Goal: Task Accomplishment & Management: Complete application form

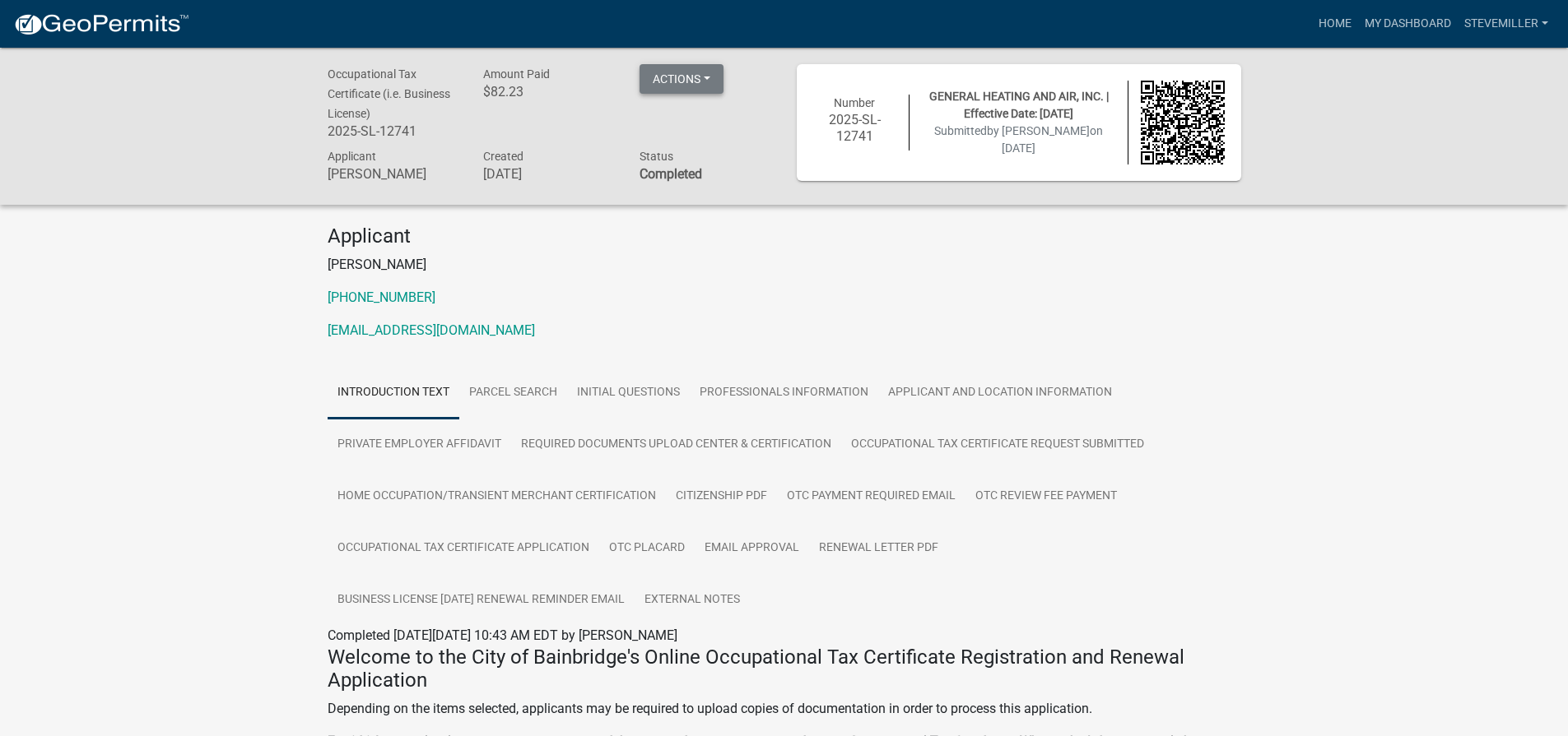
click at [677, 79] on button "Actions" at bounding box center [682, 80] width 84 height 30
click at [681, 202] on link "Renew" at bounding box center [705, 201] width 131 height 40
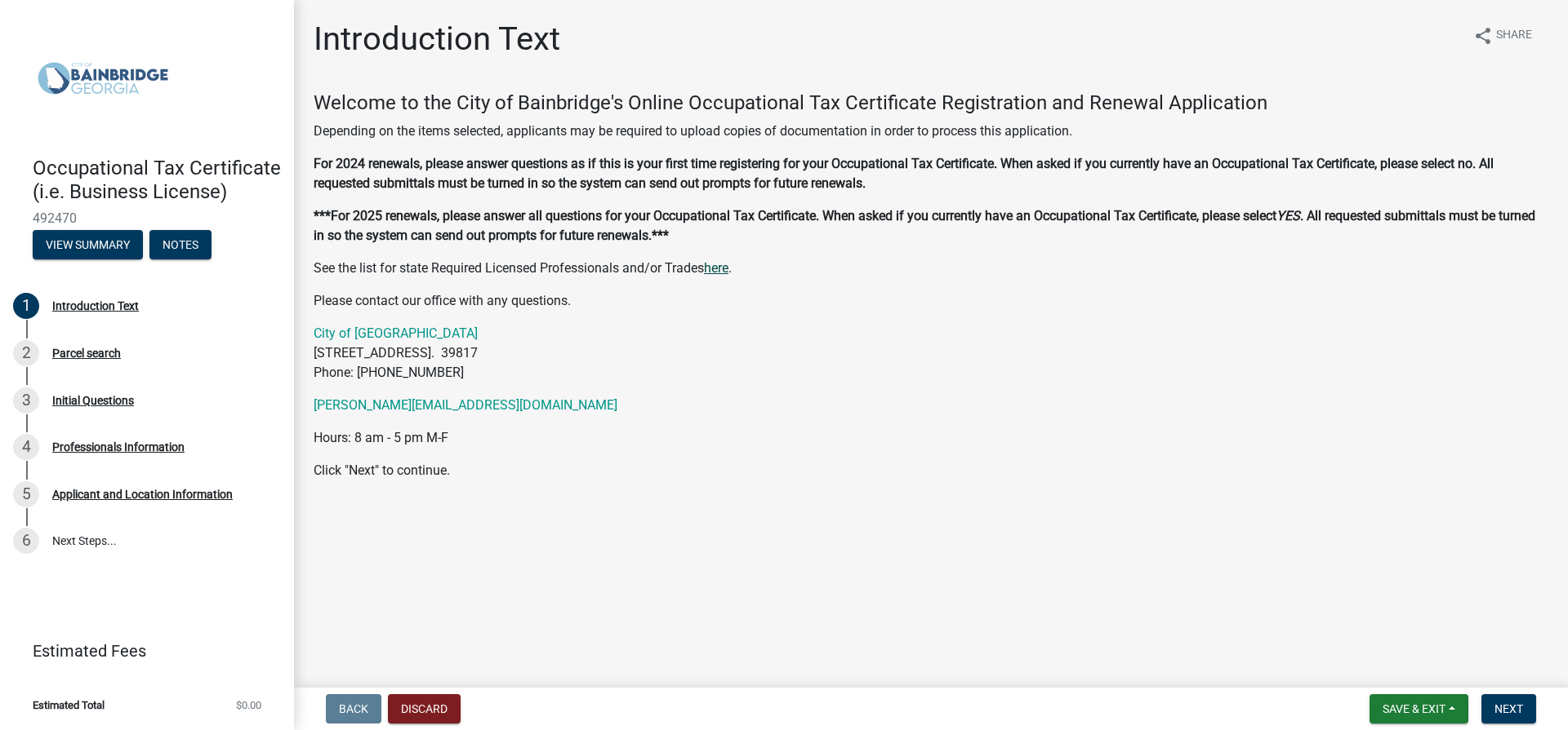
click at [727, 272] on link "here" at bounding box center [715, 268] width 25 height 16
click at [100, 349] on div "Parcel search" at bounding box center [86, 353] width 68 height 12
click at [1515, 709] on span "Next" at bounding box center [1508, 708] width 29 height 13
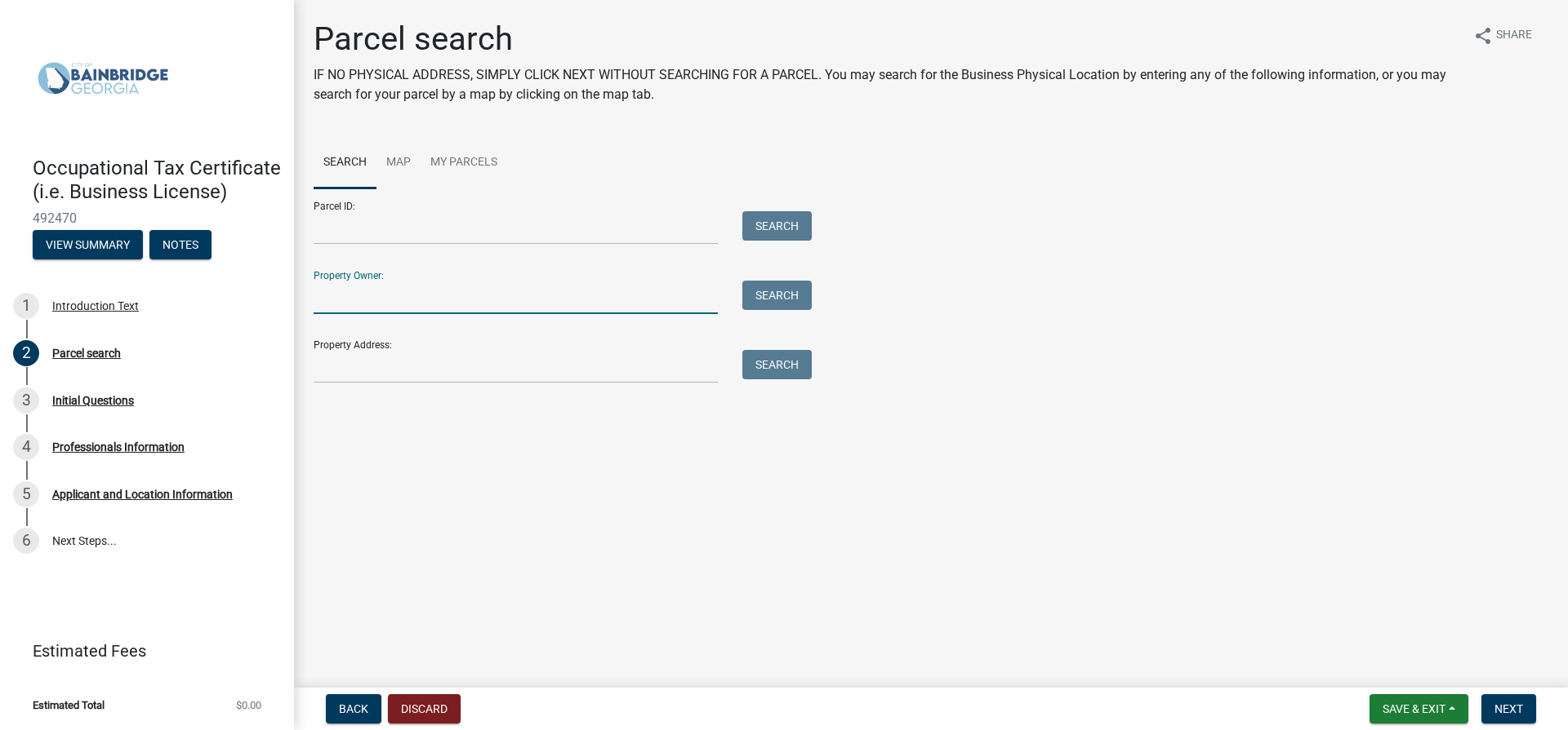
click at [397, 307] on input "Property Owner:" at bounding box center [516, 298] width 405 height 34
type input "[PERSON_NAME]"
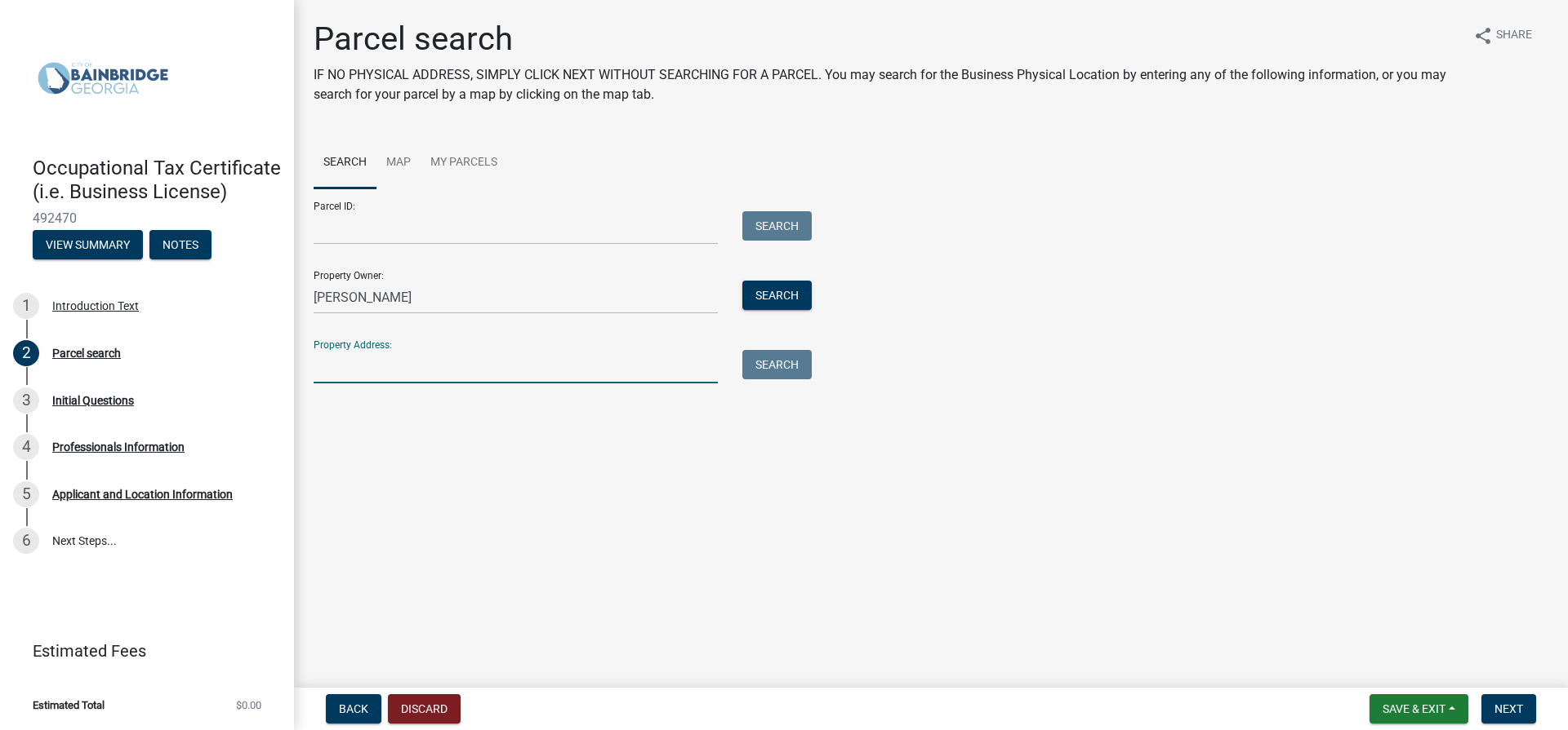
click at [421, 365] on input "Property Address:" at bounding box center [516, 367] width 405 height 34
type input "[STREET_ADDRESS]"
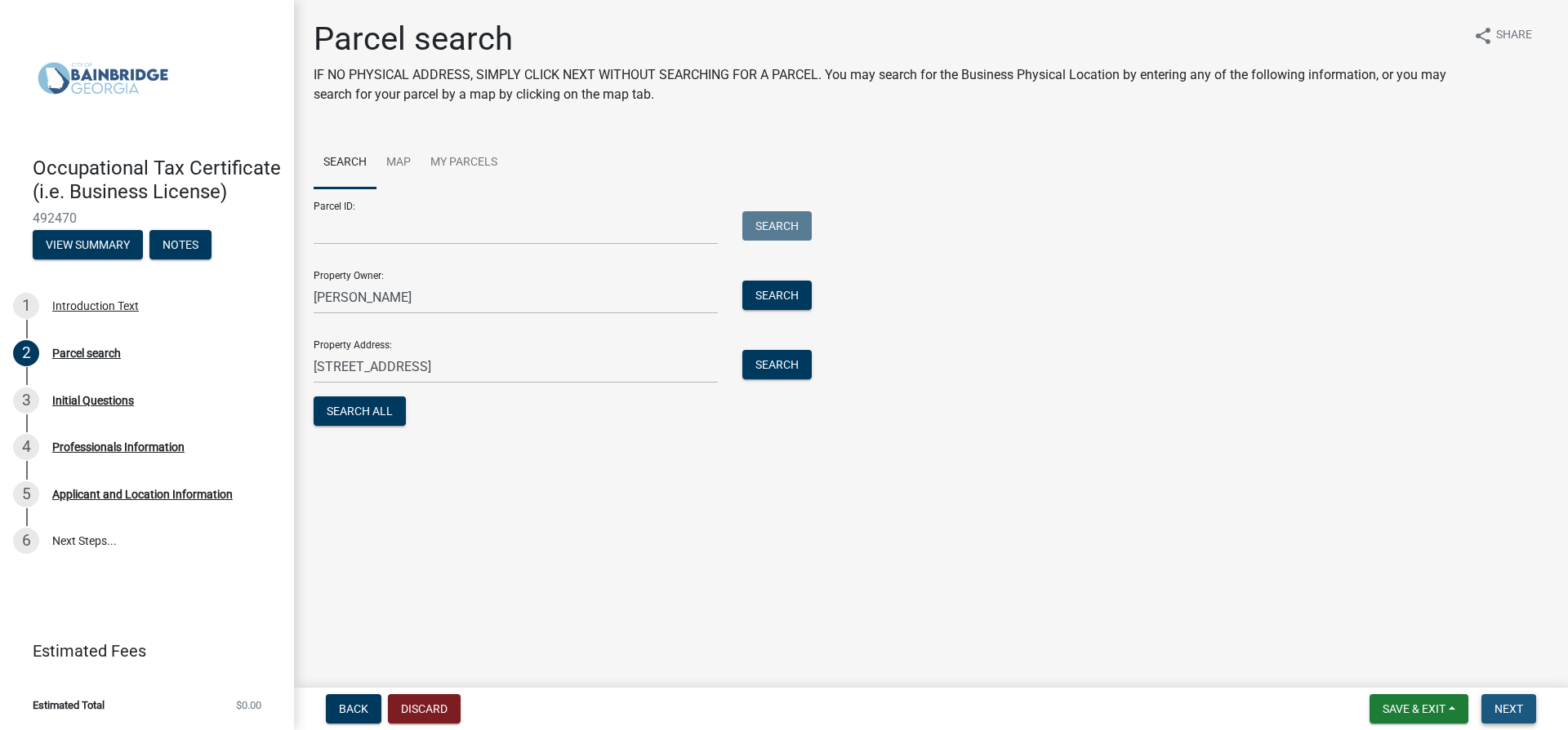
click at [1513, 709] on span "Next" at bounding box center [1508, 708] width 29 height 13
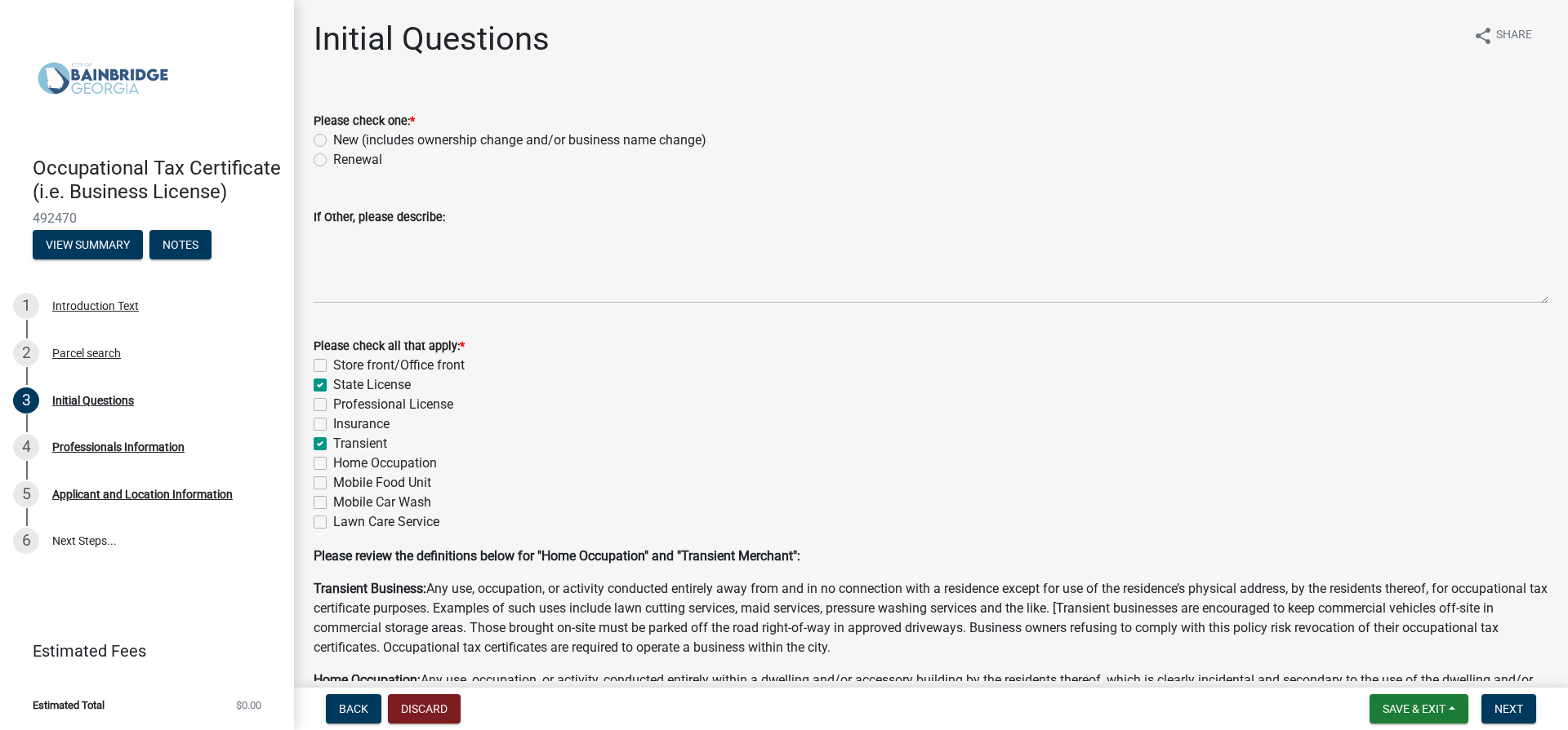
click at [334, 162] on label "Renewal" at bounding box center [358, 160] width 49 height 20
click at [334, 161] on input "Renewal" at bounding box center [338, 155] width 11 height 11
radio input "true"
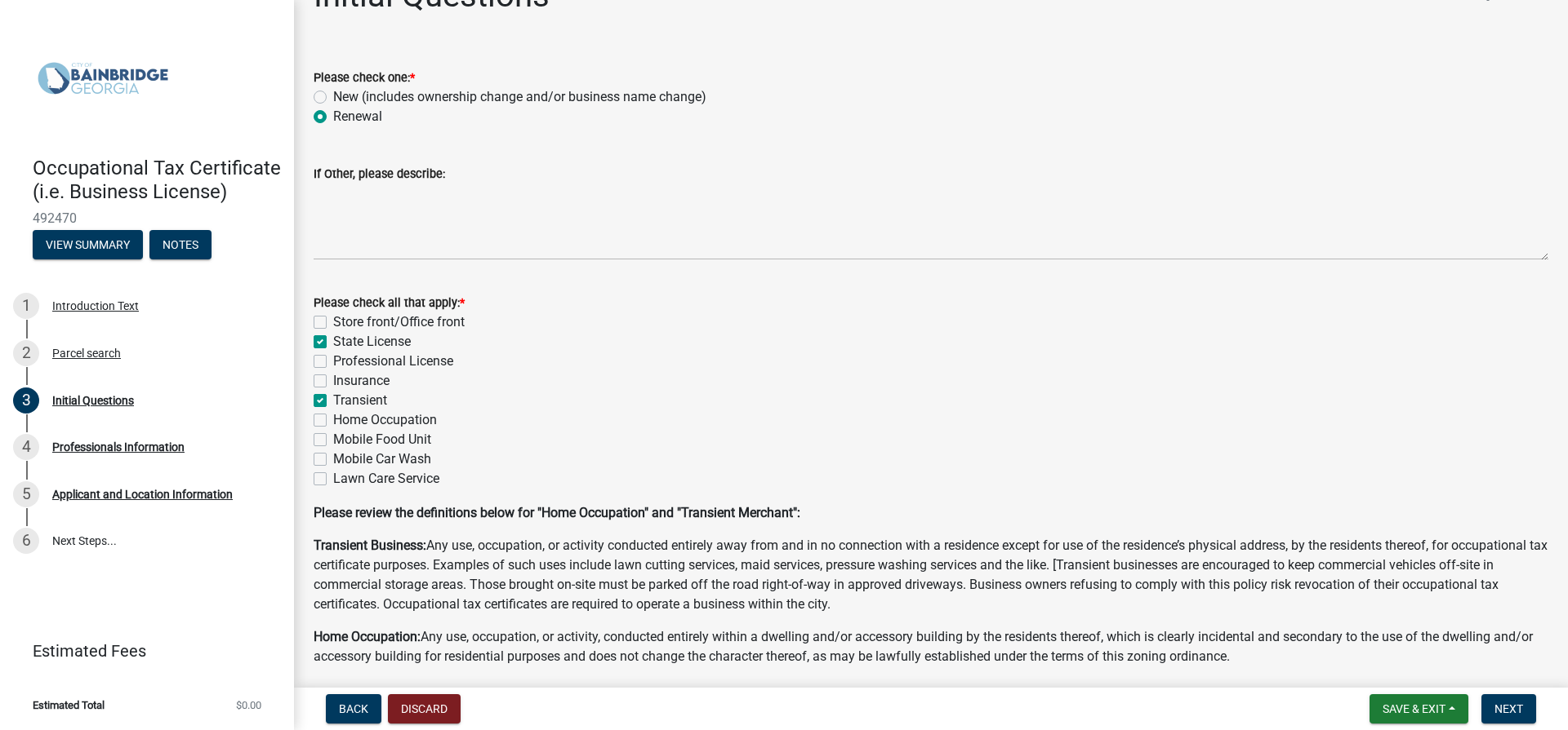
scroll to position [82, 0]
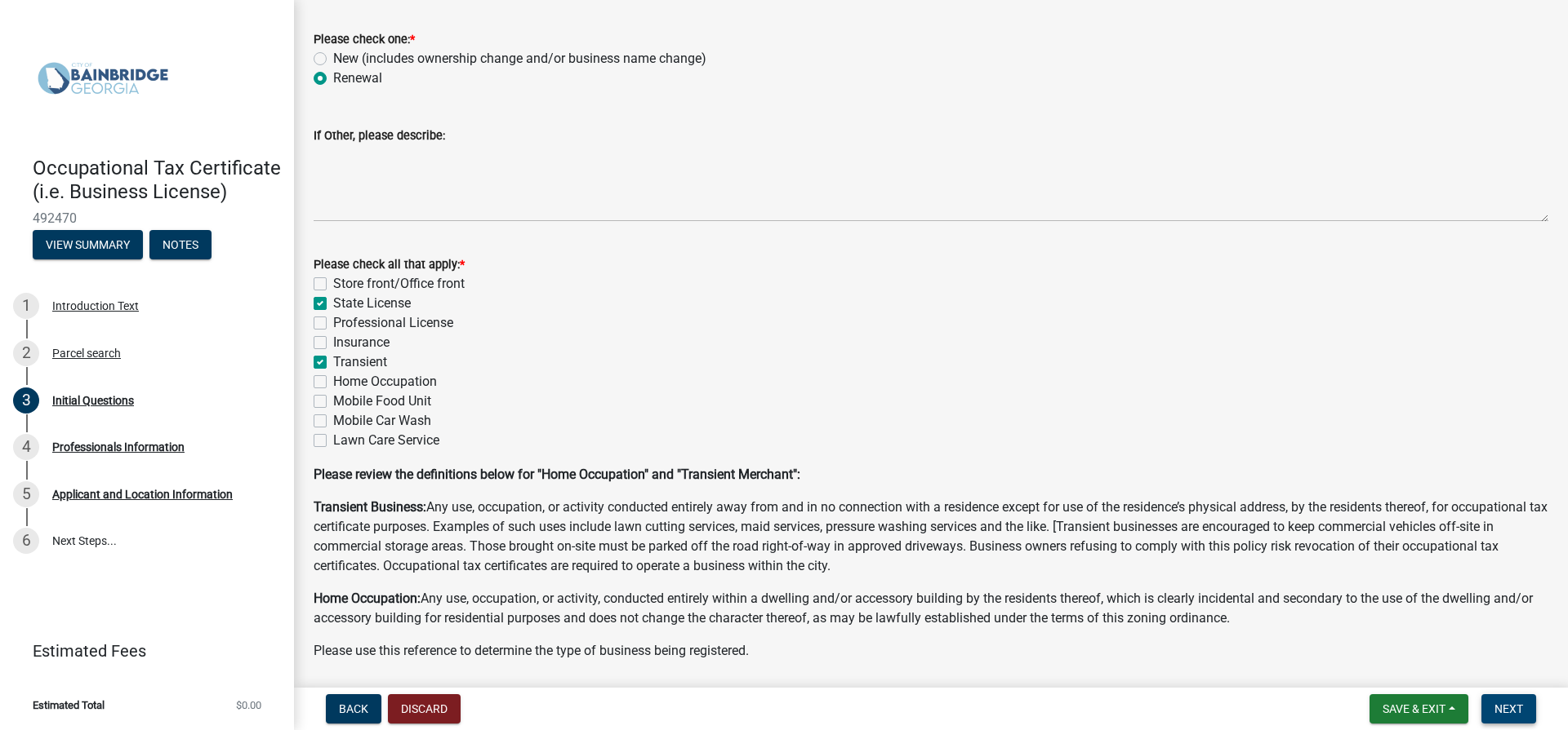
click at [1494, 708] on button "Next" at bounding box center [1508, 709] width 54 height 30
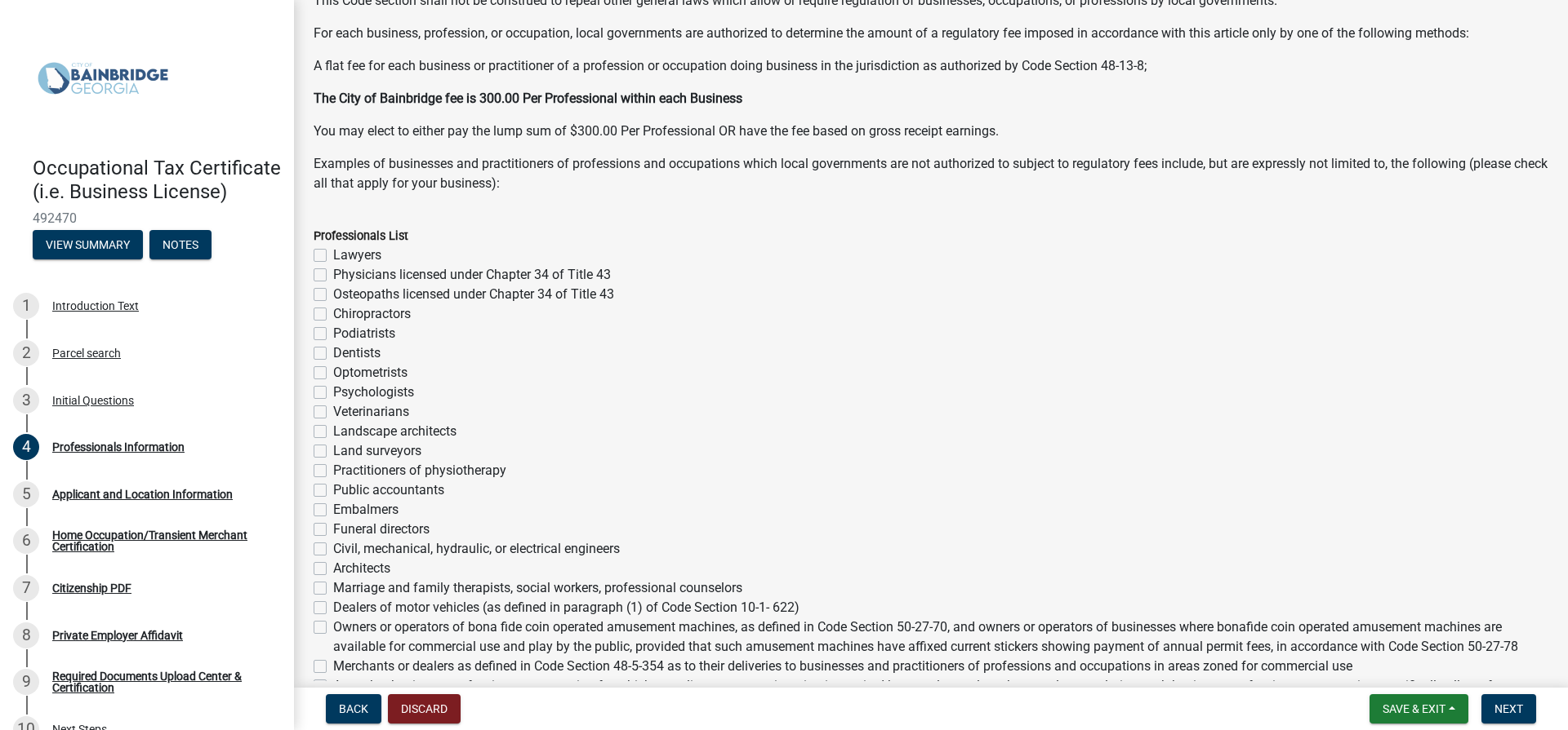
scroll to position [245, 0]
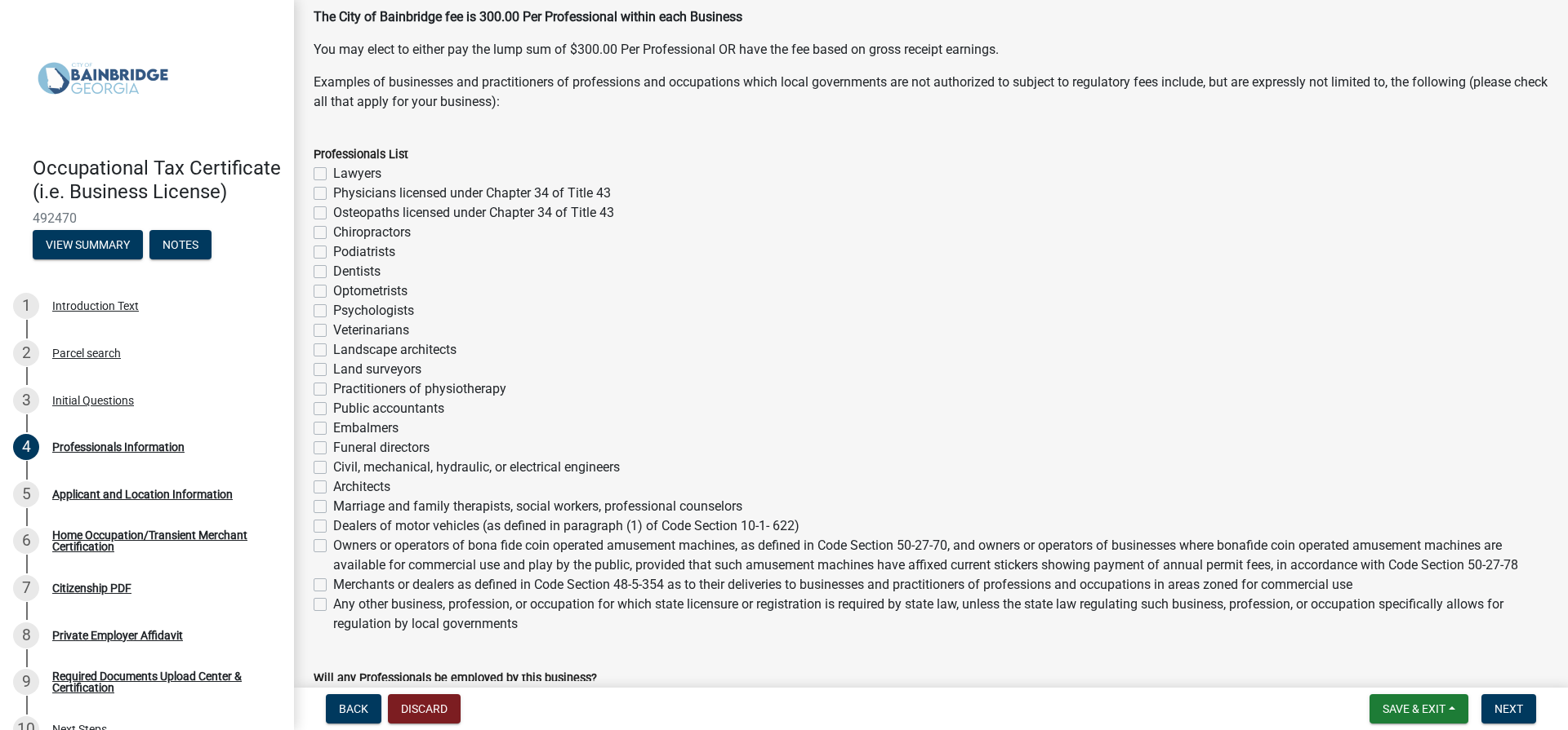
click at [334, 605] on label "Any other business, profession, or occupation for which state licensure or regi…" at bounding box center [940, 615] width 1215 height 39
click at [334, 605] on input "Any other business, profession, or occupation for which state licensure or regi…" at bounding box center [338, 600] width 11 height 11
checkbox input "true"
checkbox input "false"
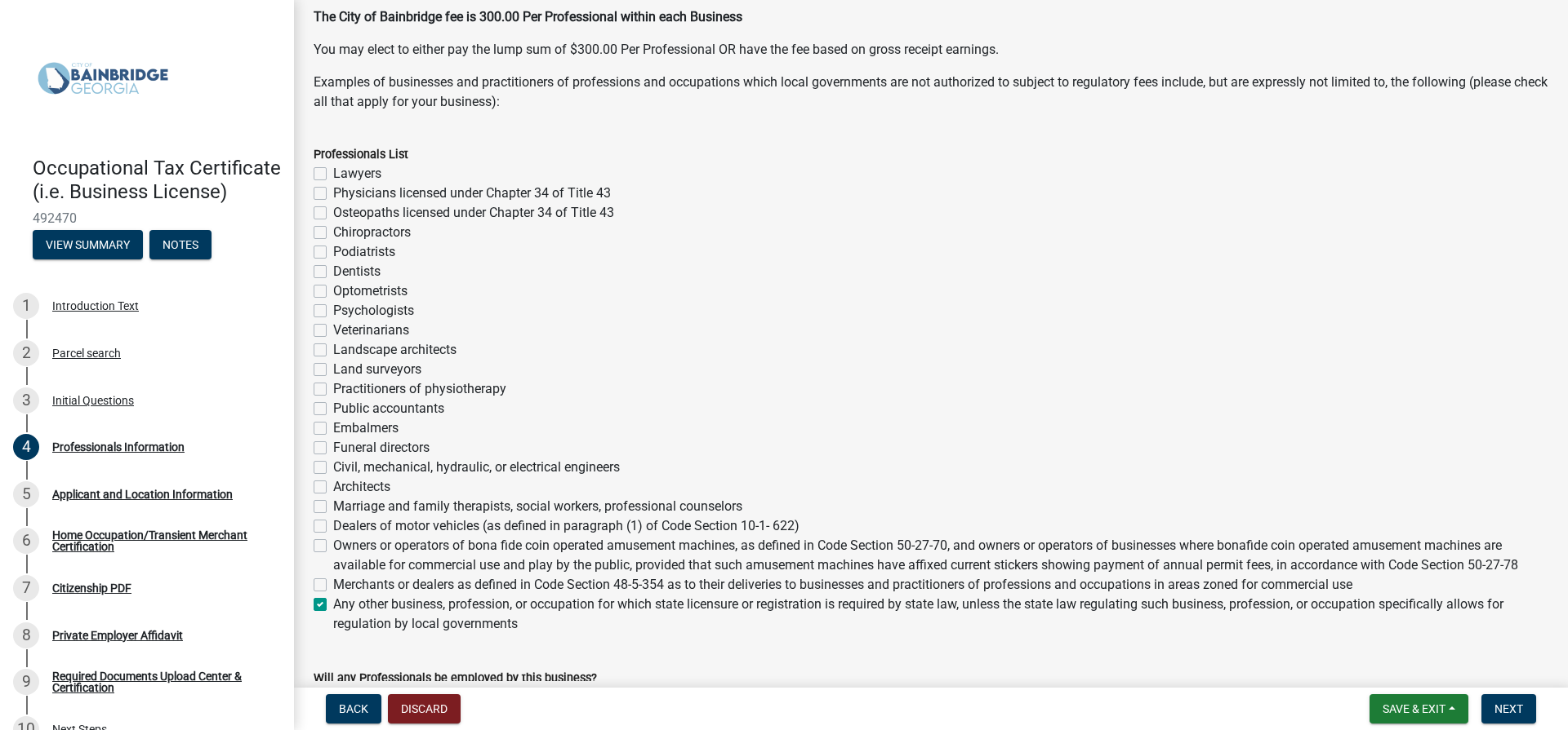
checkbox input "false"
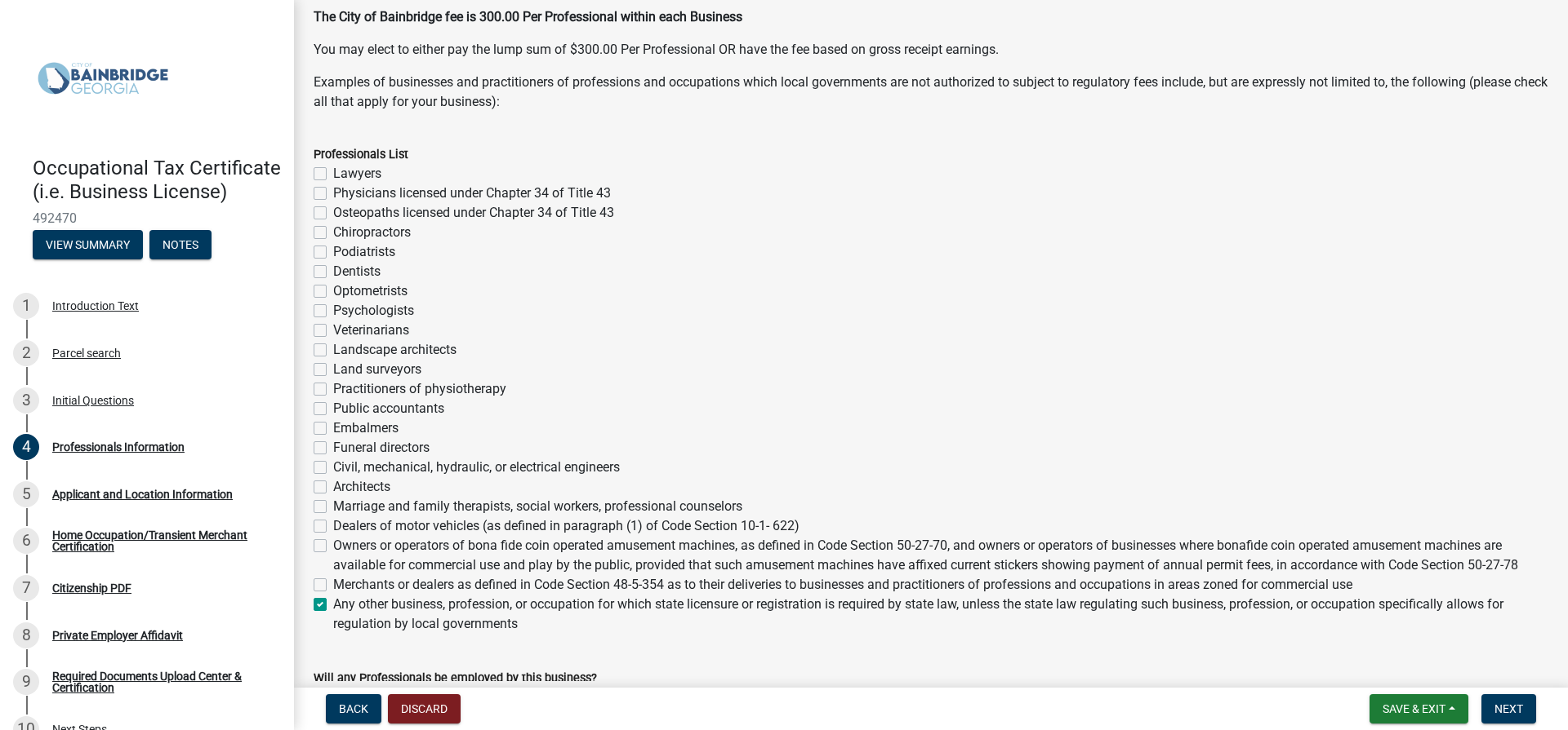
checkbox input "false"
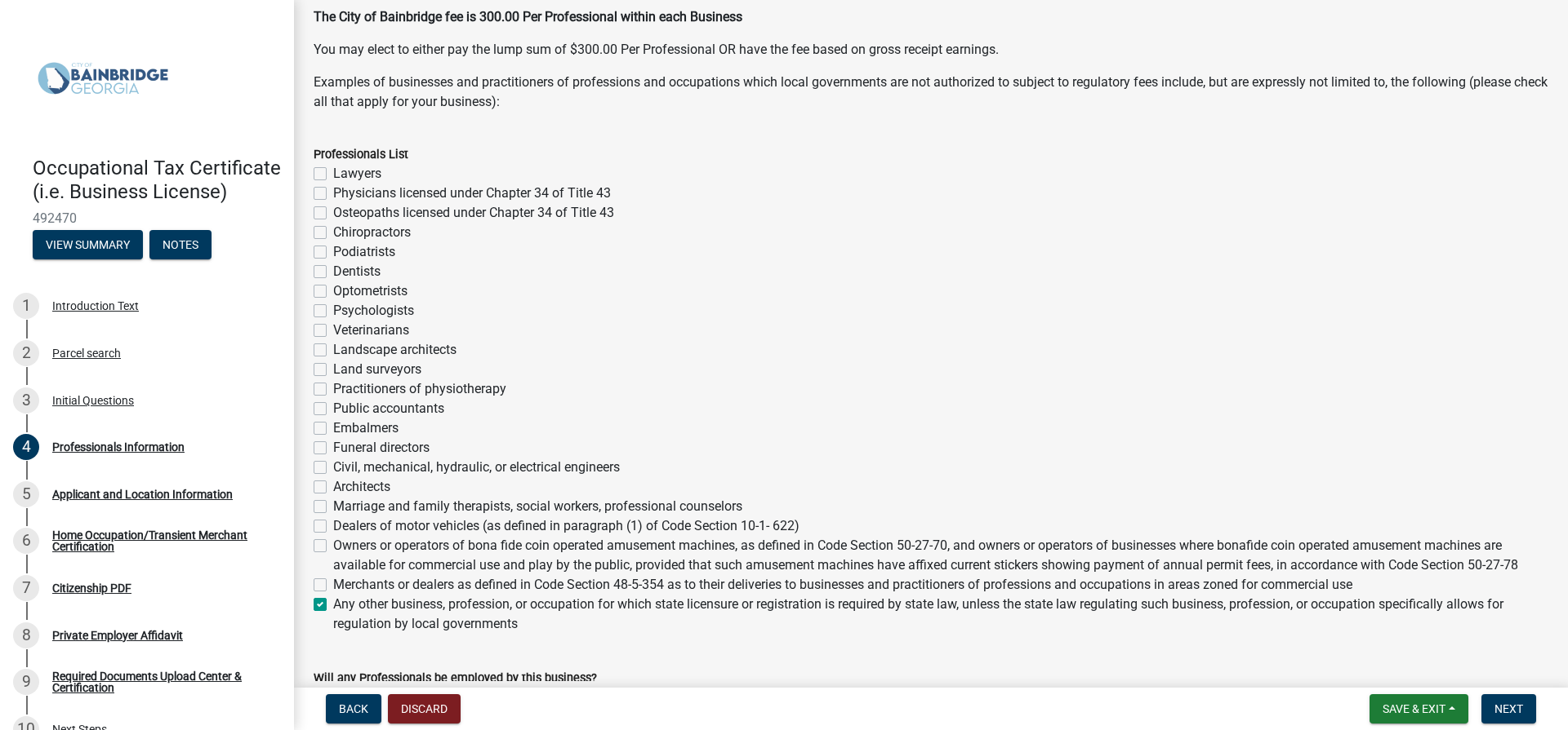
checkbox input "false"
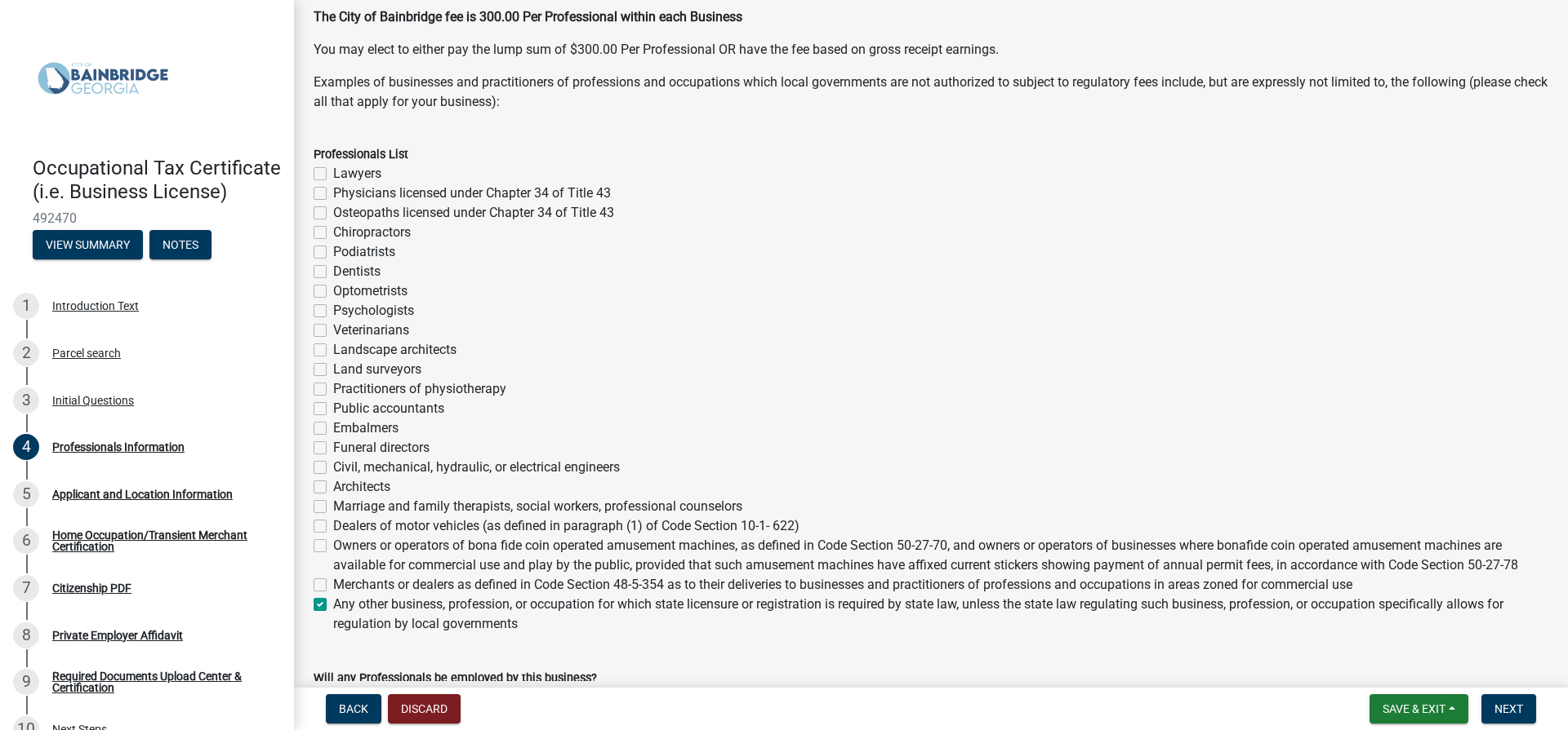
checkbox input "false"
checkbox input "true"
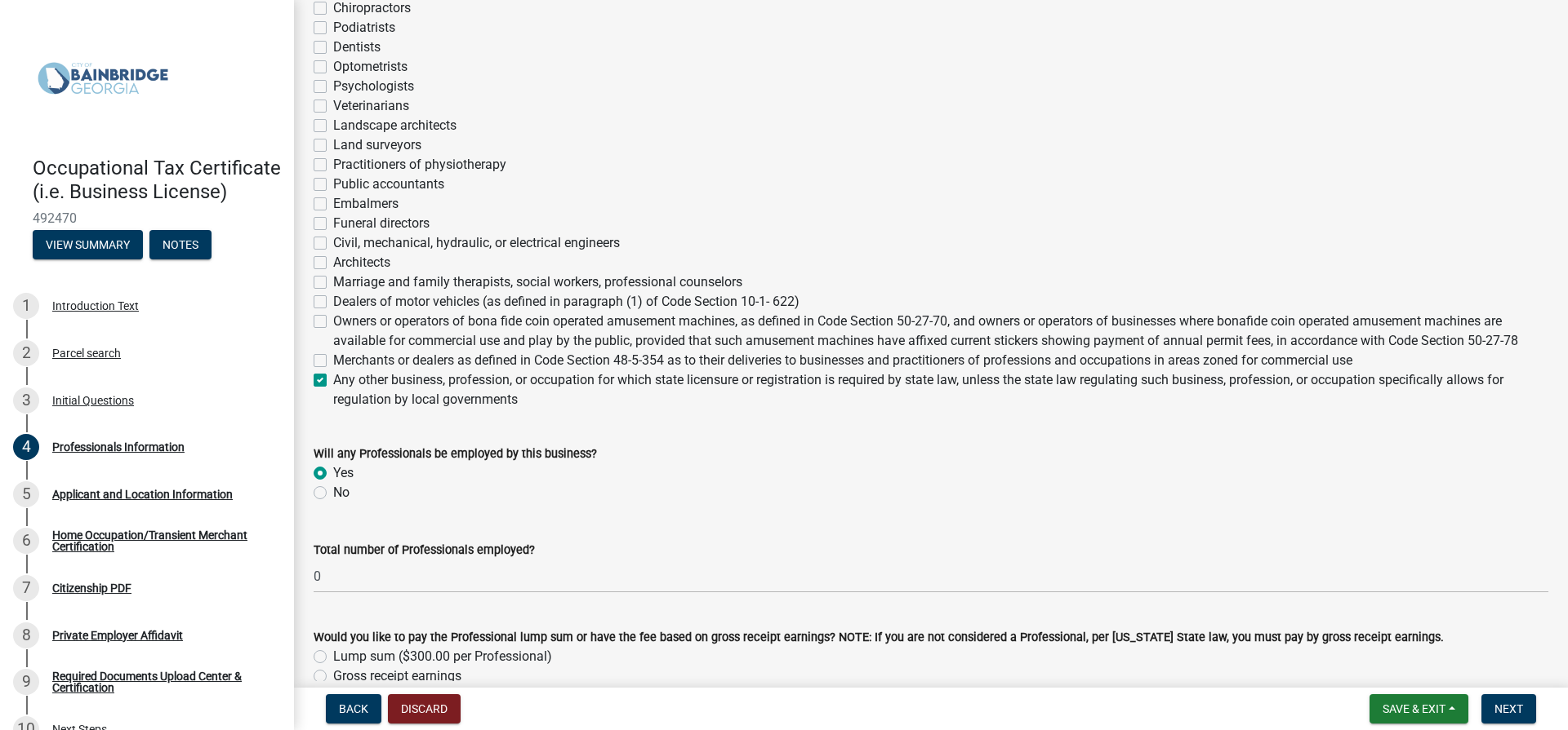
scroll to position [552, 0]
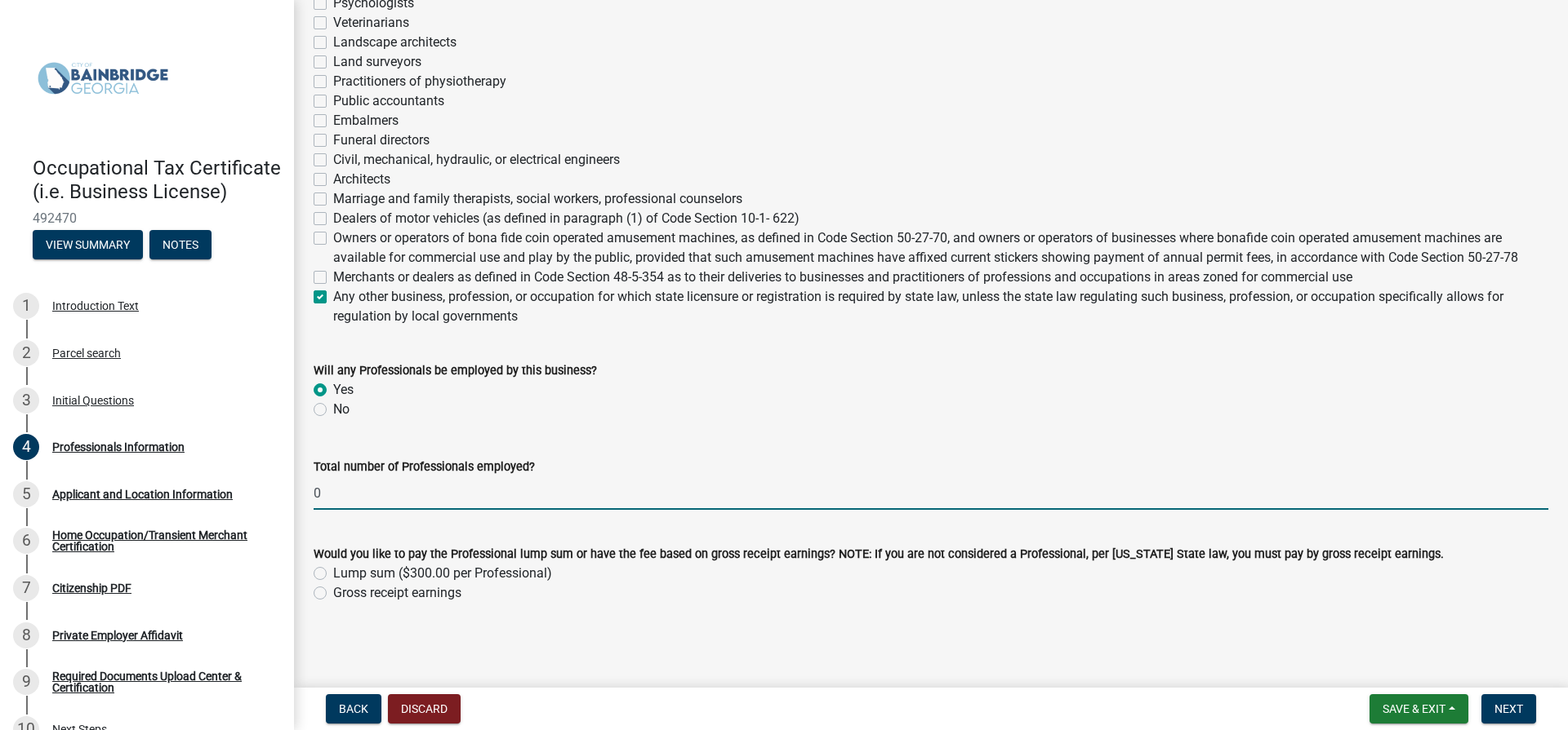
drag, startPoint x: 329, startPoint y: 498, endPoint x: 293, endPoint y: 501, distance: 36.1
click at [293, 501] on div "Occupational Tax Certificate (i.e. Business License) 492470 View Summary Notes …" at bounding box center [784, 365] width 1568 height 730
type input "2"
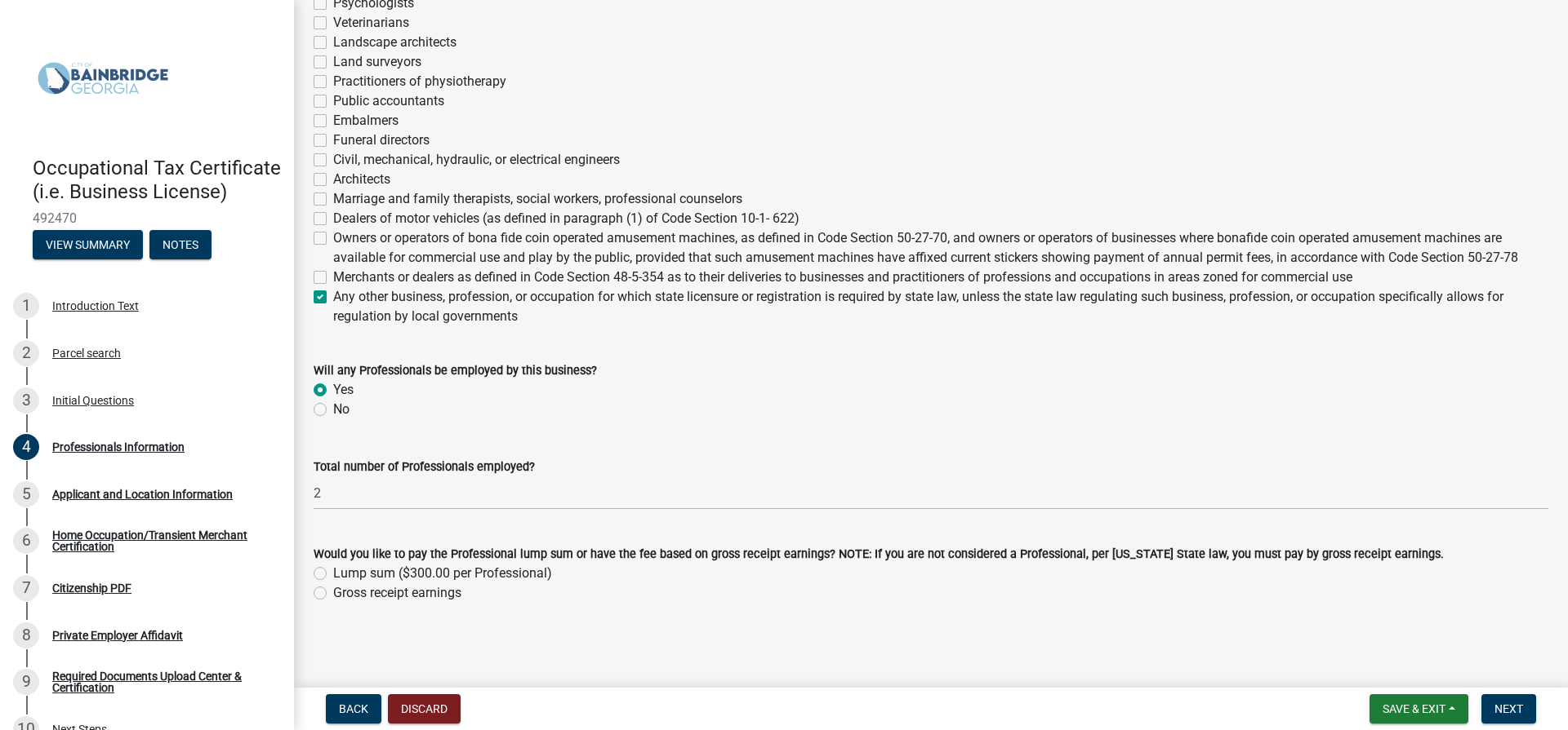
click at [334, 590] on label "Gross receipt earnings" at bounding box center [398, 594] width 128 height 20
click at [334, 590] on input "Gross receipt earnings" at bounding box center [338, 589] width 11 height 11
radio input "true"
click at [1505, 714] on span "Next" at bounding box center [1508, 708] width 29 height 13
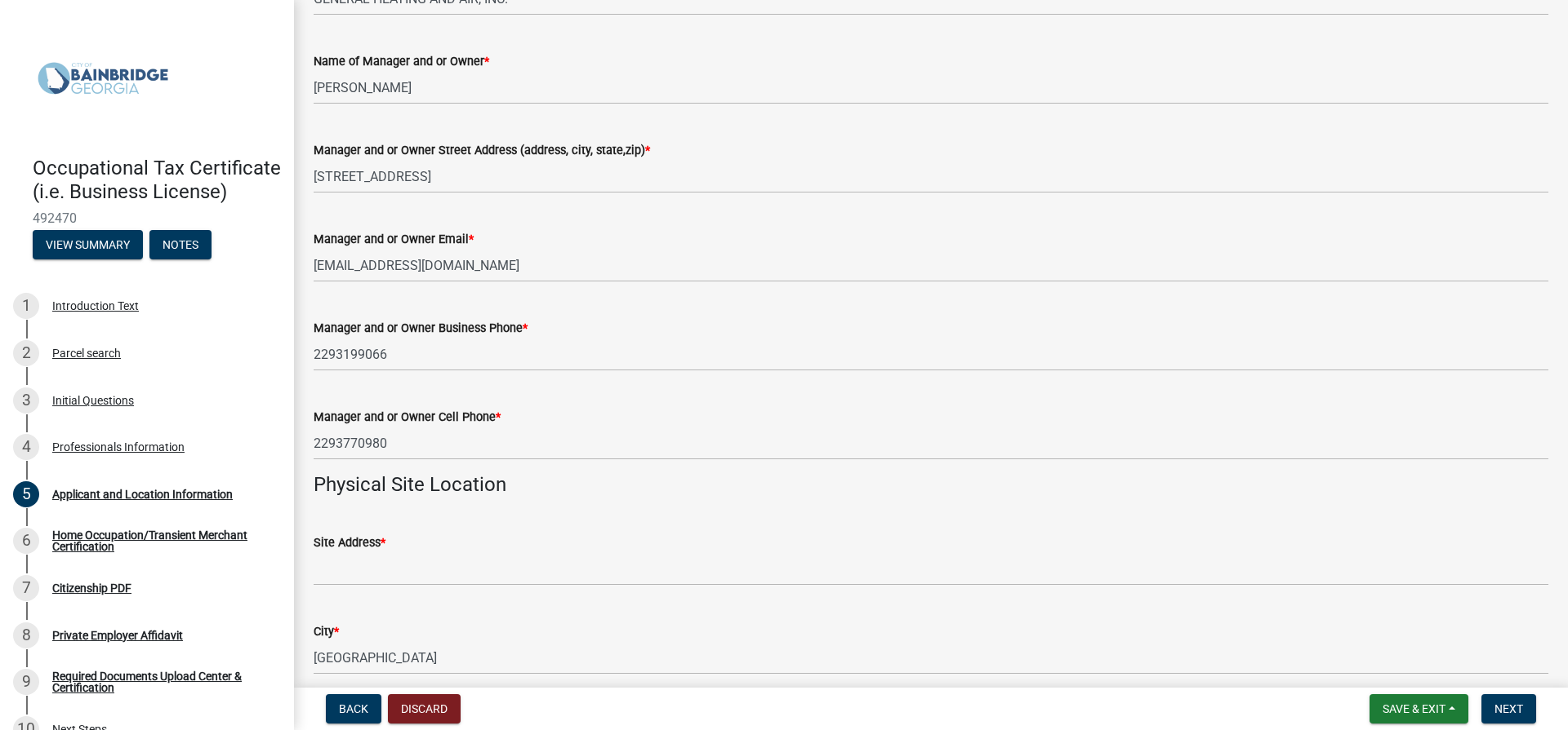
scroll to position [816, 0]
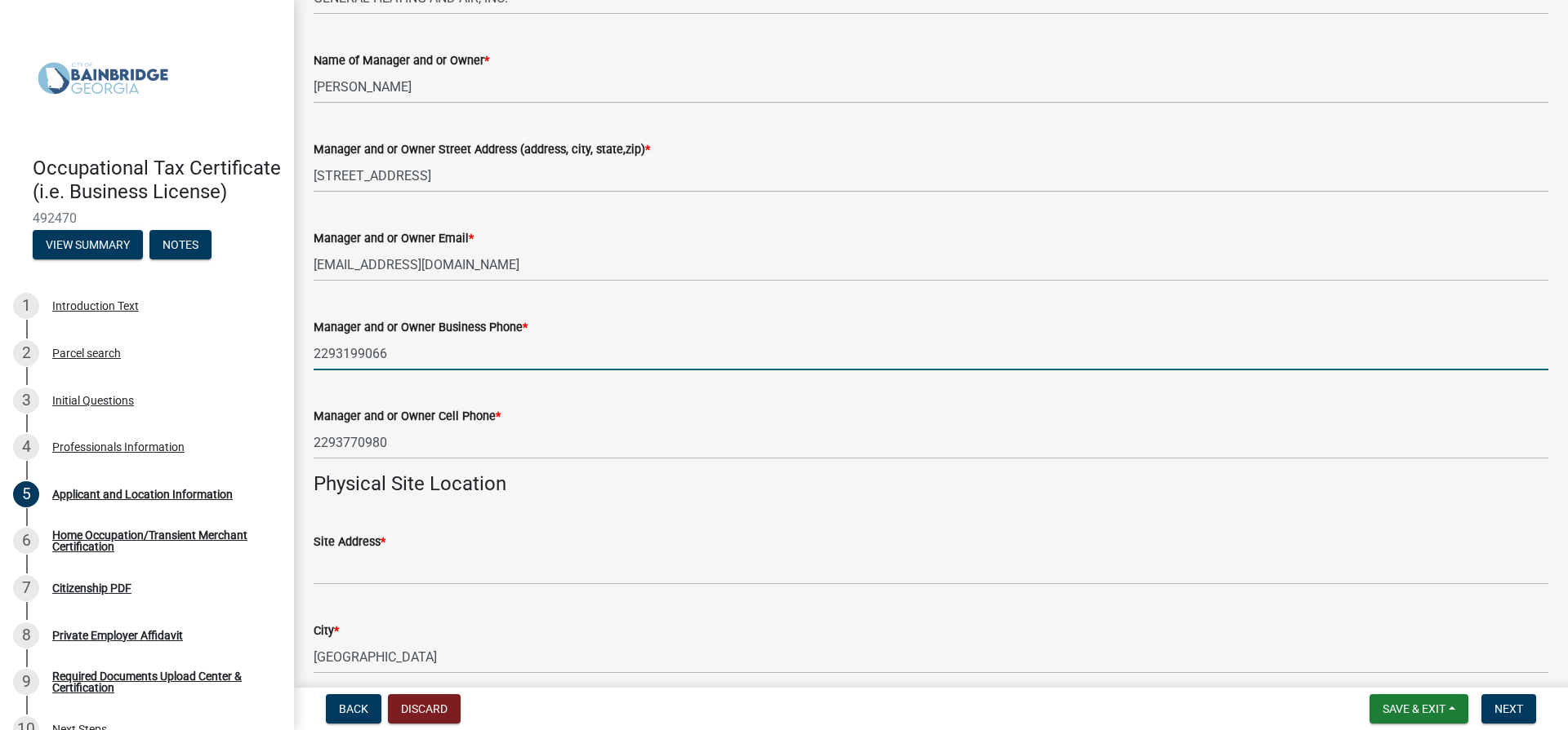
click at [393, 349] on input "2293199066" at bounding box center [931, 354] width 1234 height 34
type input "2293770980"
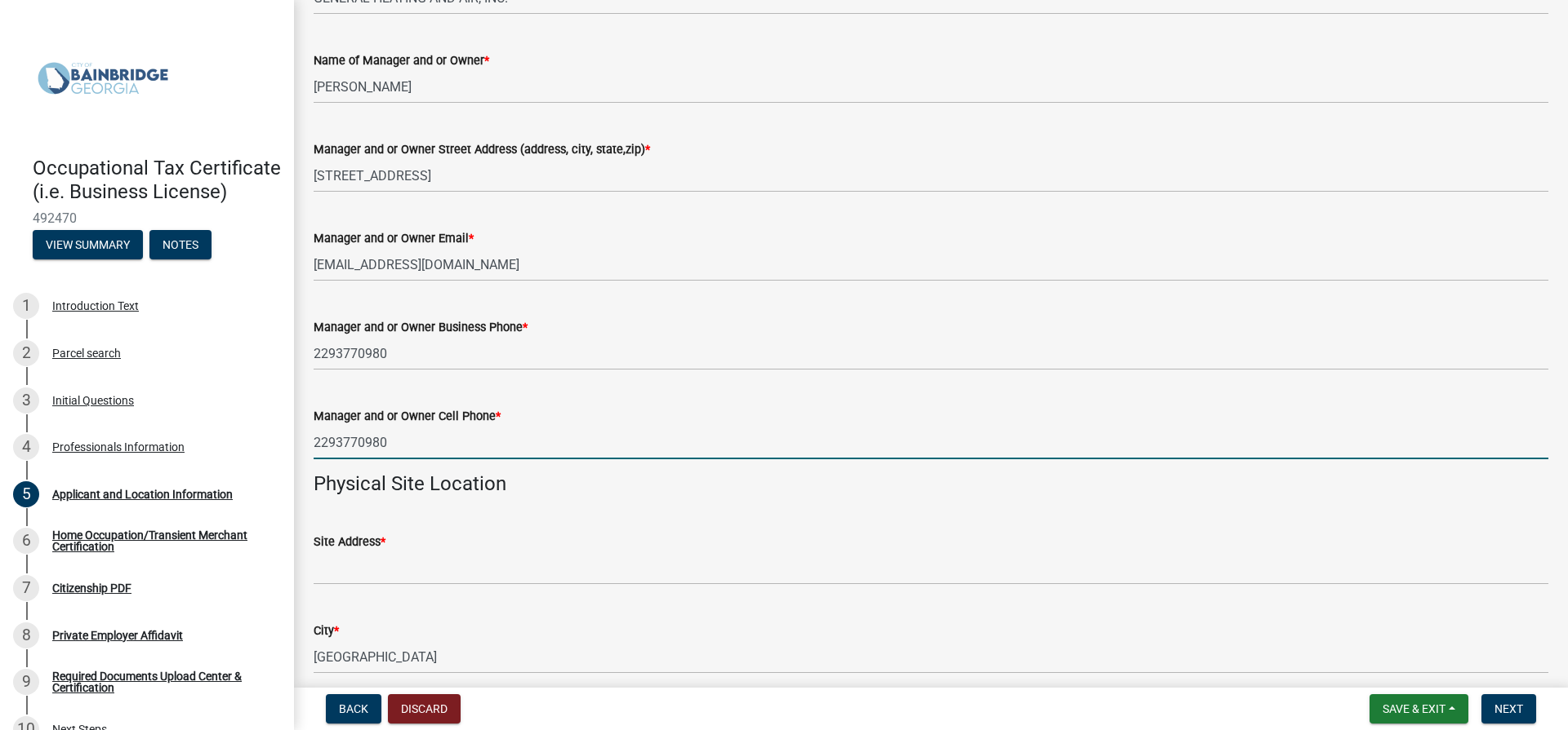
click at [386, 442] on input "2293770980" at bounding box center [931, 443] width 1234 height 34
type input "2293199066"
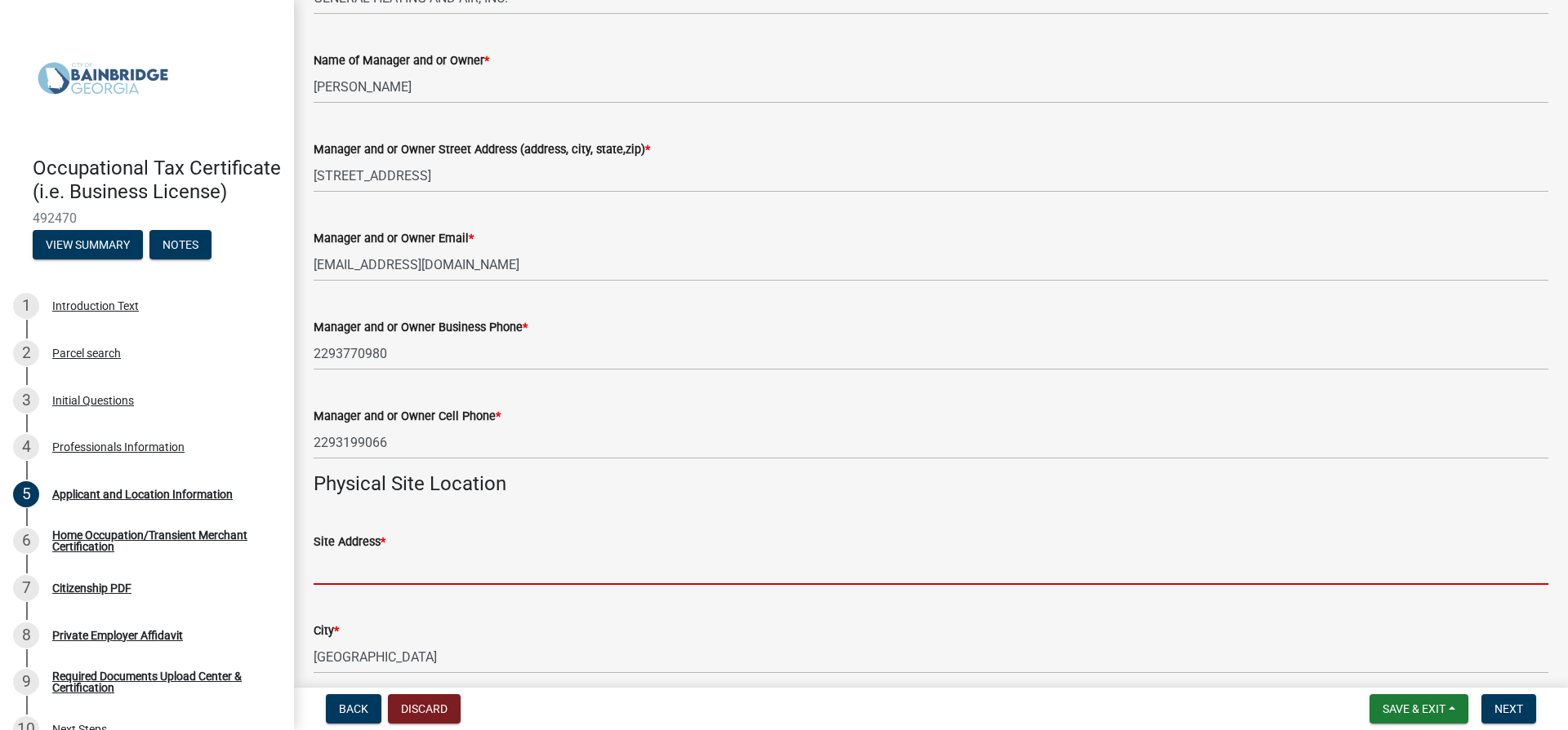
click at [399, 571] on input "Site Address *" at bounding box center [931, 568] width 1234 height 34
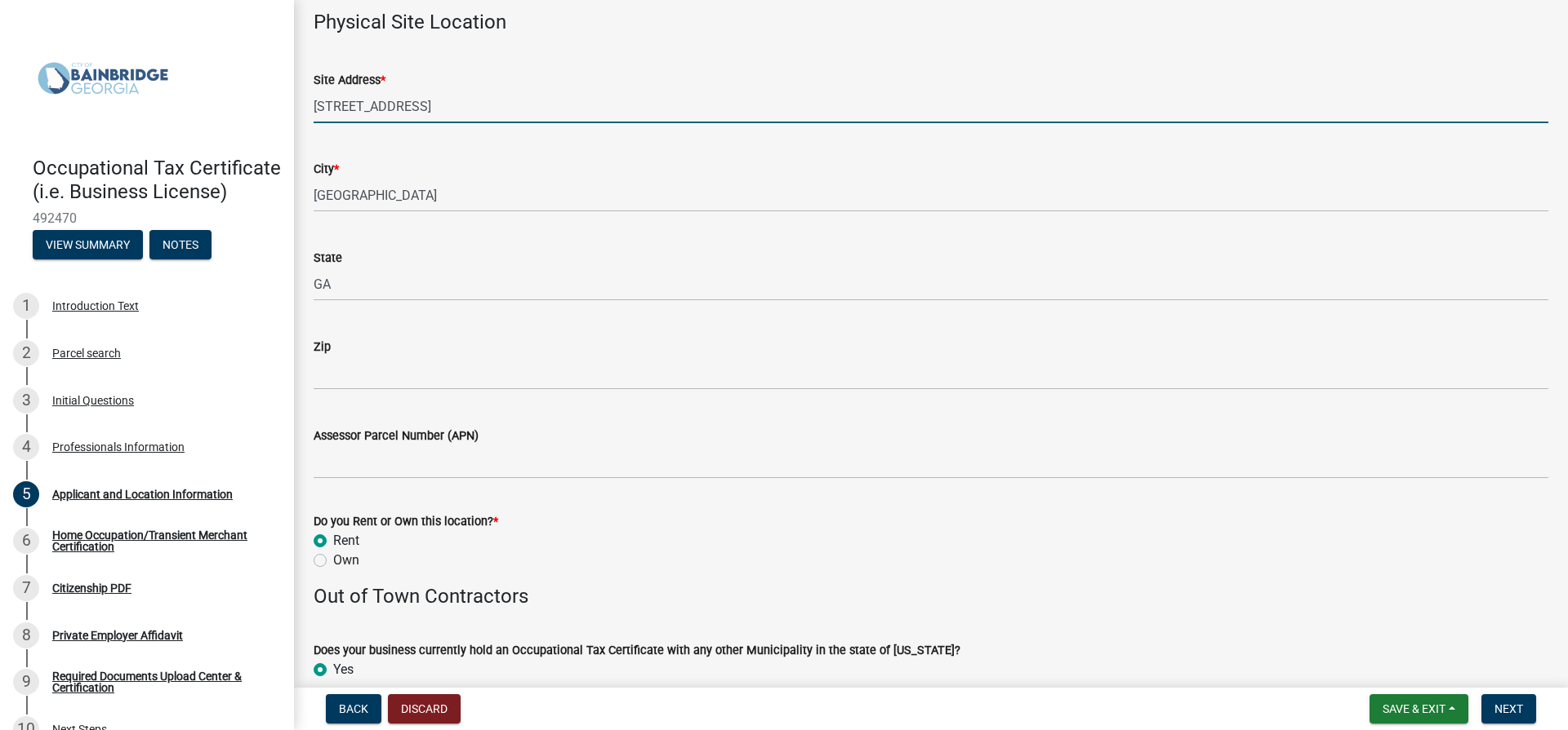
scroll to position [1306, 0]
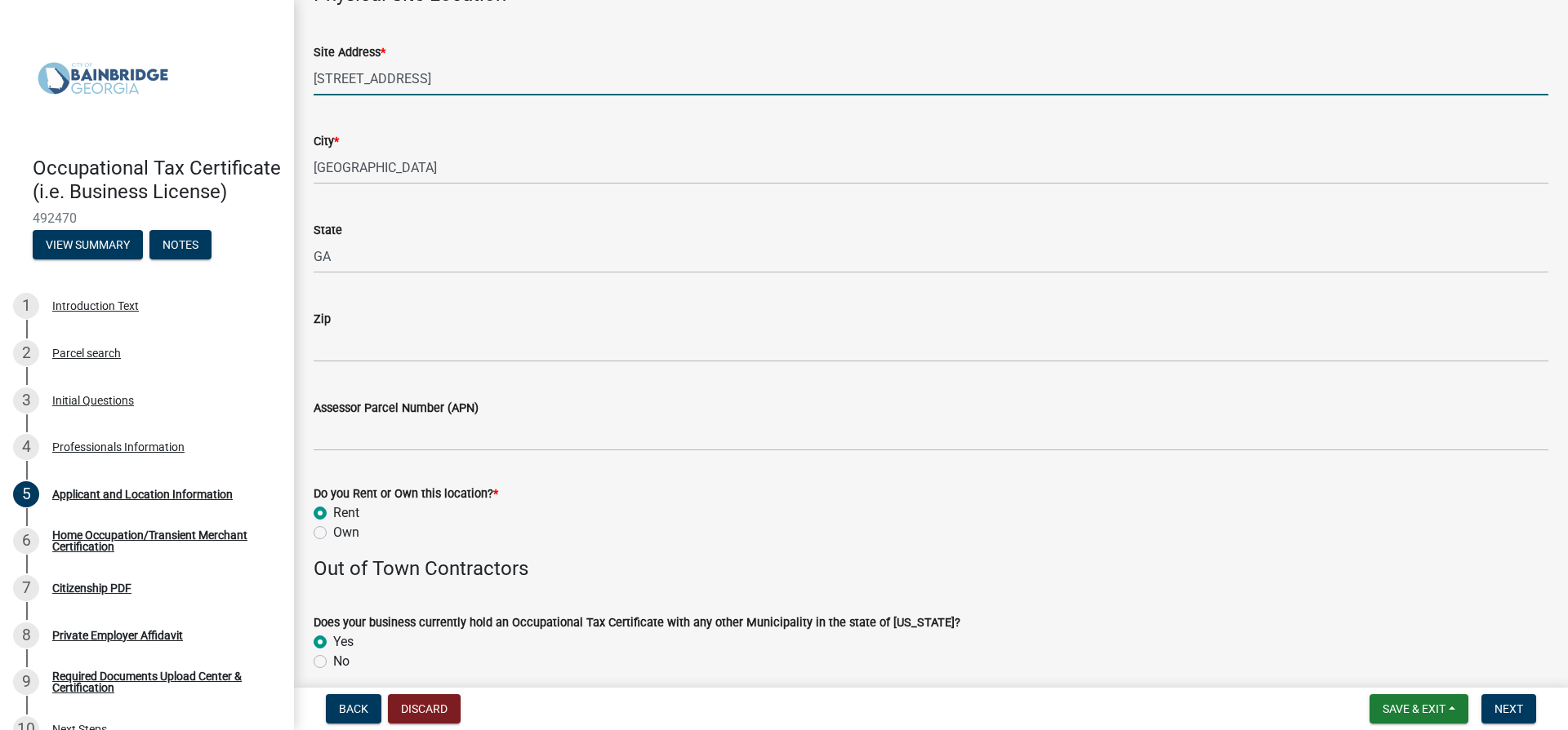
type input "[STREET_ADDRESS]"
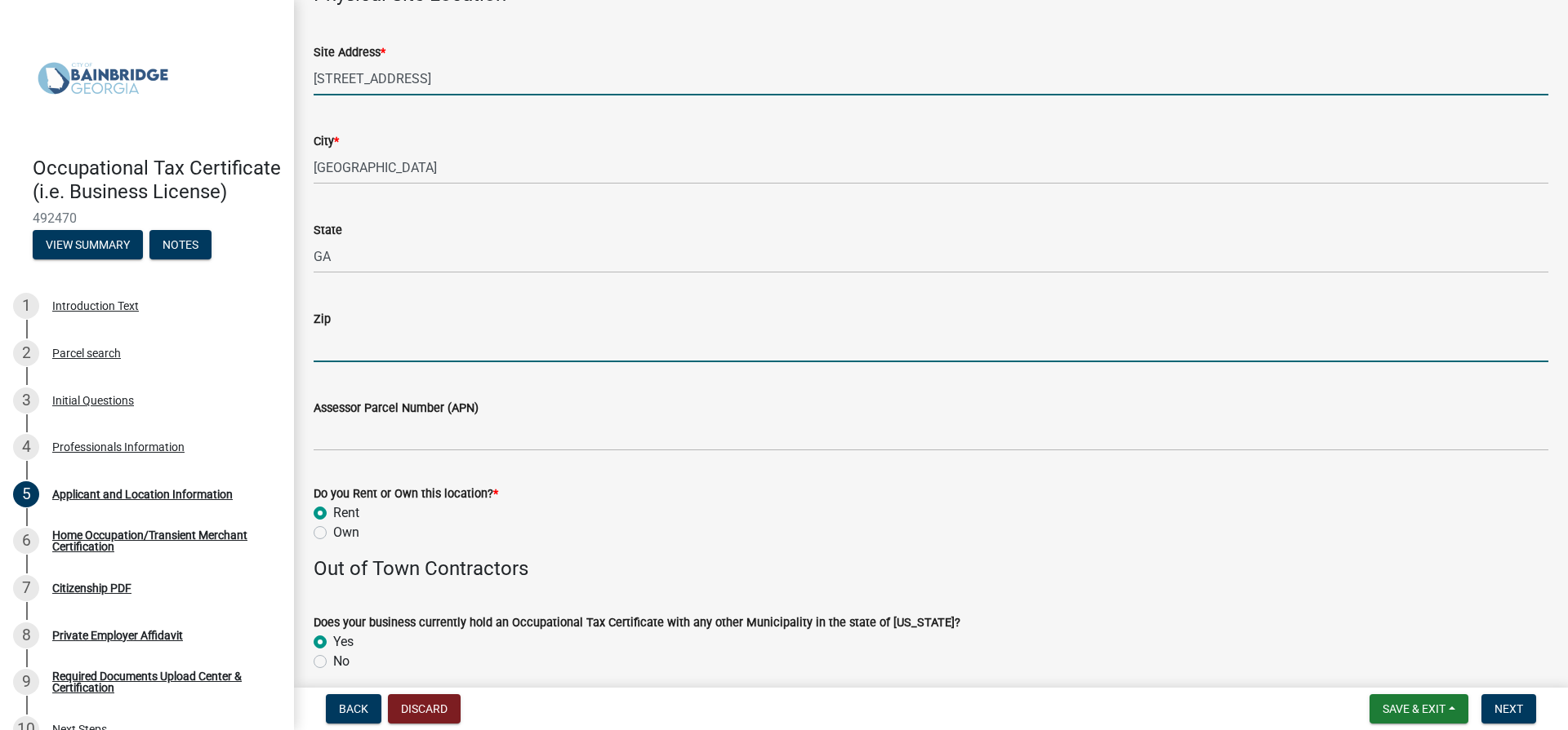
click at [354, 344] on input "Zip" at bounding box center [931, 345] width 1234 height 34
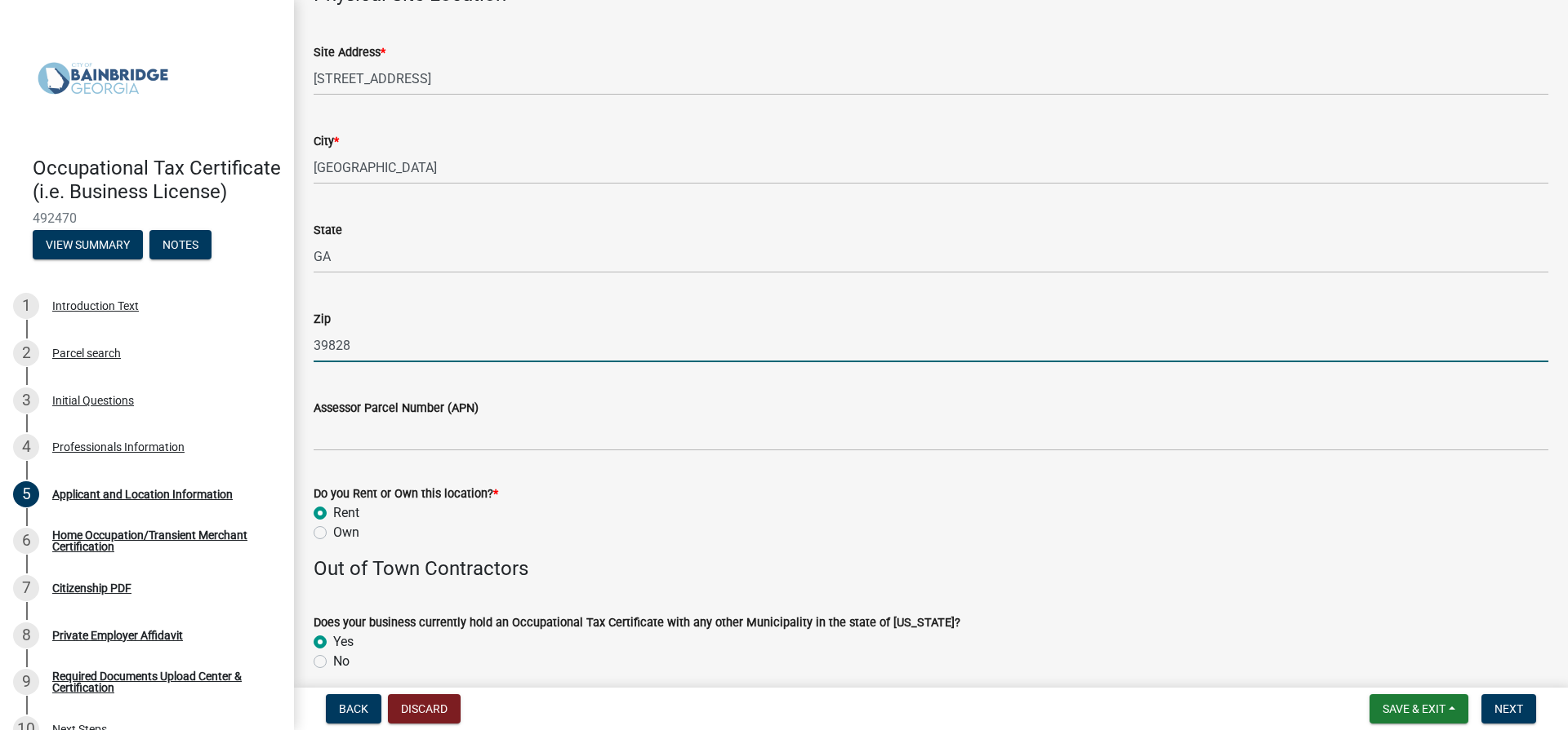
type input "39828"
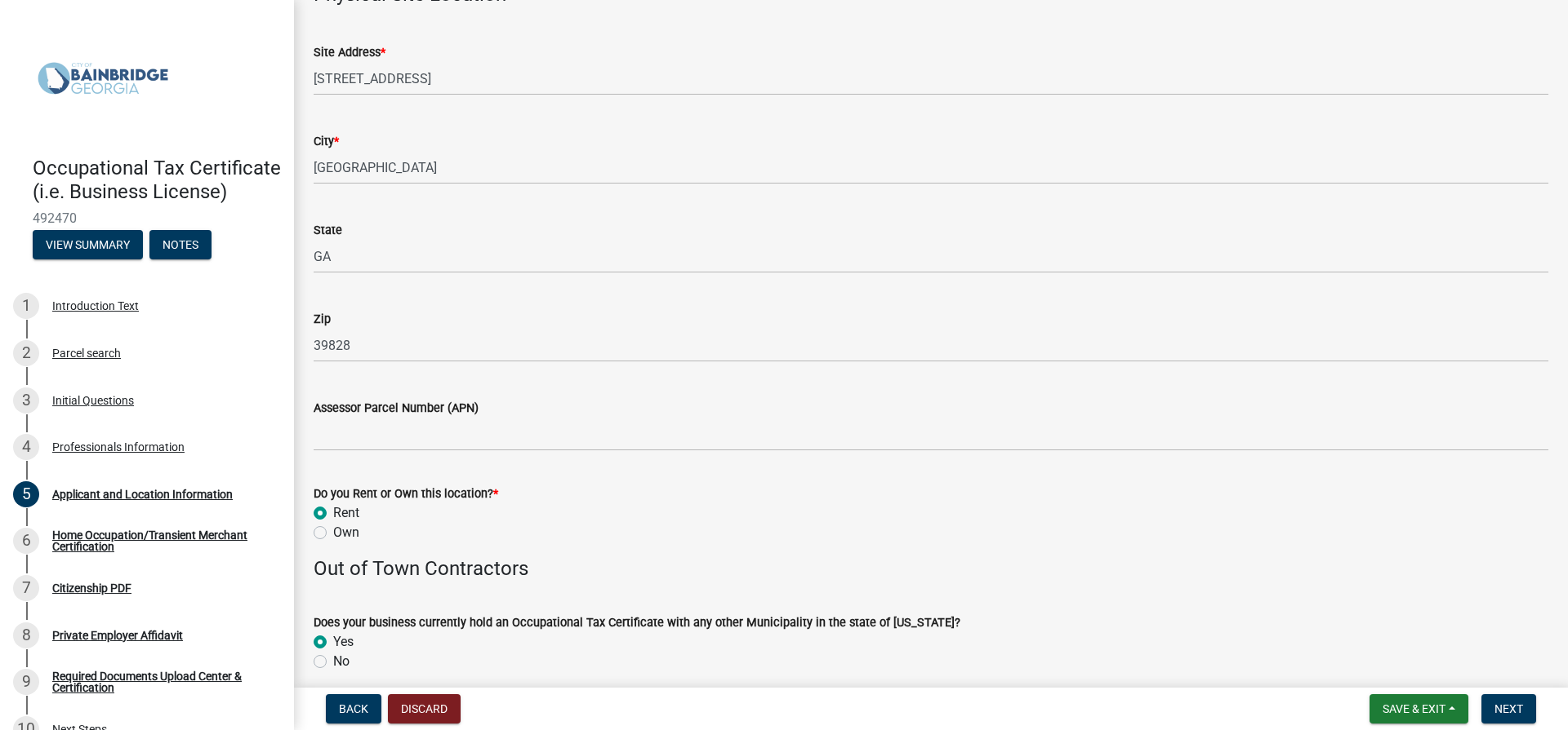
click at [472, 526] on div "Own" at bounding box center [931, 533] width 1234 height 20
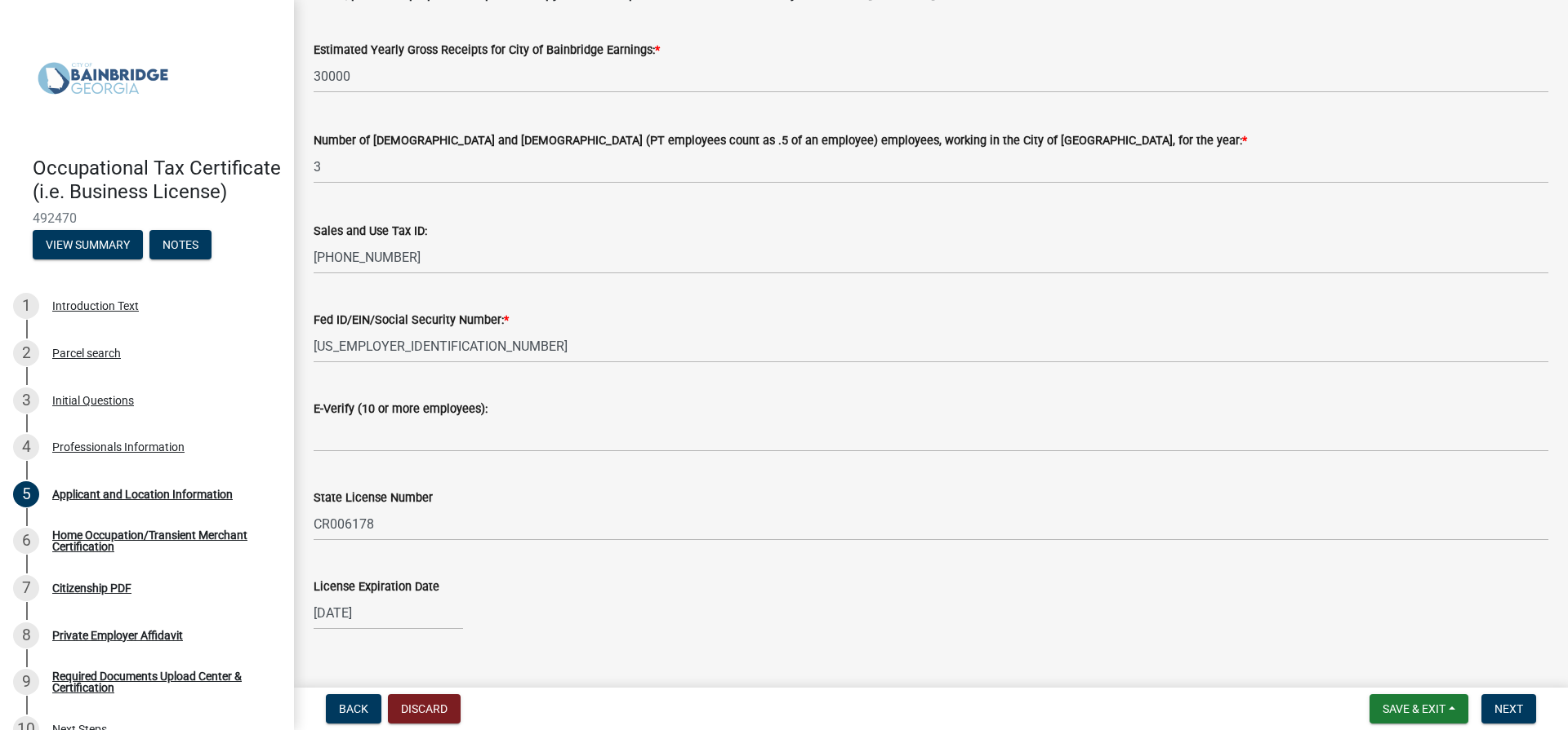
scroll to position [2035, 0]
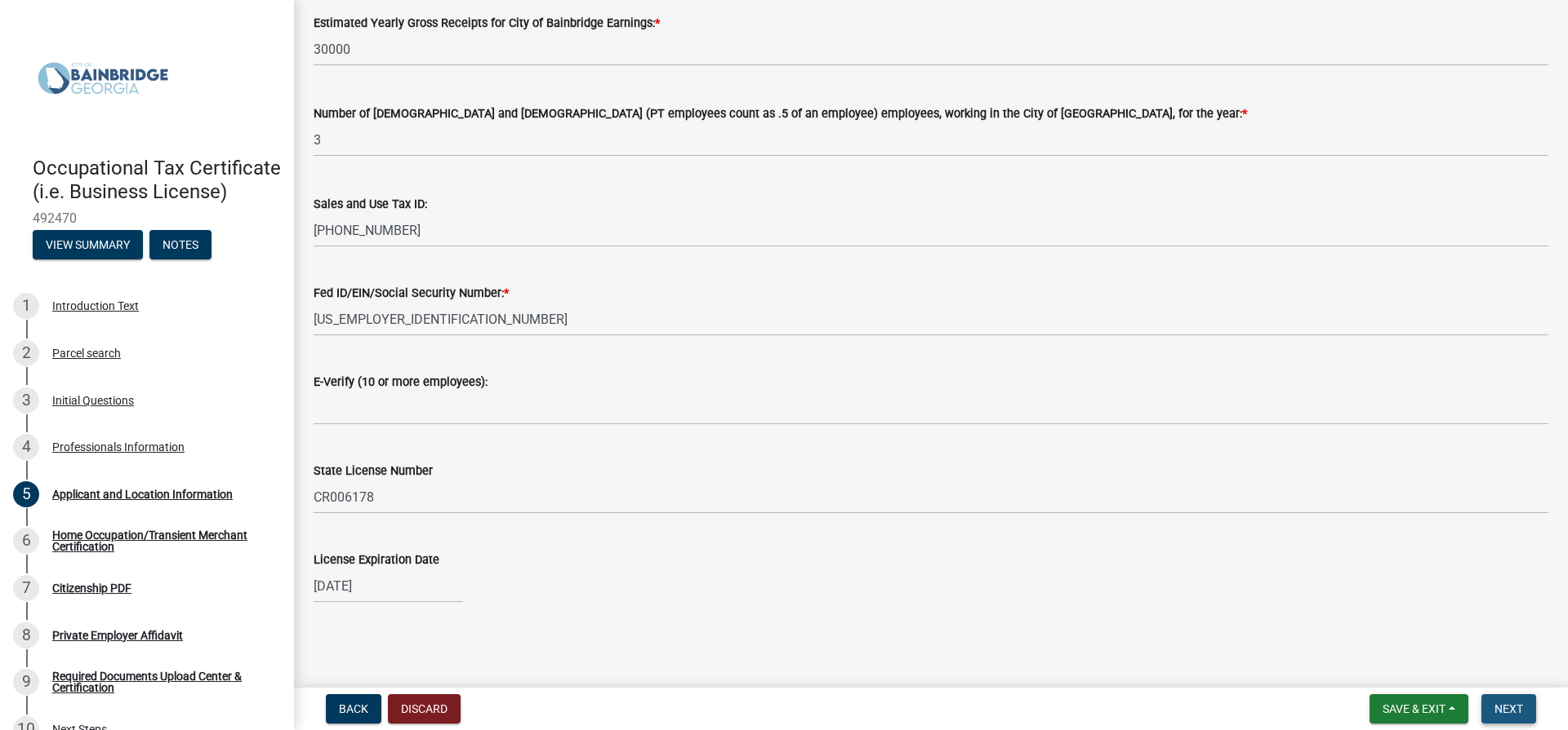
click at [1510, 710] on span "Next" at bounding box center [1508, 708] width 29 height 13
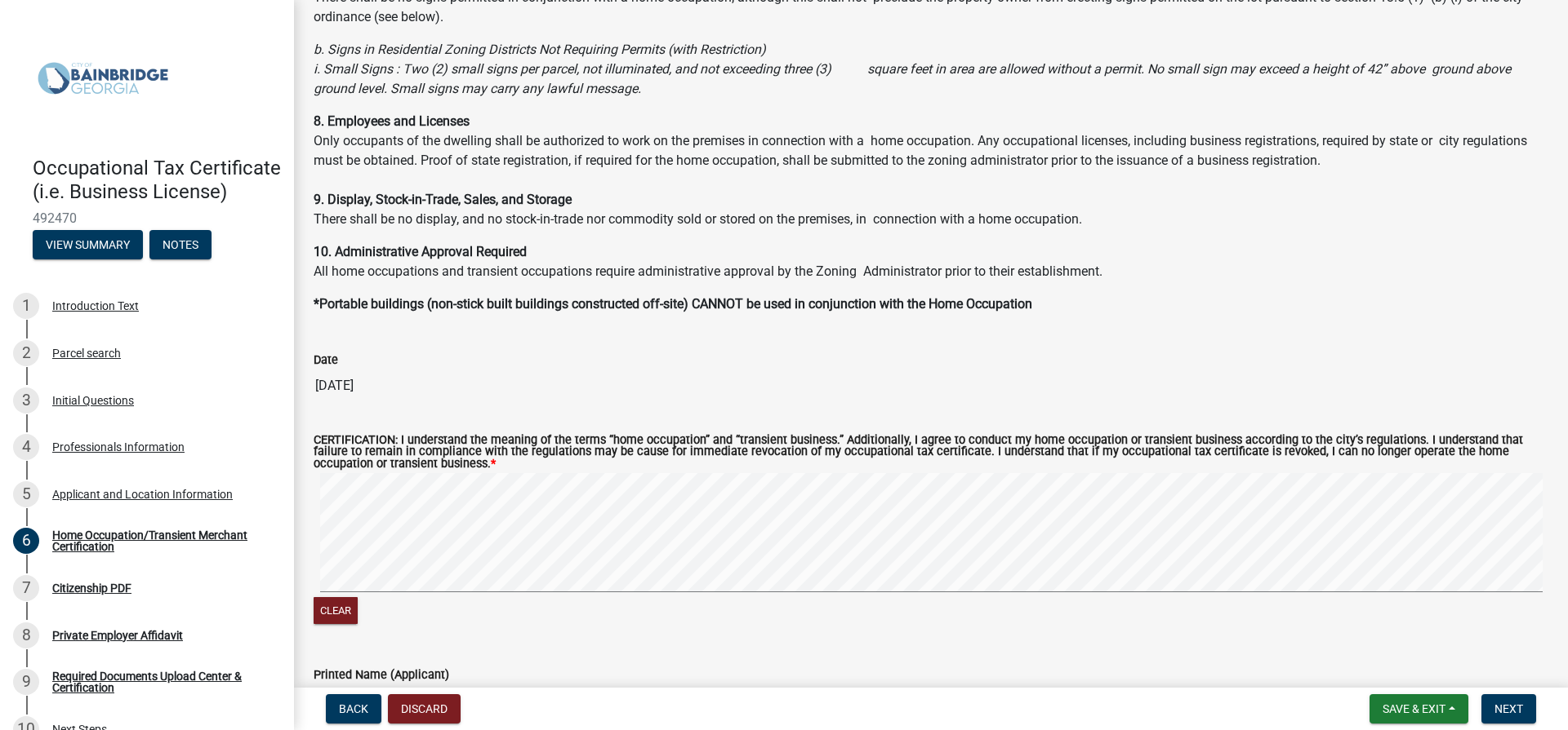
scroll to position [1061, 0]
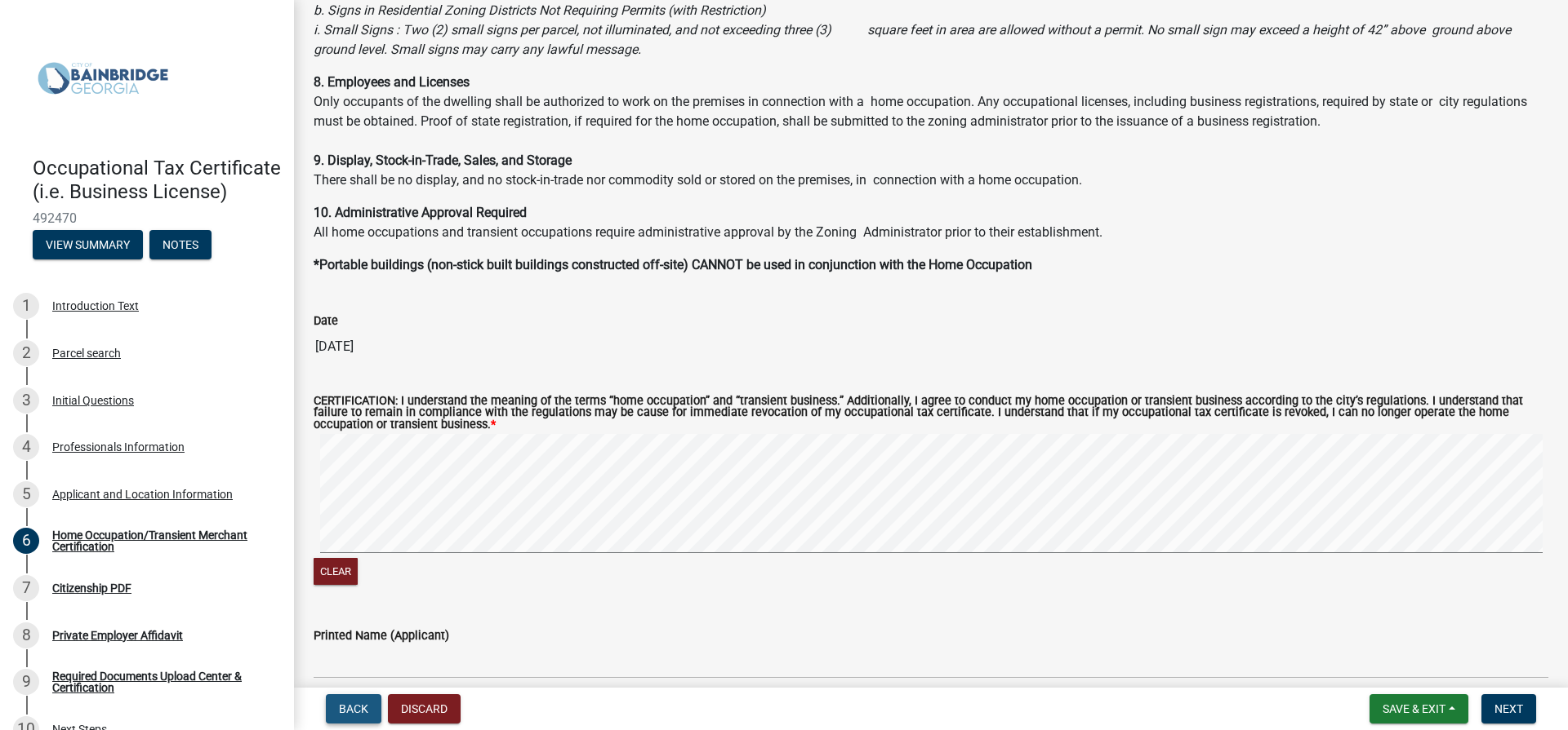
click at [347, 711] on span "Back" at bounding box center [353, 708] width 30 height 13
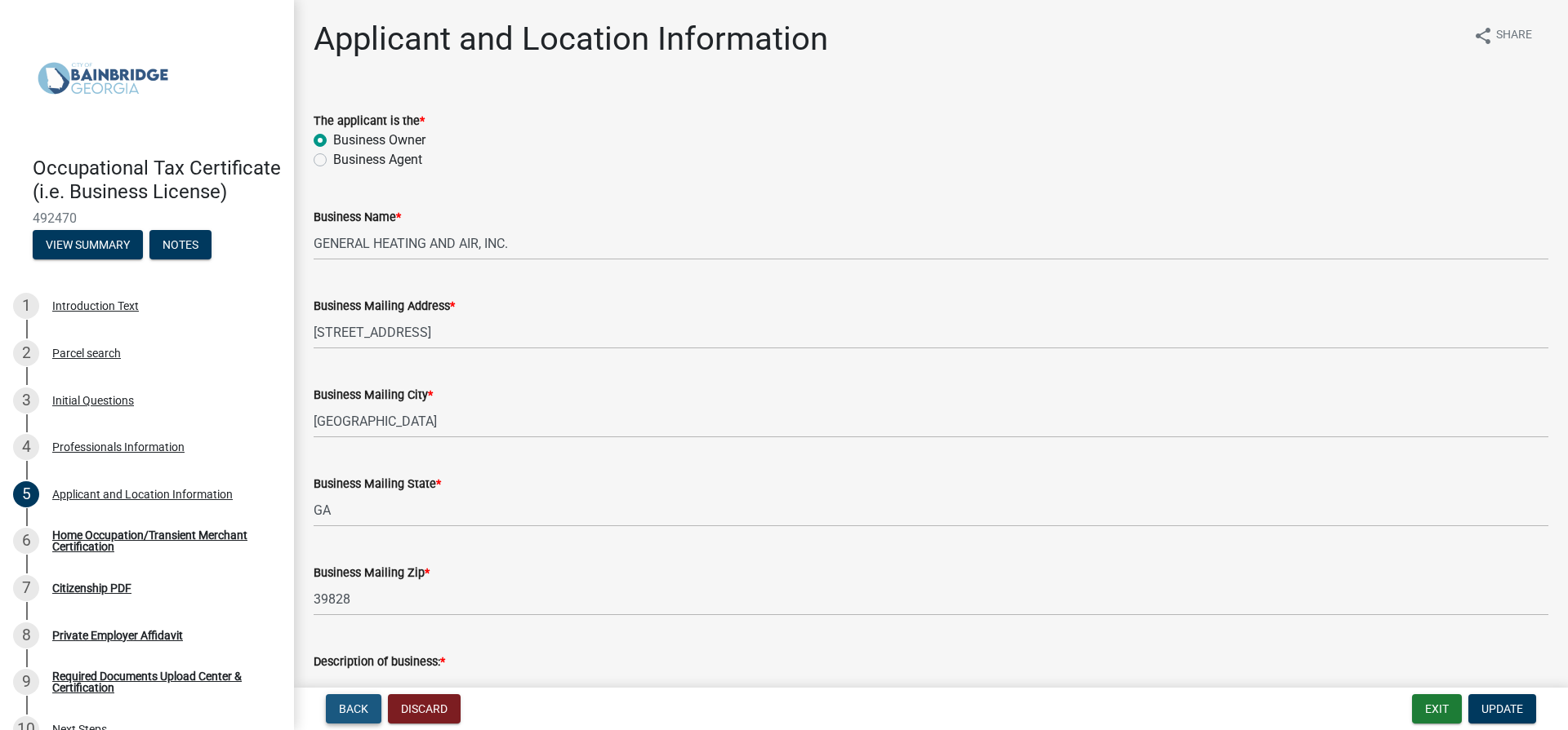
click at [347, 711] on span "Back" at bounding box center [353, 708] width 30 height 13
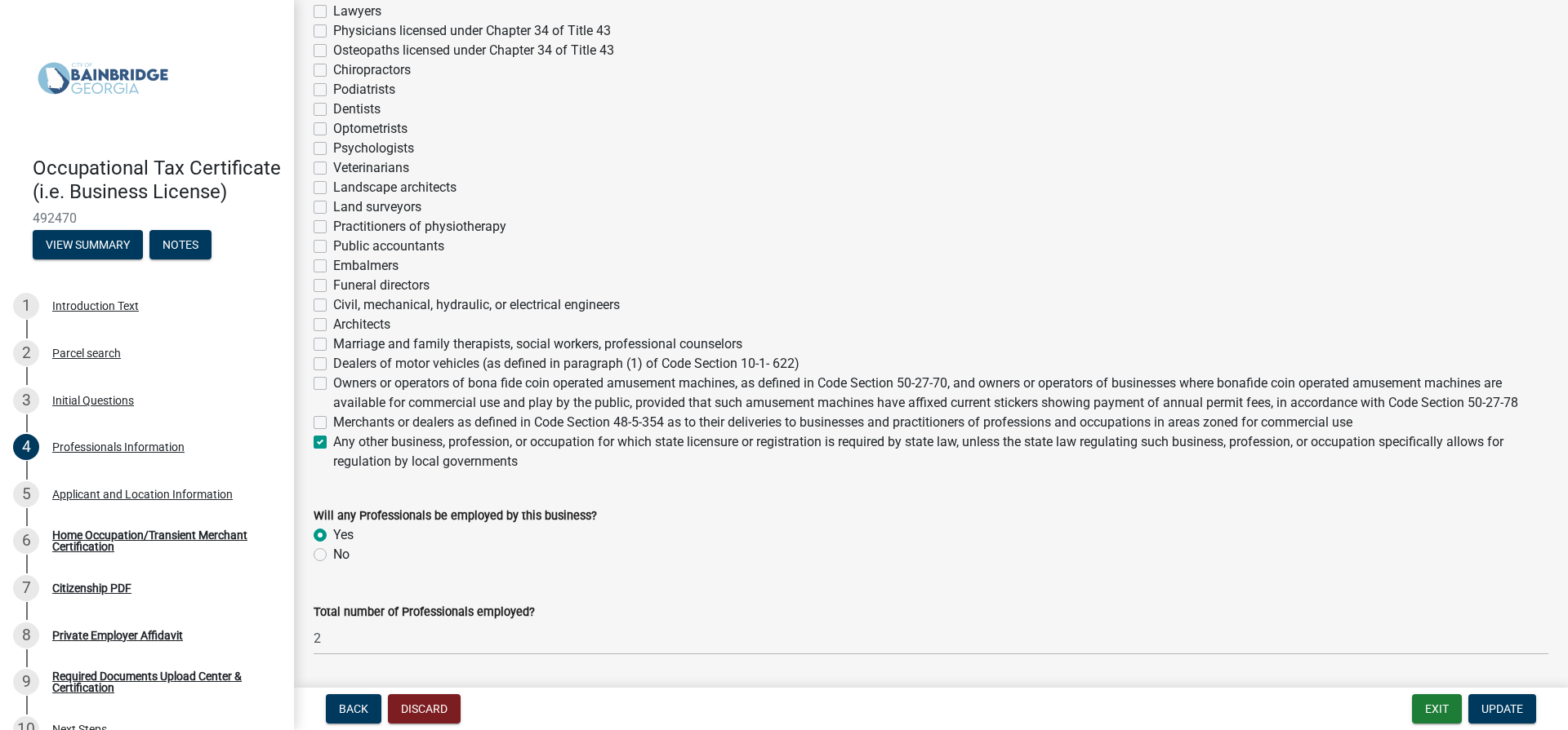
scroll to position [408, 0]
click at [334, 555] on label "No" at bounding box center [341, 554] width 17 height 20
click at [334, 555] on input "No" at bounding box center [338, 549] width 11 height 11
radio input "true"
click at [334, 437] on label "Any other business, profession, or occupation for which state licensure or regi…" at bounding box center [940, 452] width 1215 height 39
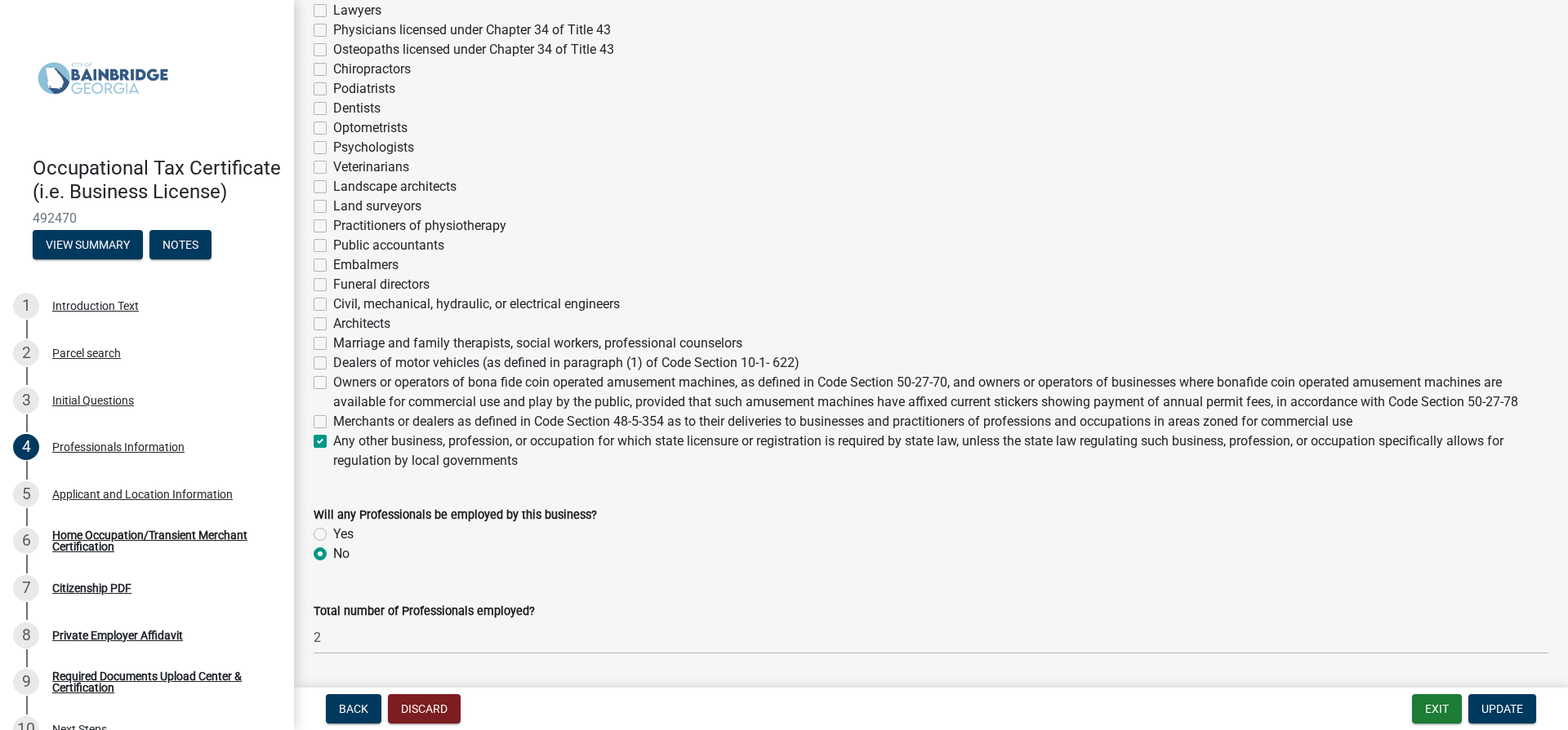
click at [334, 437] on input "Any other business, profession, or occupation for which state licensure or regi…" at bounding box center [338, 437] width 11 height 11
checkbox input "false"
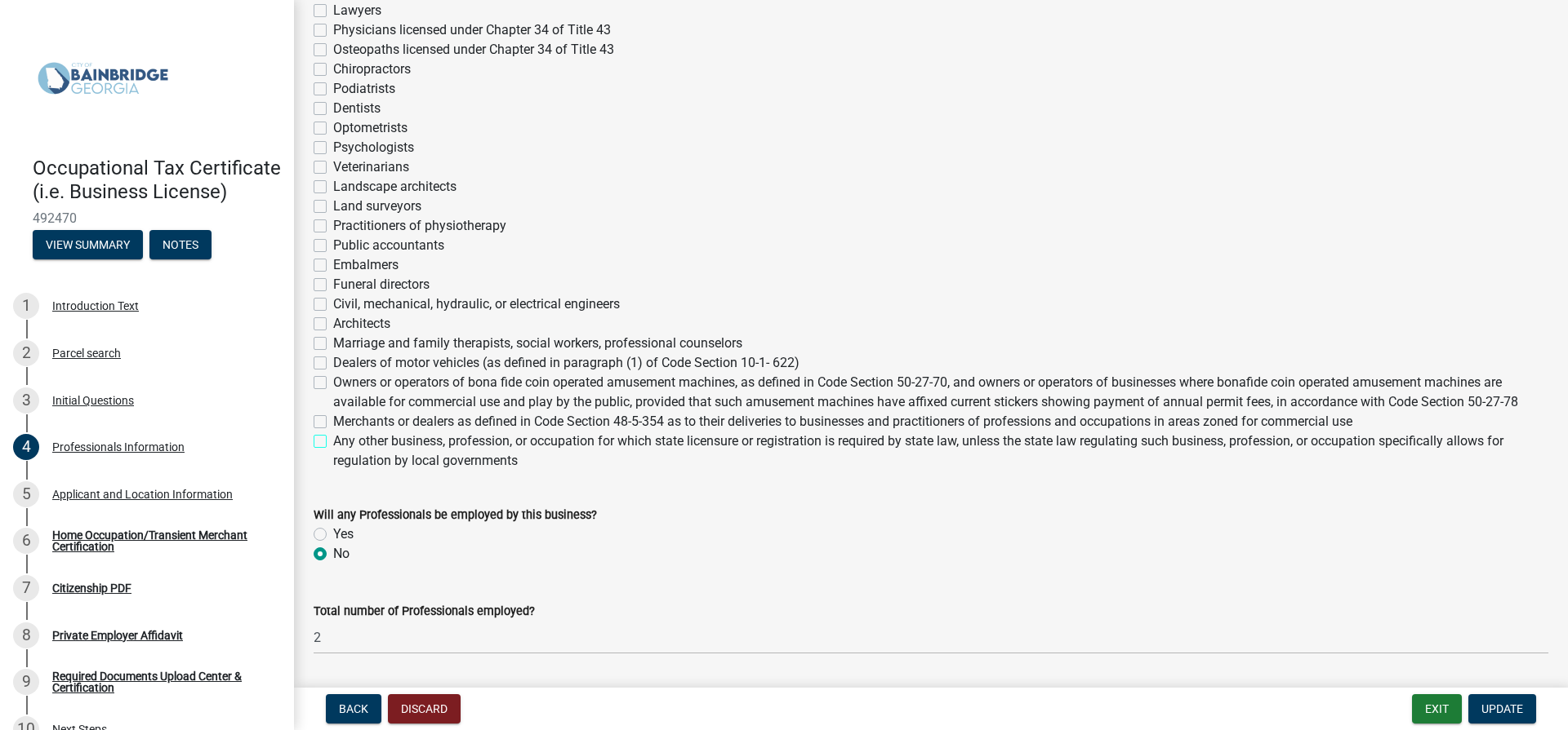
checkbox input "false"
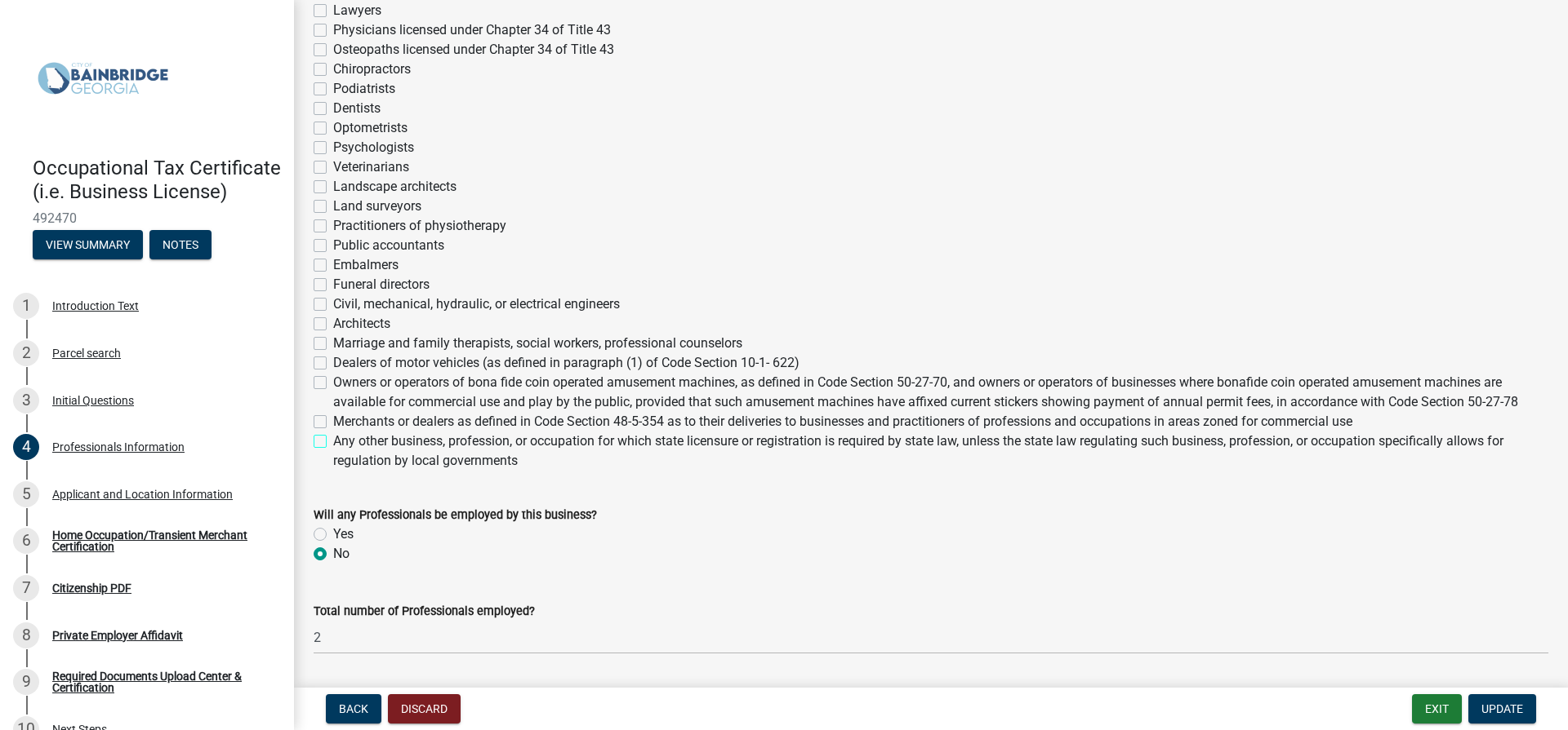
checkbox input "false"
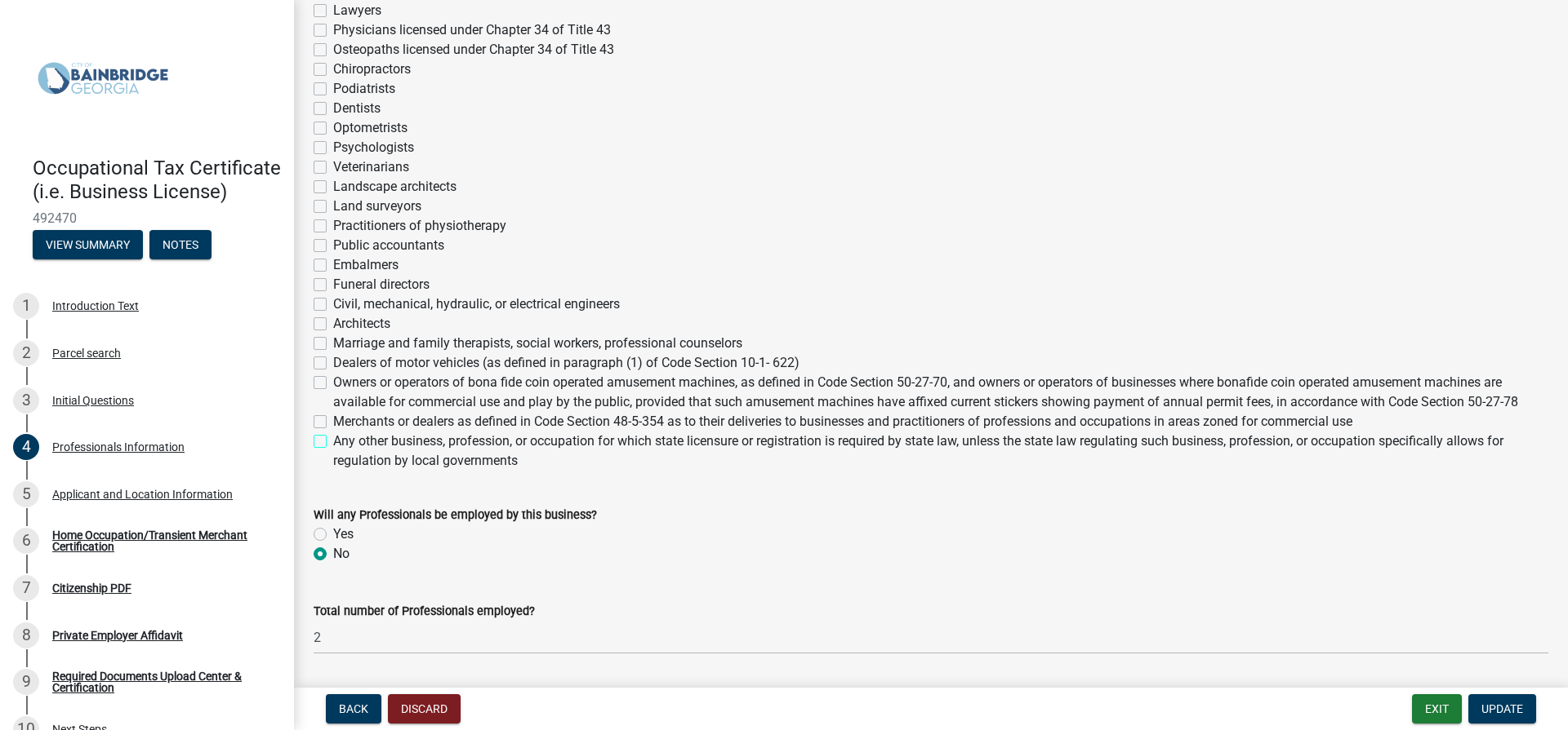
checkbox input "false"
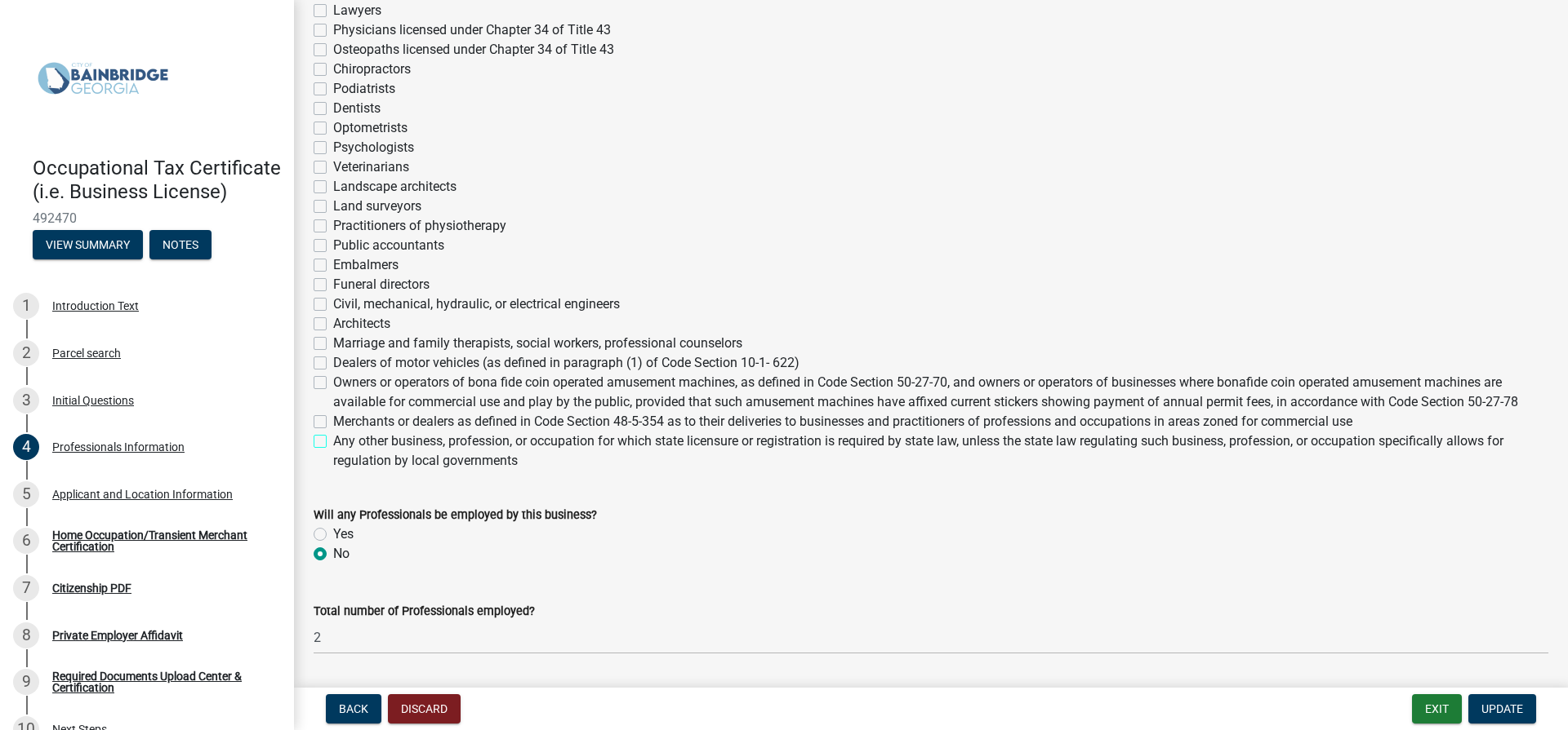
checkbox input "false"
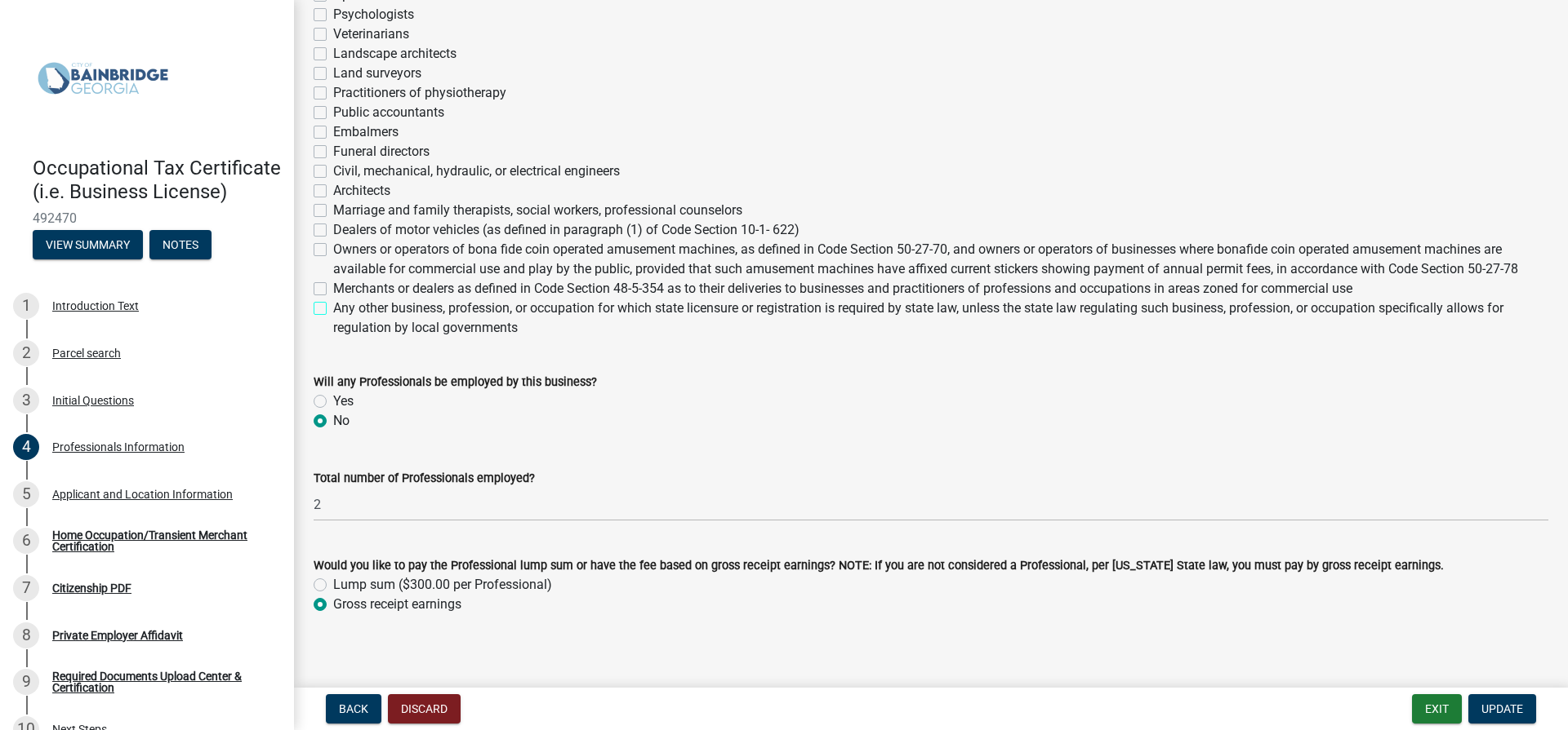
scroll to position [552, 0]
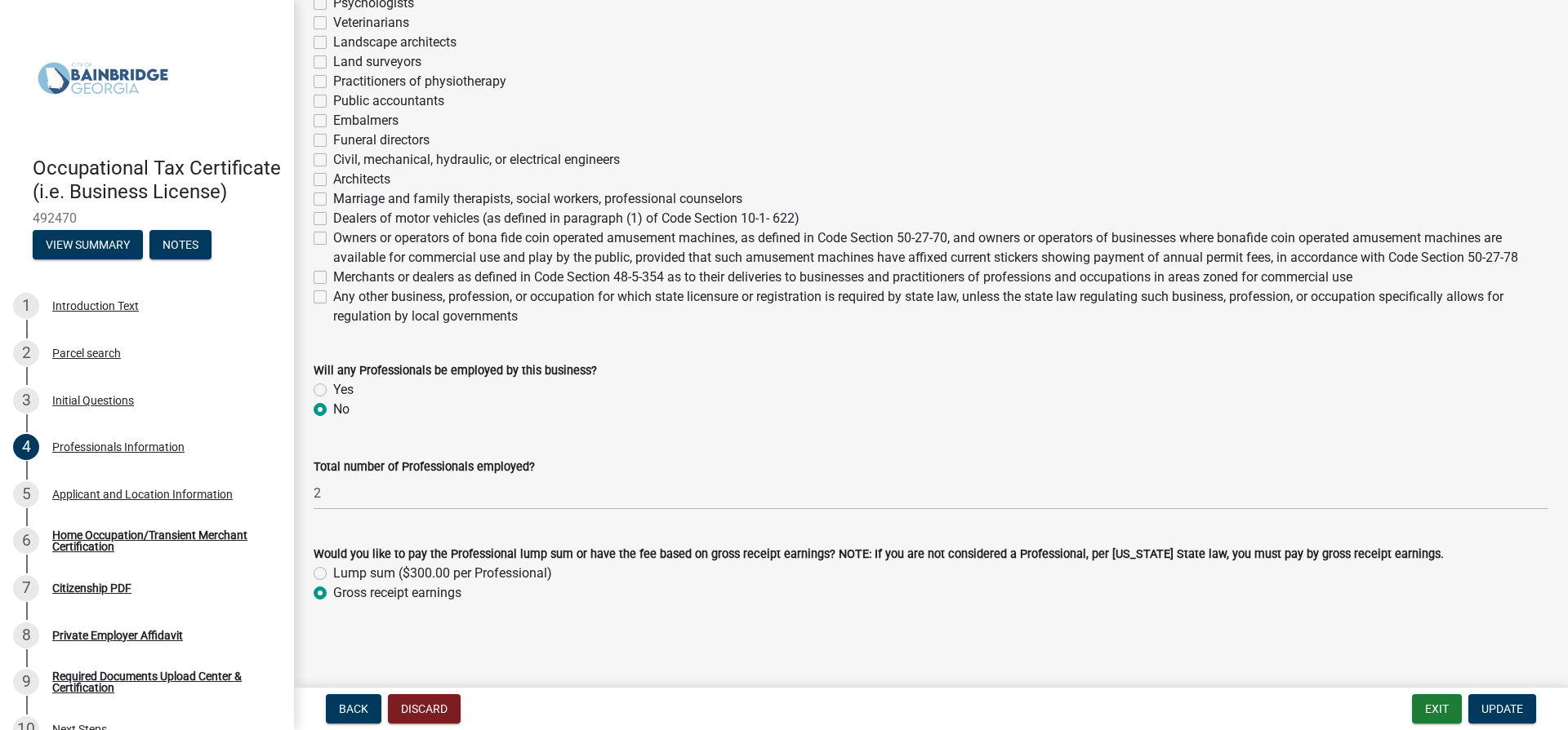
click at [334, 593] on label "Gross receipt earnings" at bounding box center [398, 594] width 128 height 20
click at [334, 593] on input "Gross receipt earnings" at bounding box center [338, 589] width 11 height 11
click at [334, 388] on label "Yes" at bounding box center [343, 391] width 21 height 20
click at [334, 388] on input "Yes" at bounding box center [338, 386] width 11 height 11
radio input "true"
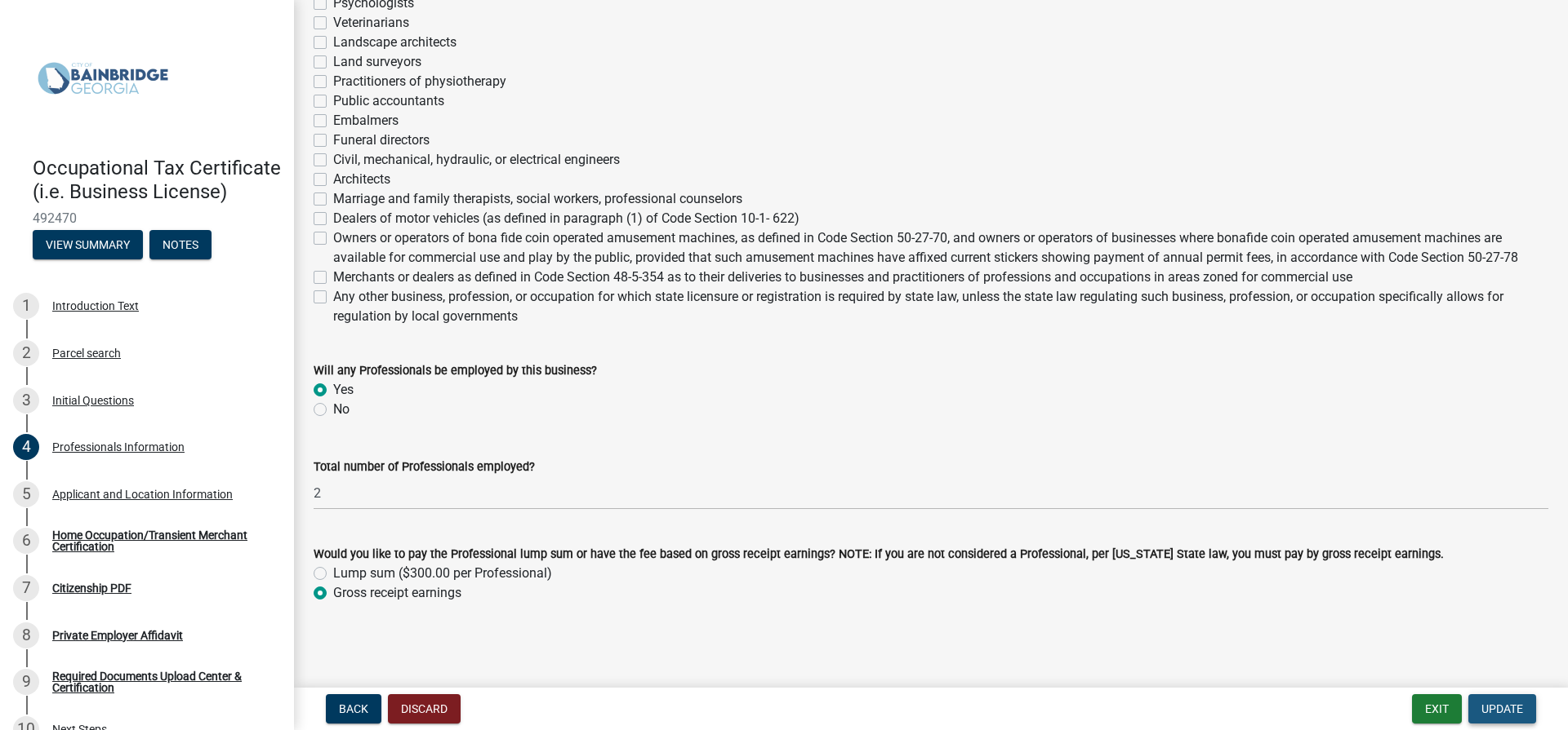
click at [1505, 705] on span "Update" at bounding box center [1502, 708] width 41 height 13
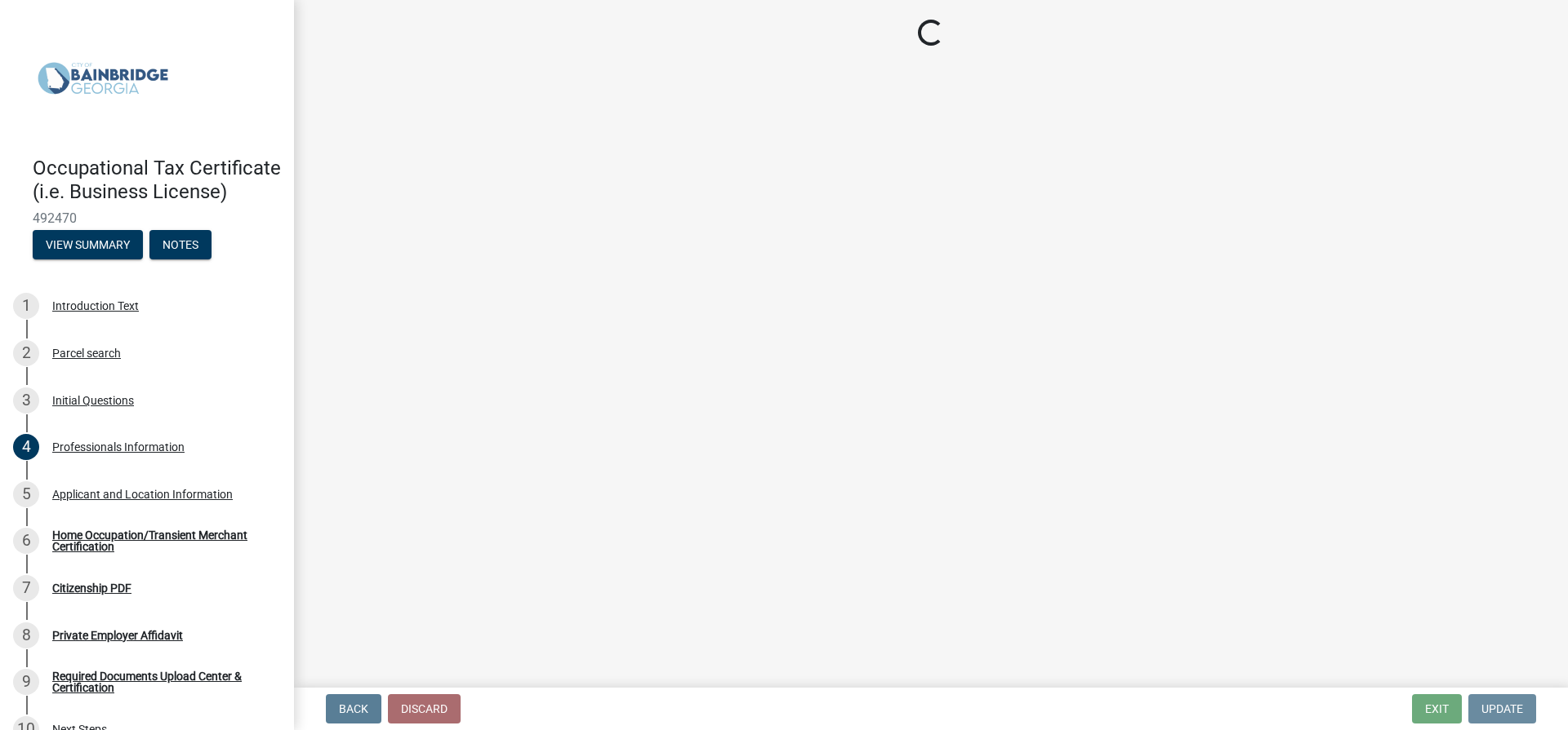
scroll to position [0, 0]
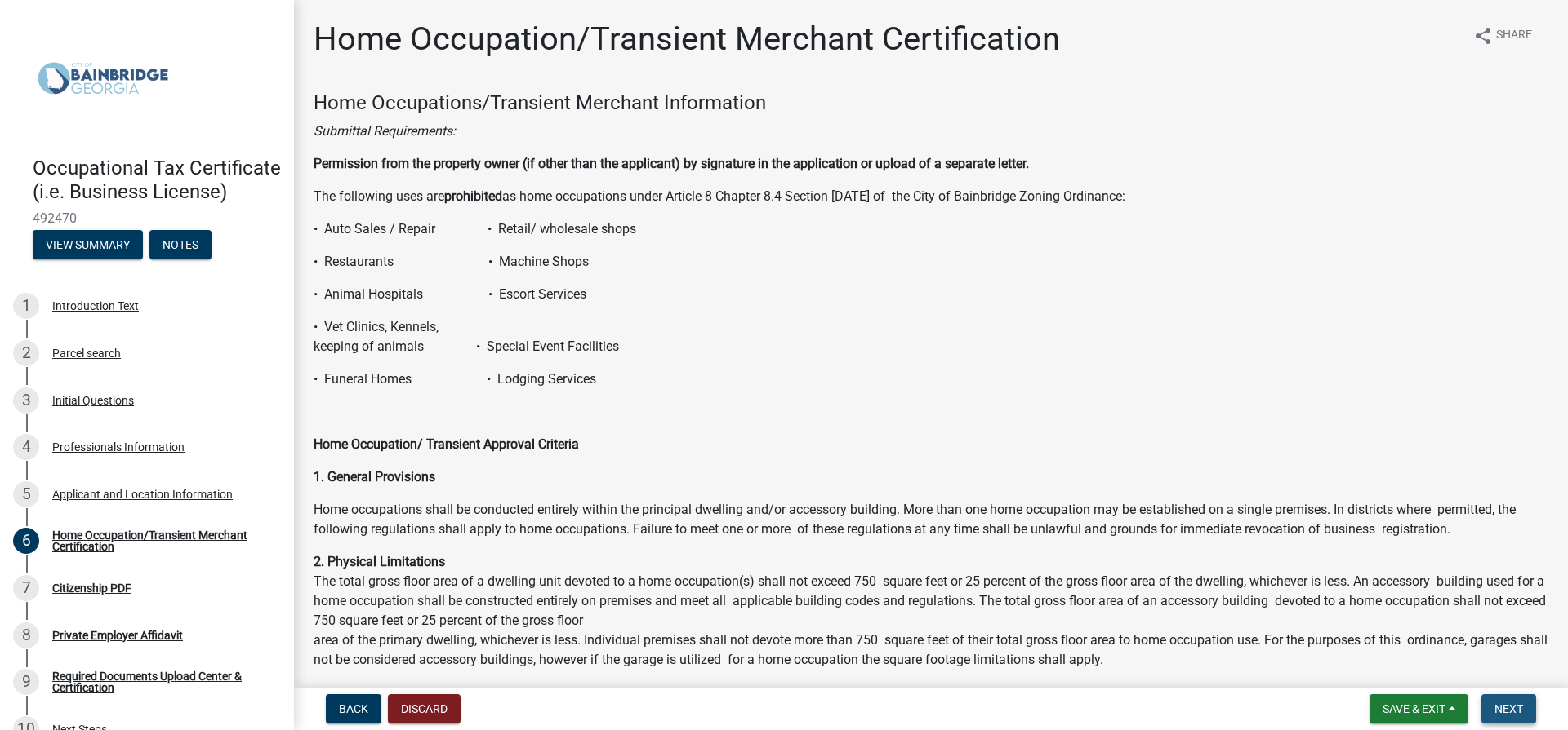
click at [1514, 713] on span "Next" at bounding box center [1508, 708] width 29 height 13
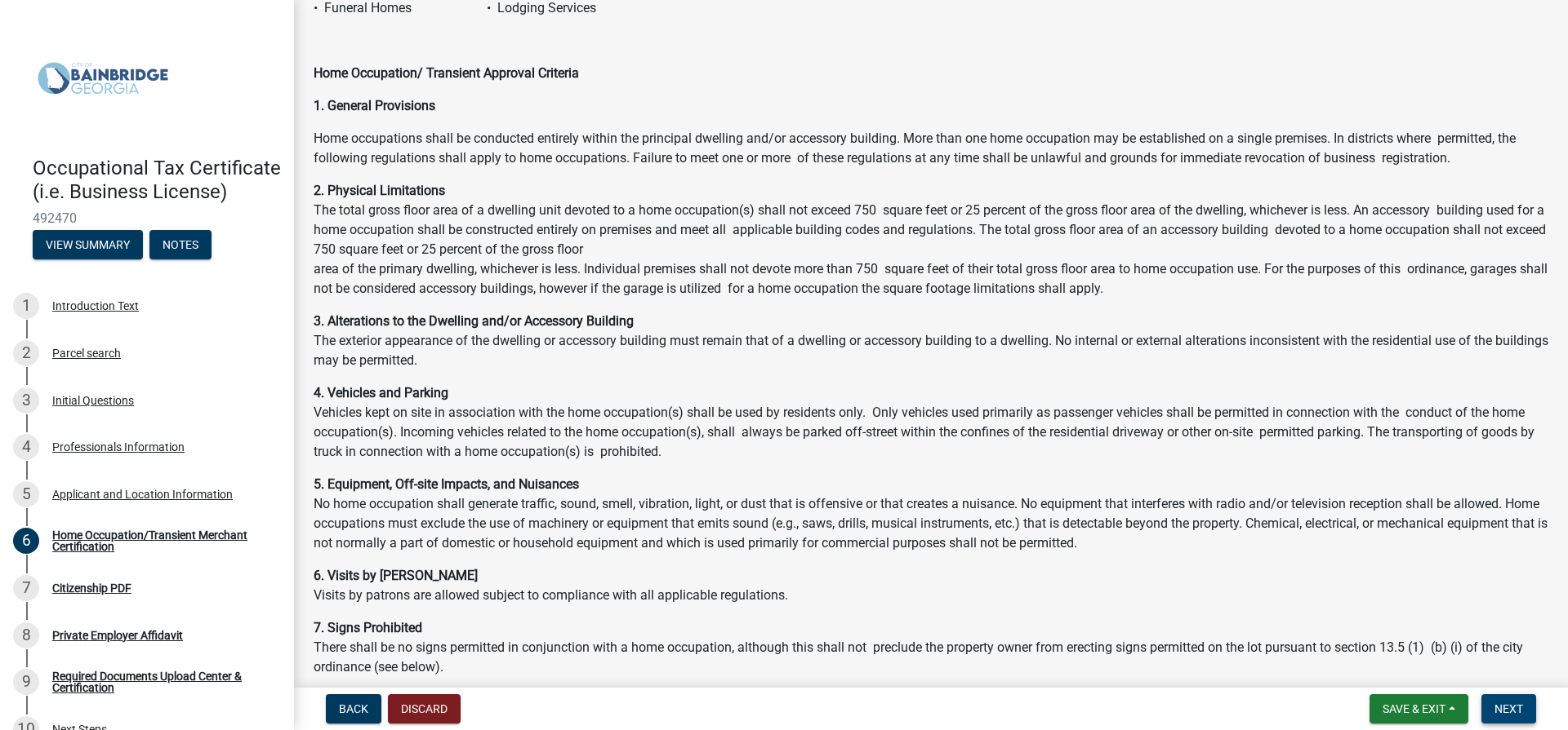
scroll to position [362, 0]
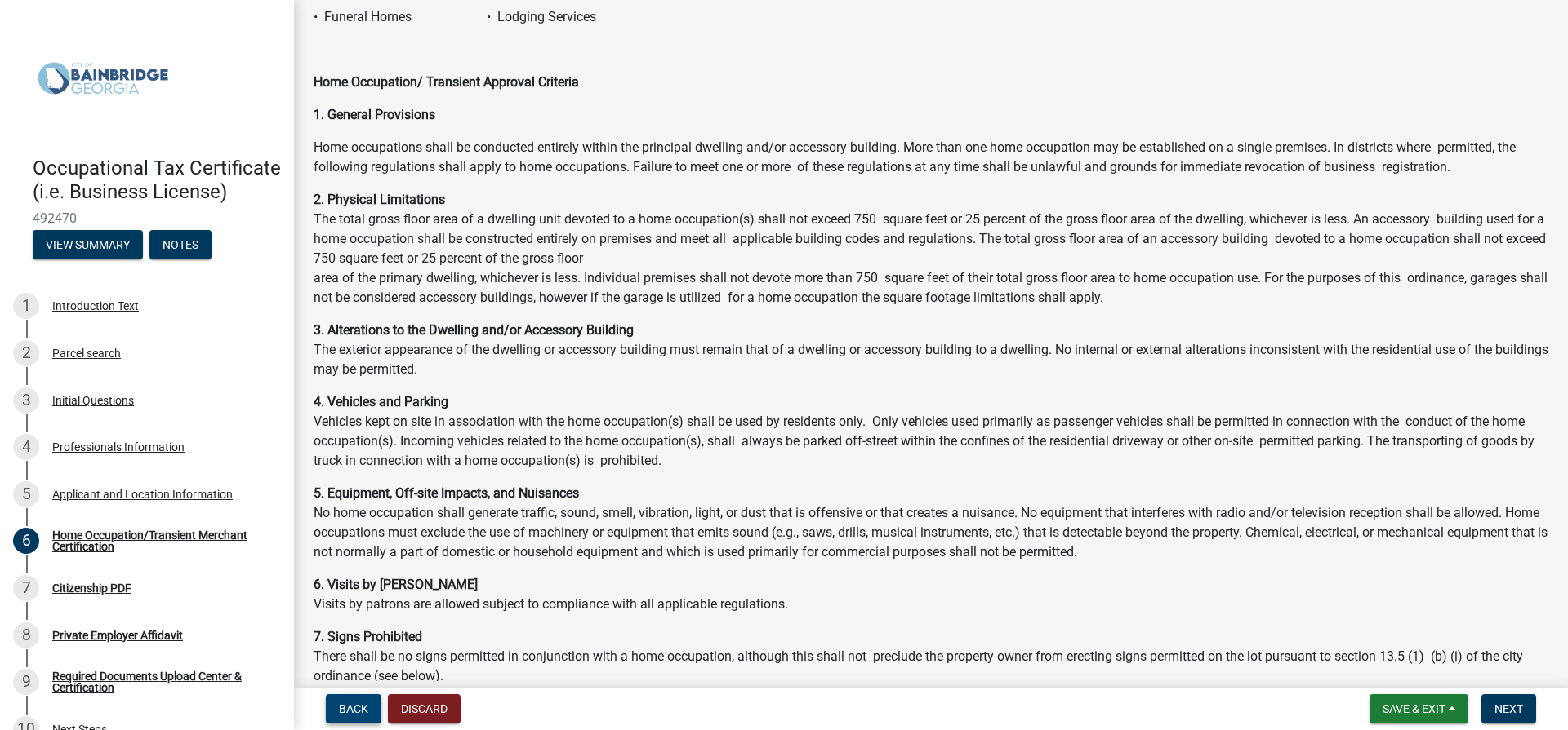
click at [358, 716] on span "Back" at bounding box center [353, 708] width 30 height 13
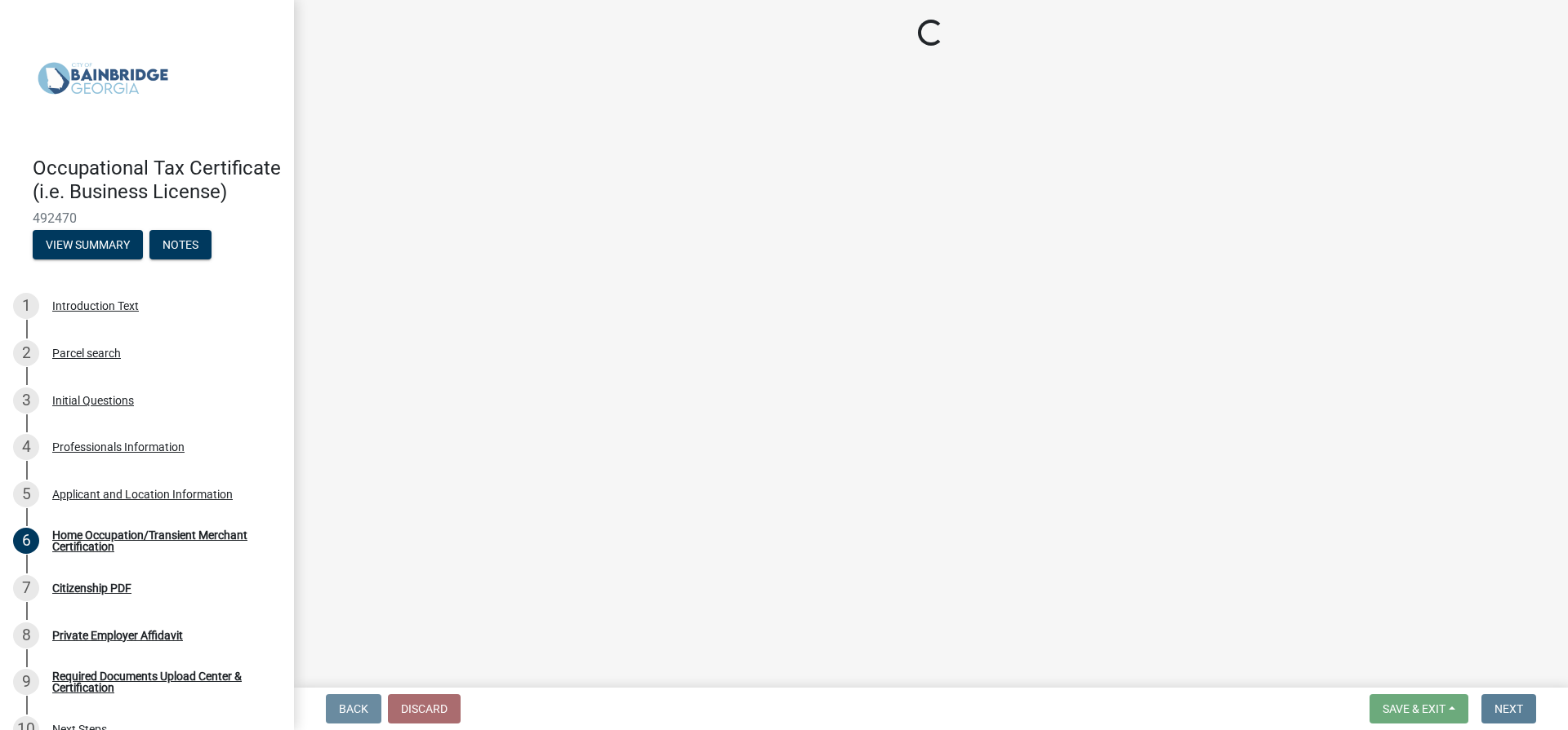
scroll to position [0, 0]
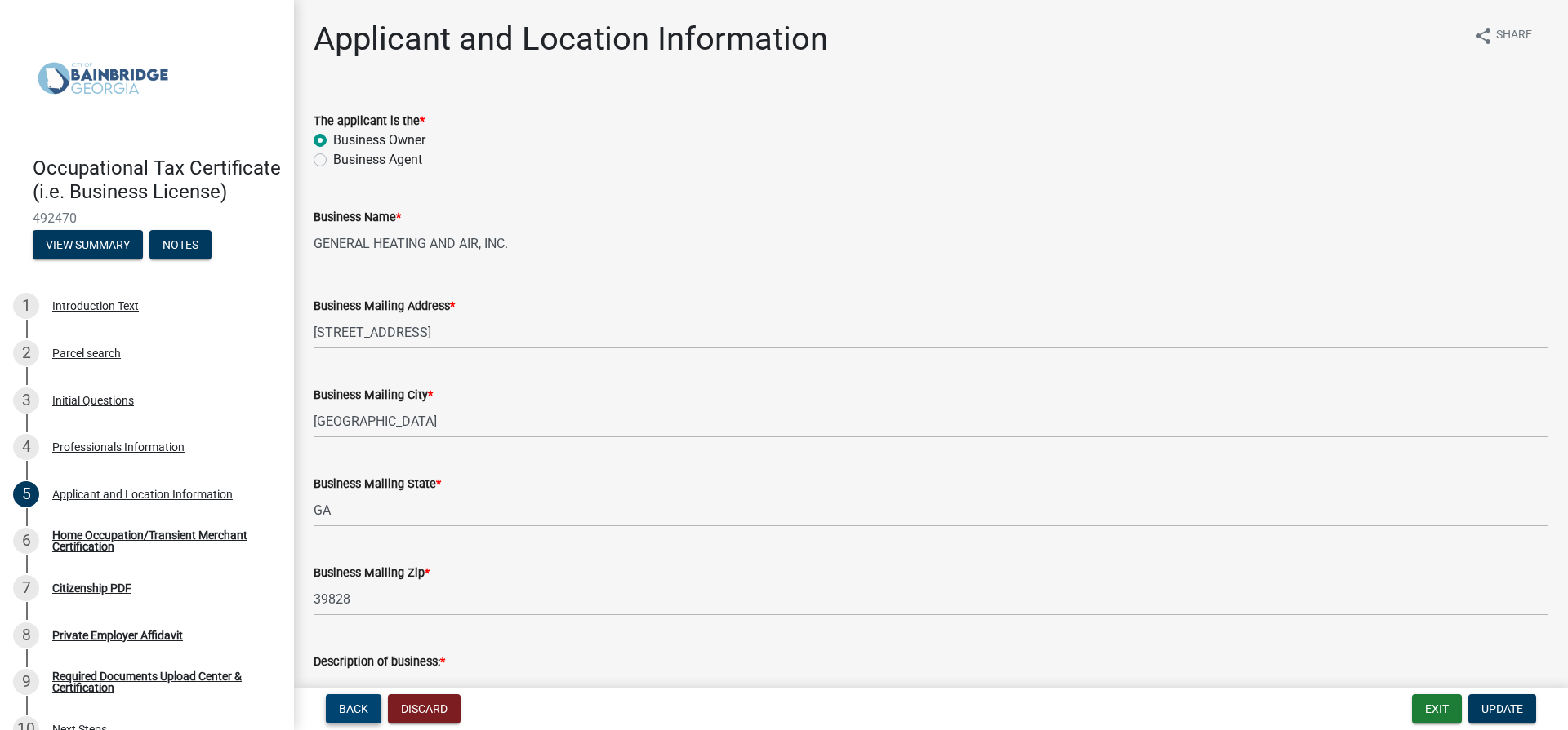
click at [358, 716] on span "Back" at bounding box center [353, 708] width 30 height 13
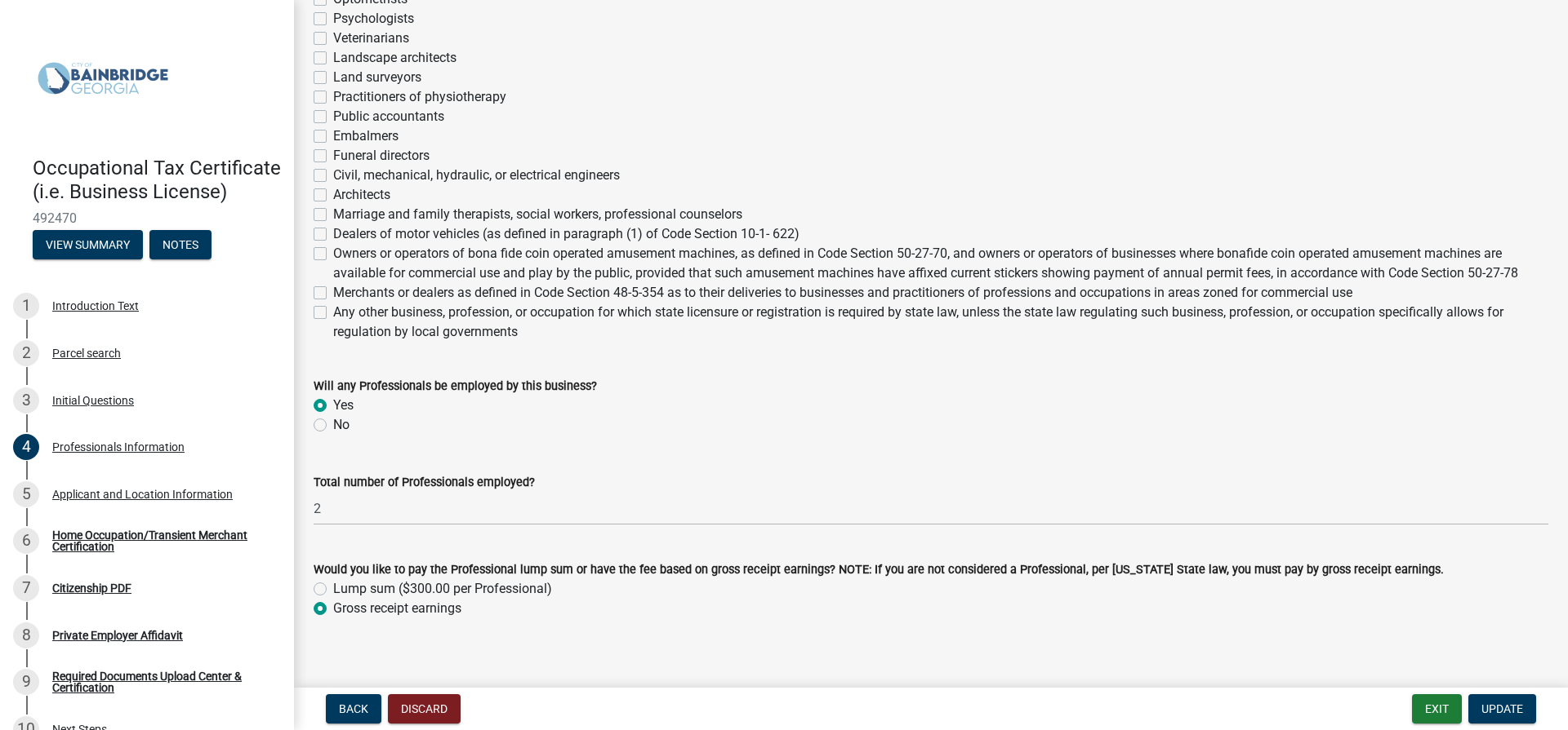
scroll to position [552, 0]
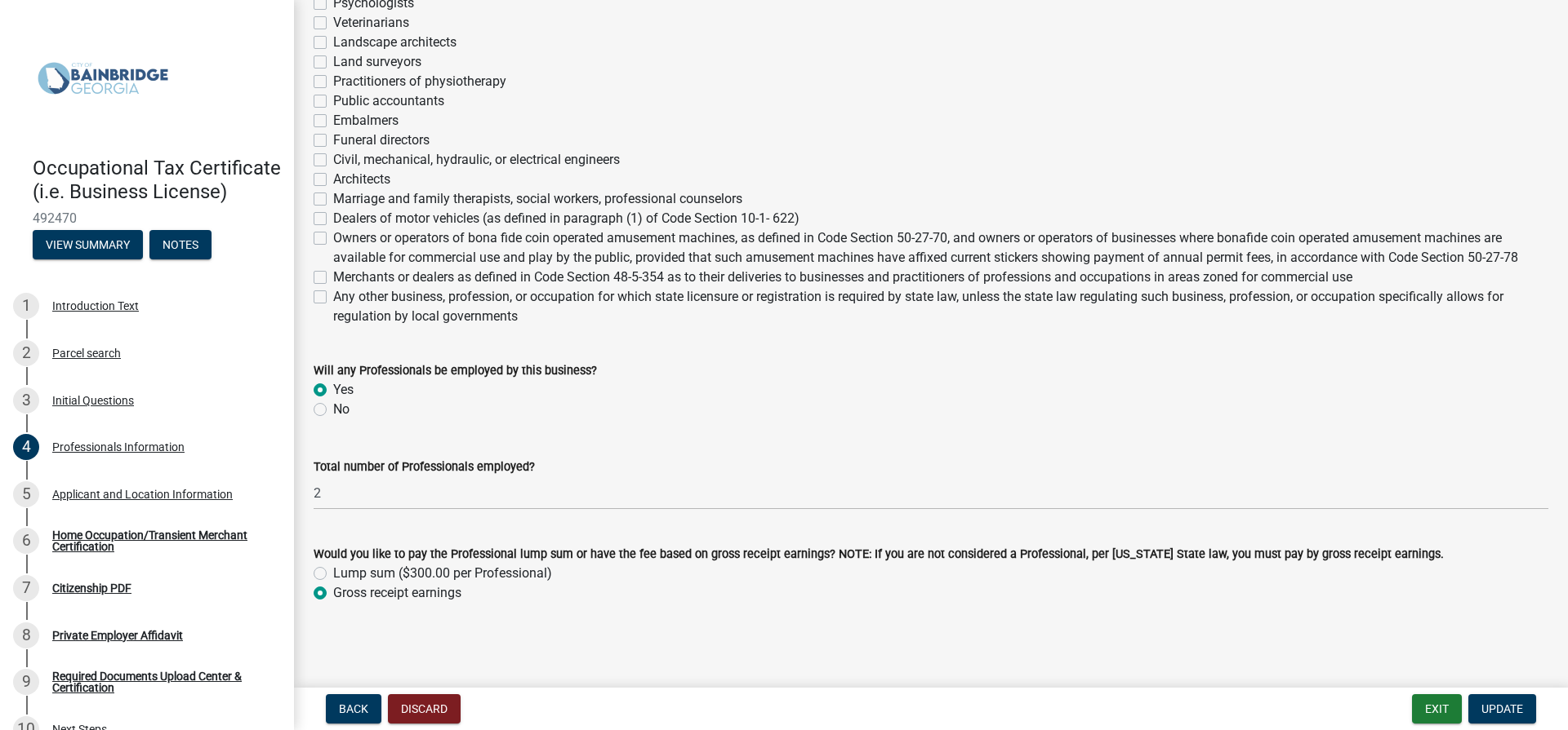
click at [334, 296] on label "Any other business, profession, or occupation for which state licensure or regi…" at bounding box center [940, 307] width 1215 height 39
click at [334, 296] on input "Any other business, profession, or occupation for which state licensure or regi…" at bounding box center [338, 292] width 11 height 11
checkbox input "true"
checkbox input "false"
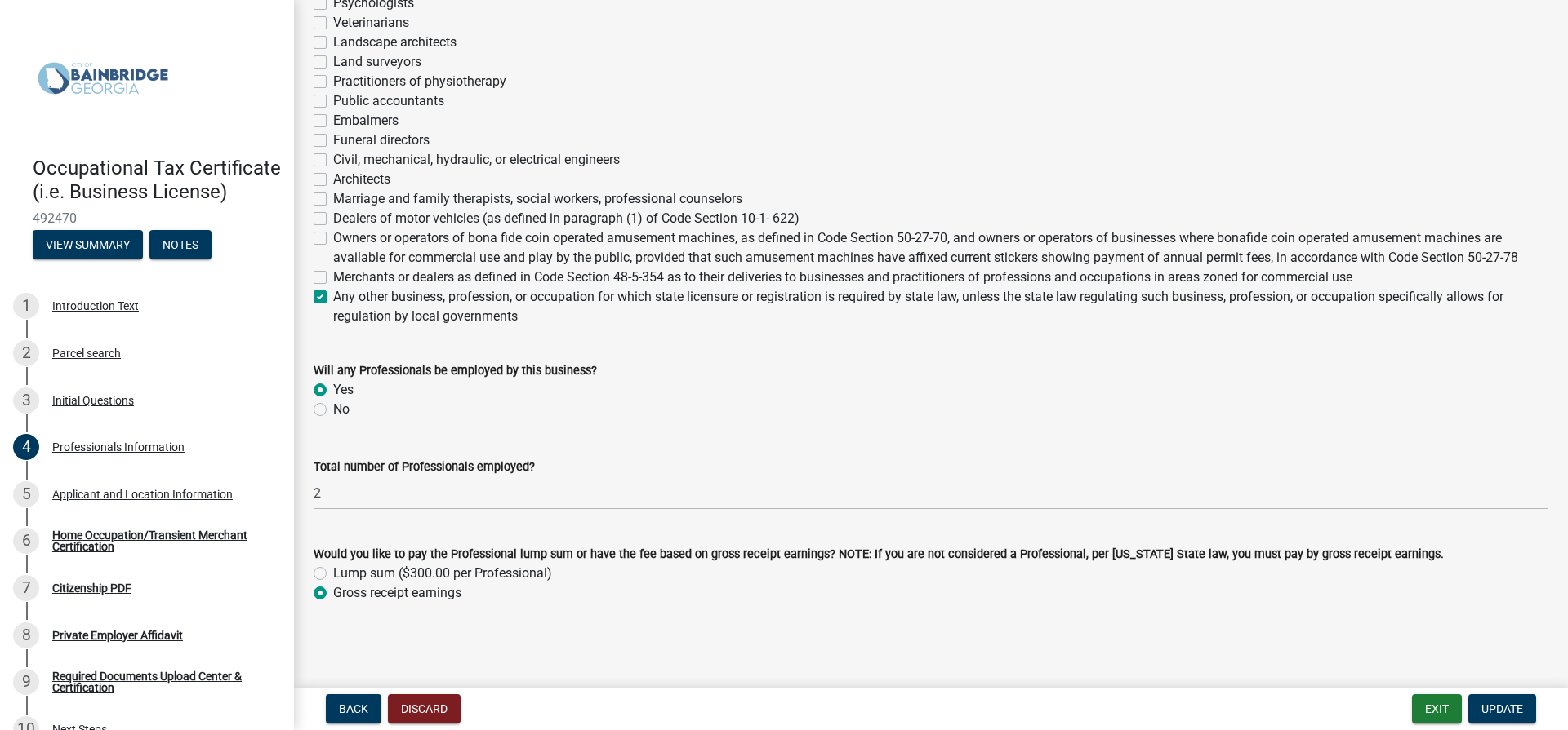
checkbox input "false"
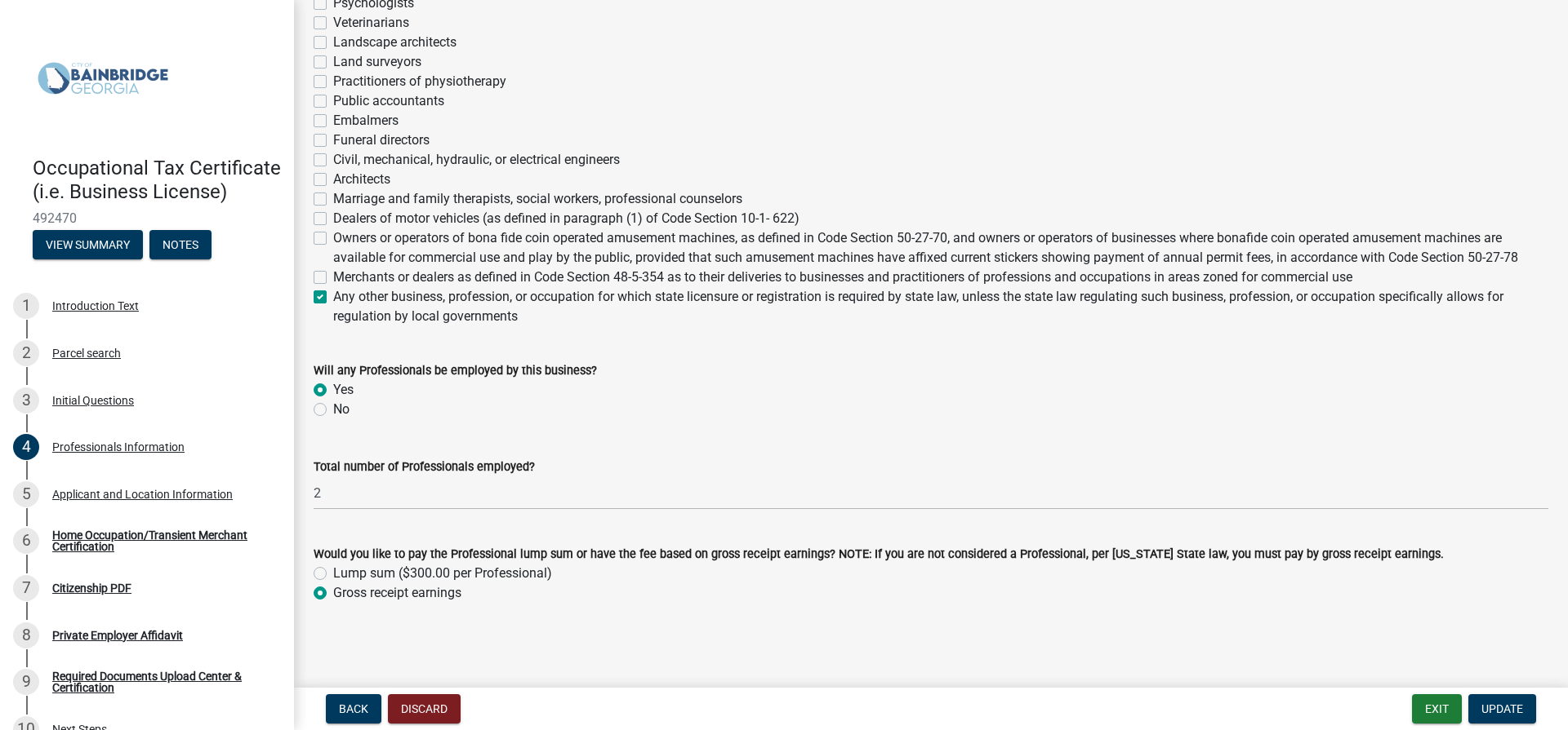
checkbox input "false"
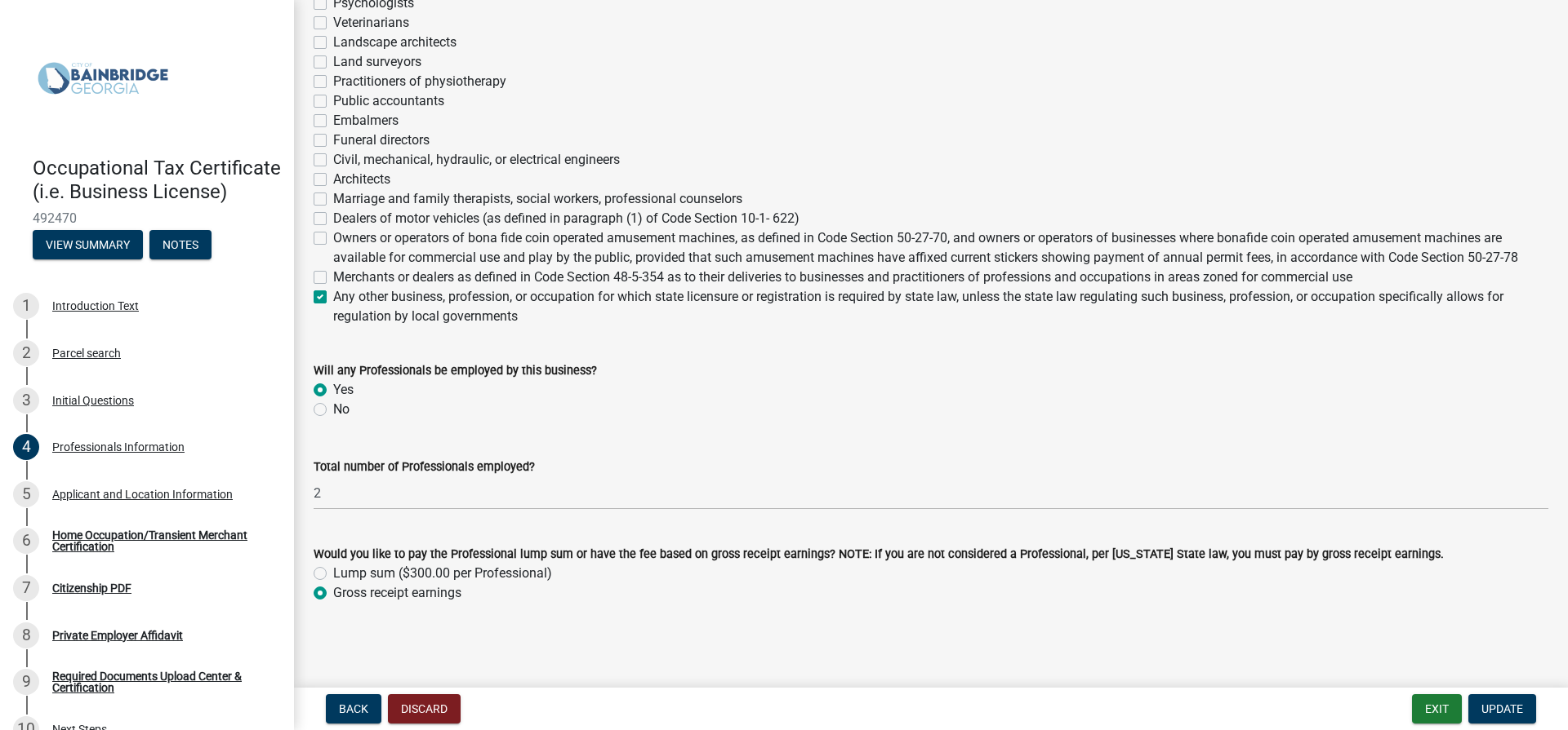
checkbox input "false"
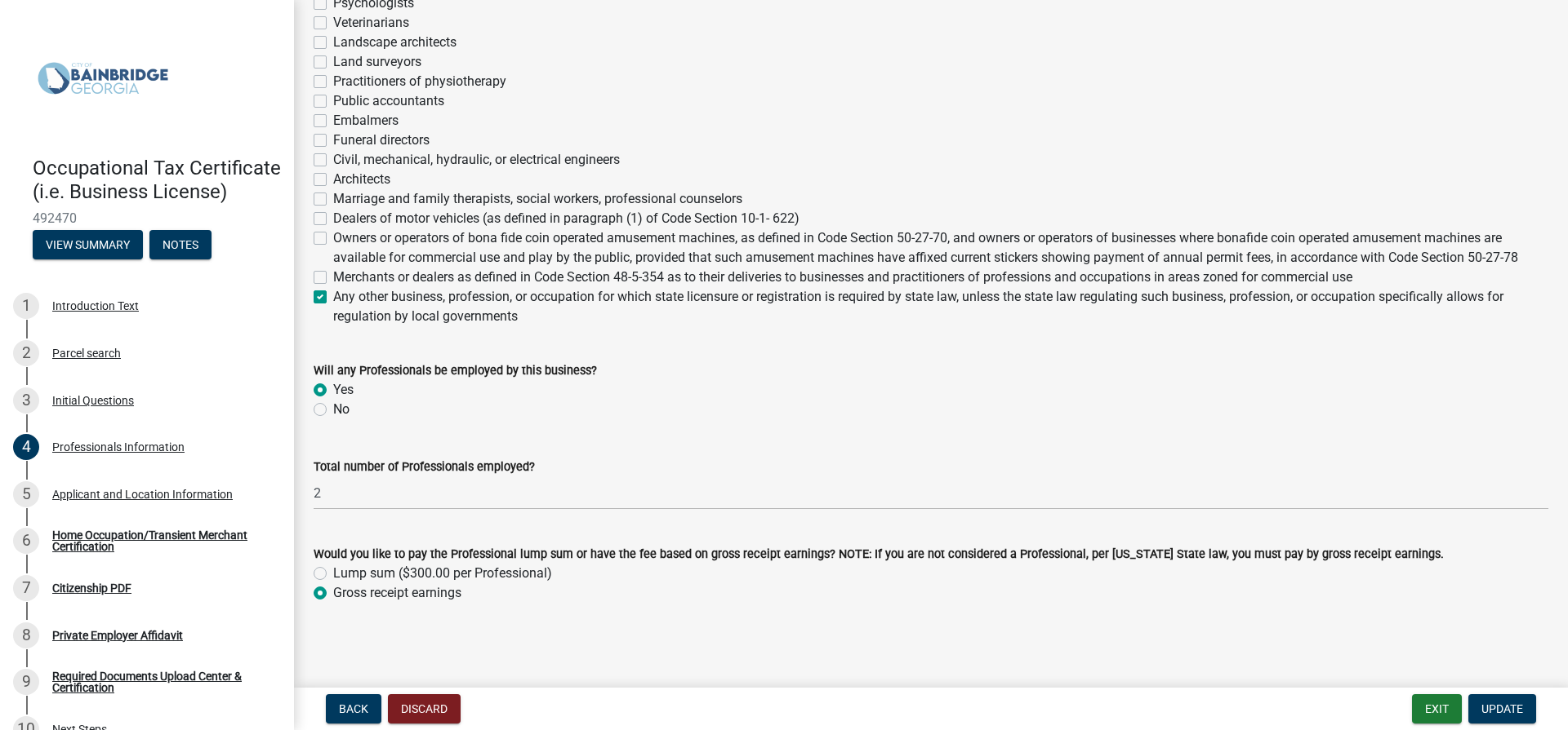
checkbox input "false"
checkbox input "true"
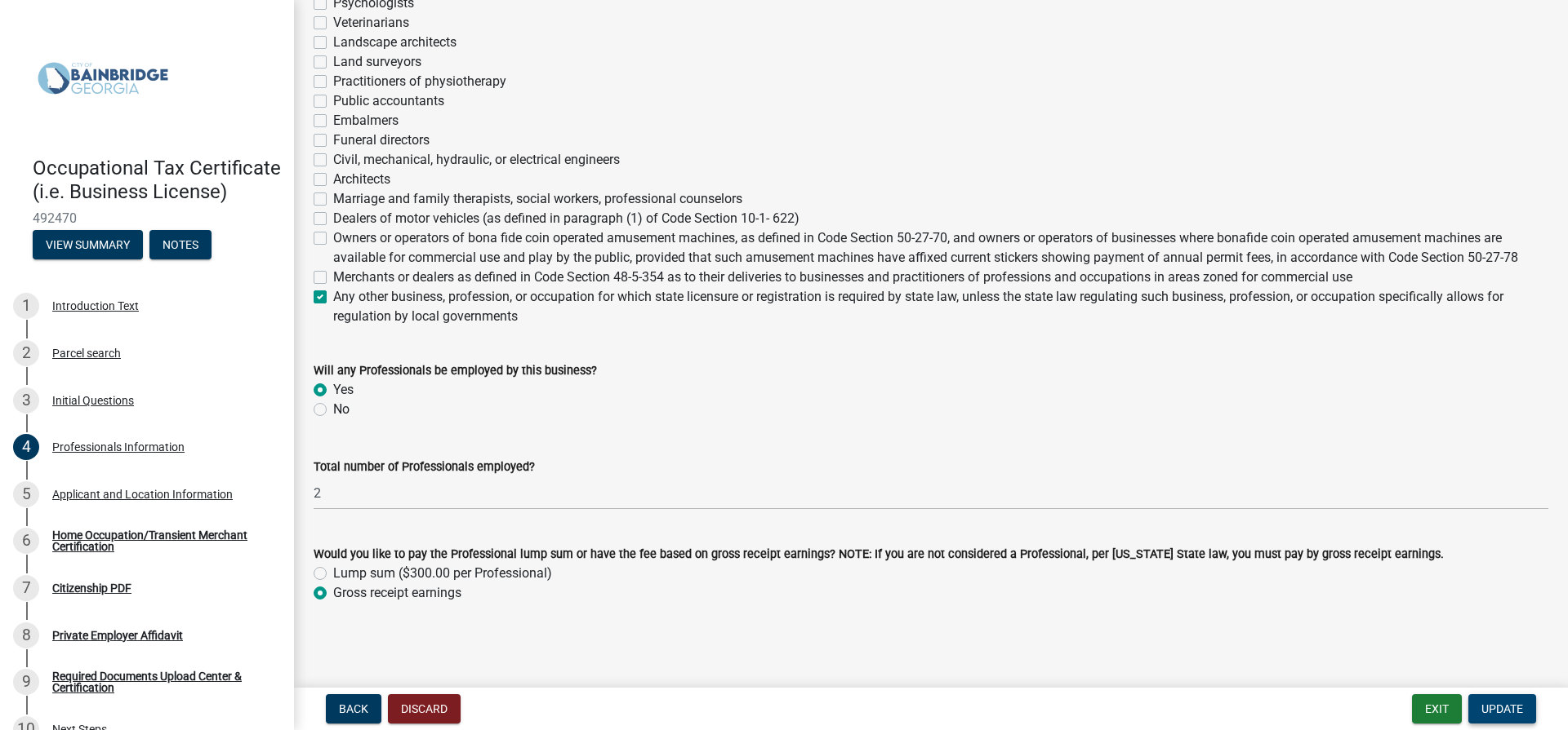
click at [1487, 710] on span "Update" at bounding box center [1502, 708] width 41 height 13
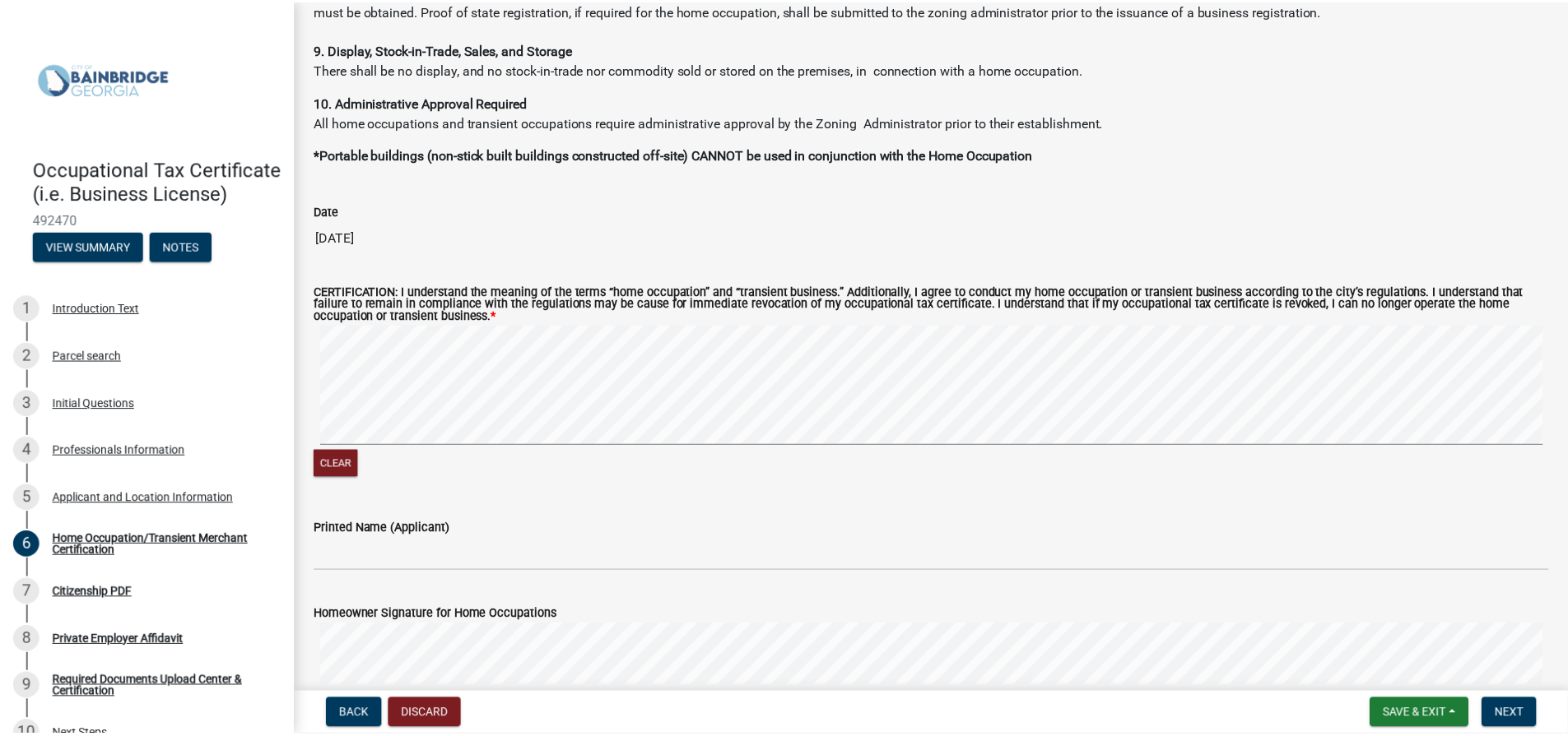
scroll to position [1234, 0]
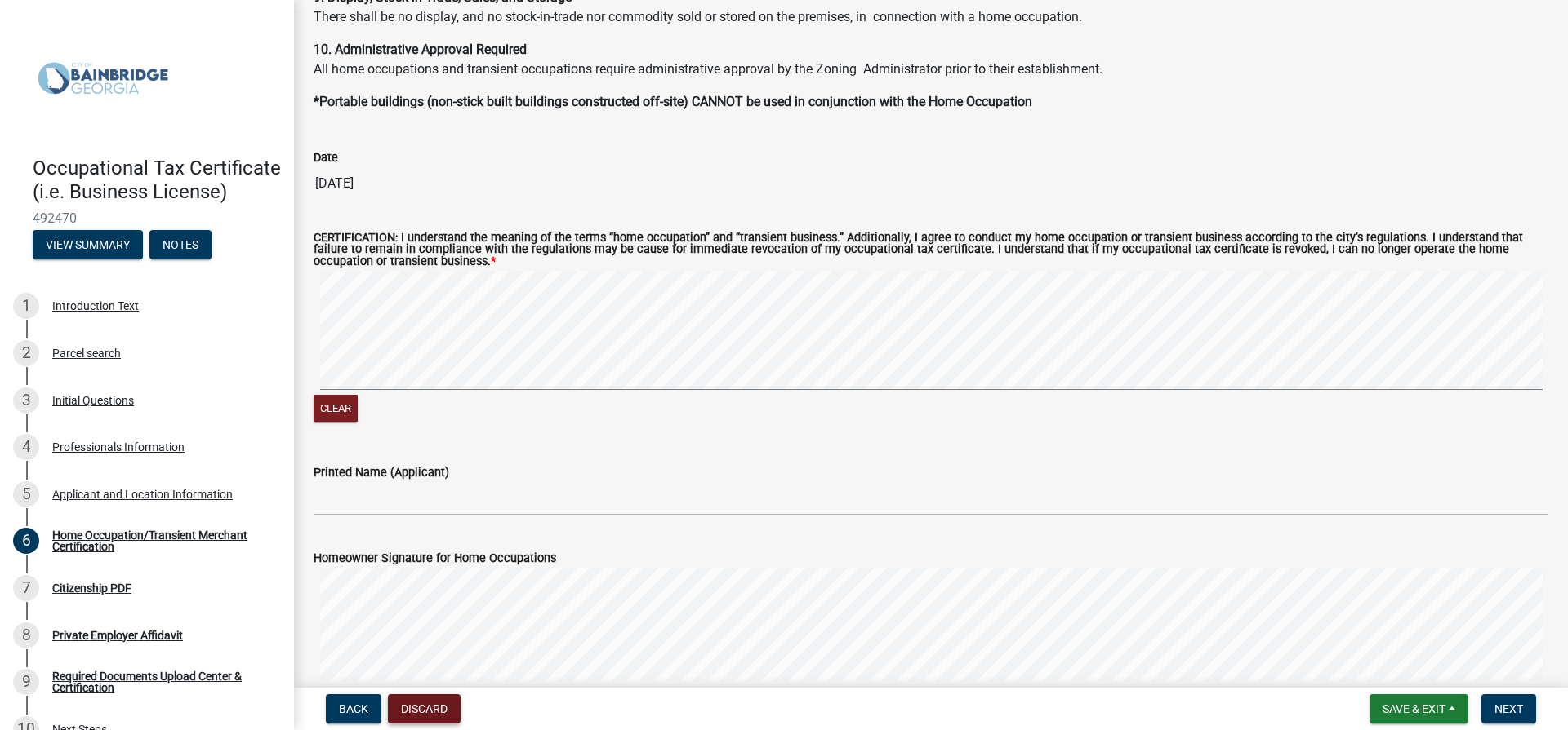
click at [447, 707] on button "Discard" at bounding box center [424, 709] width 73 height 30
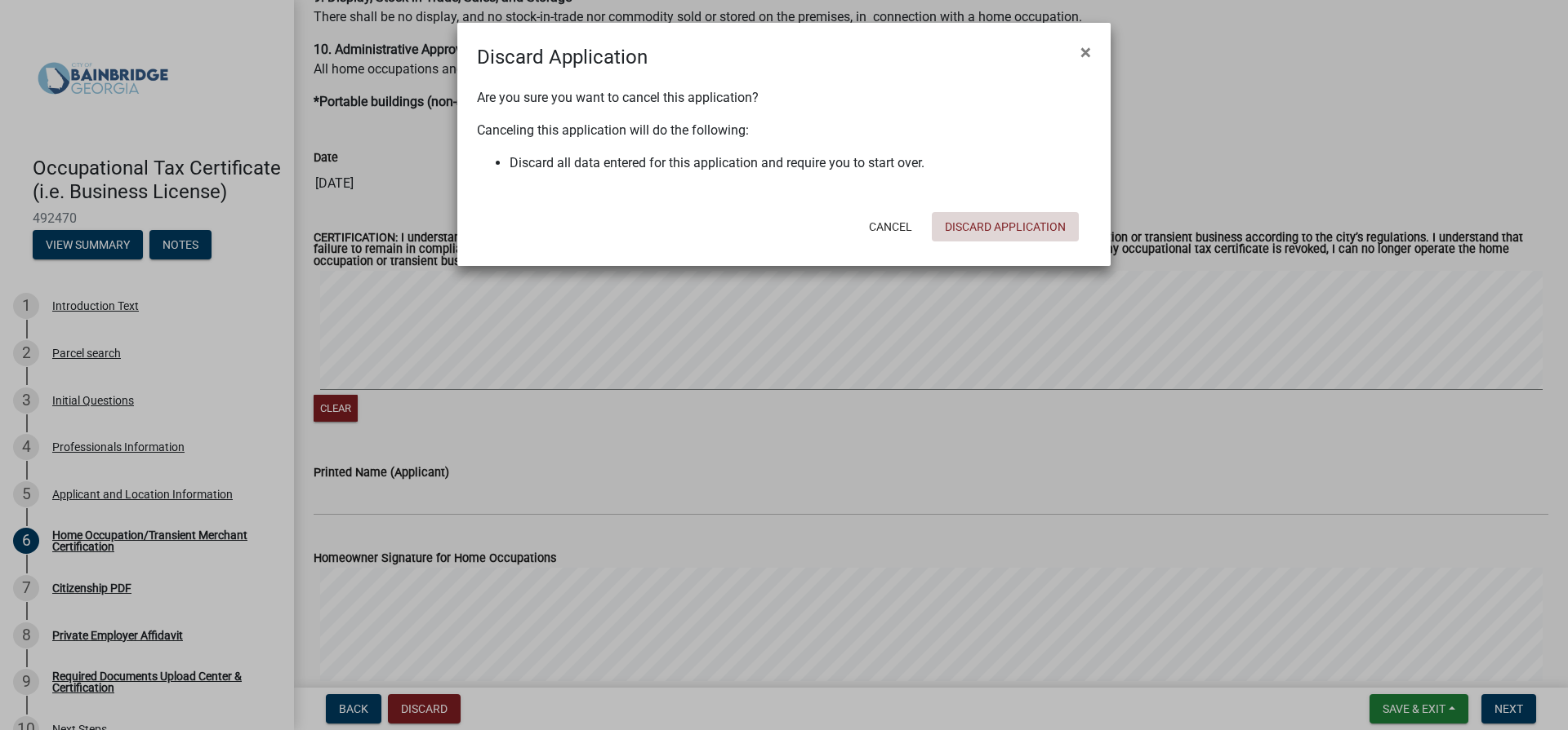
click at [981, 223] on button "Discard Application" at bounding box center [1005, 227] width 147 height 30
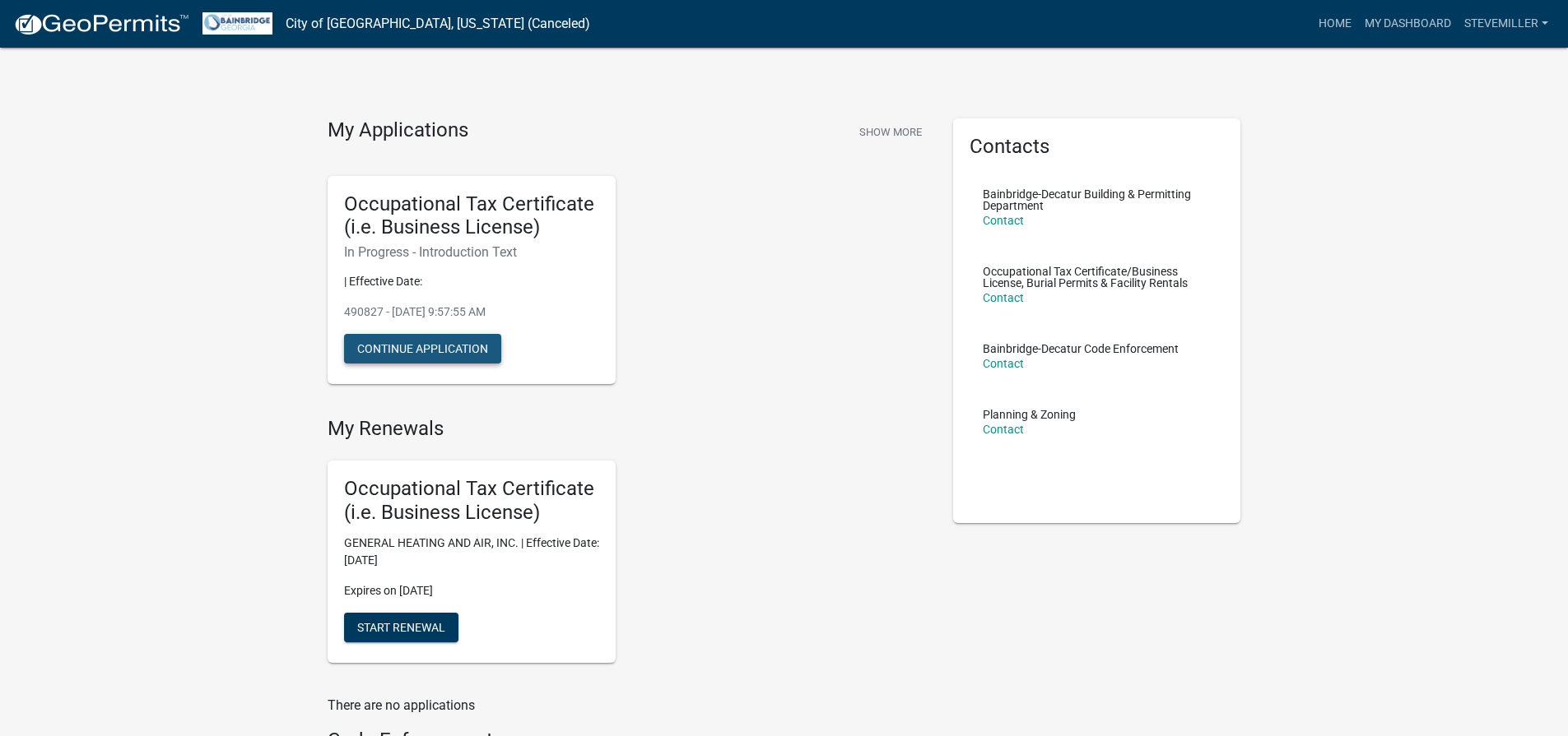
click at [408, 355] on button "Continue Application" at bounding box center [423, 349] width 157 height 30
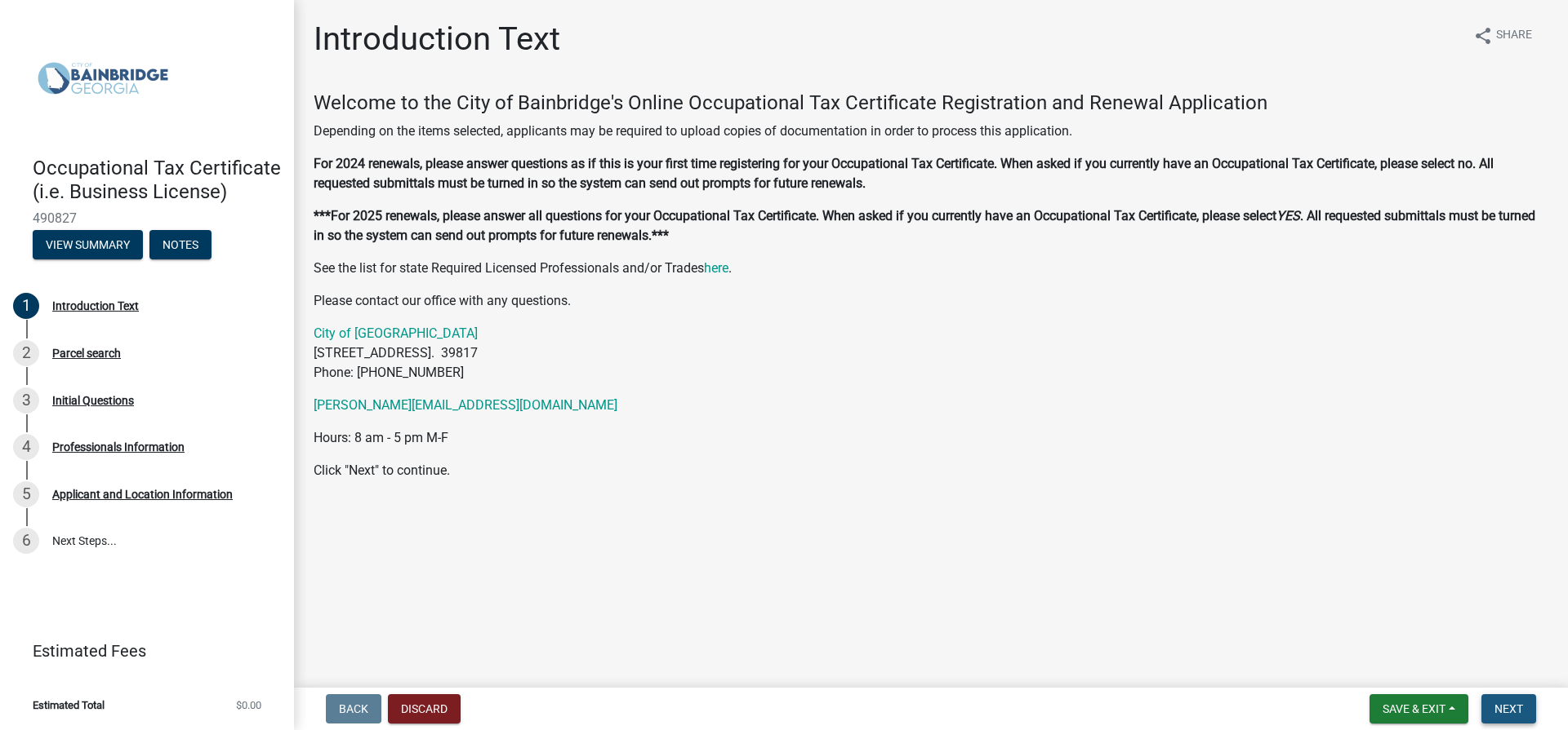
click at [1511, 703] on span "Next" at bounding box center [1508, 708] width 29 height 13
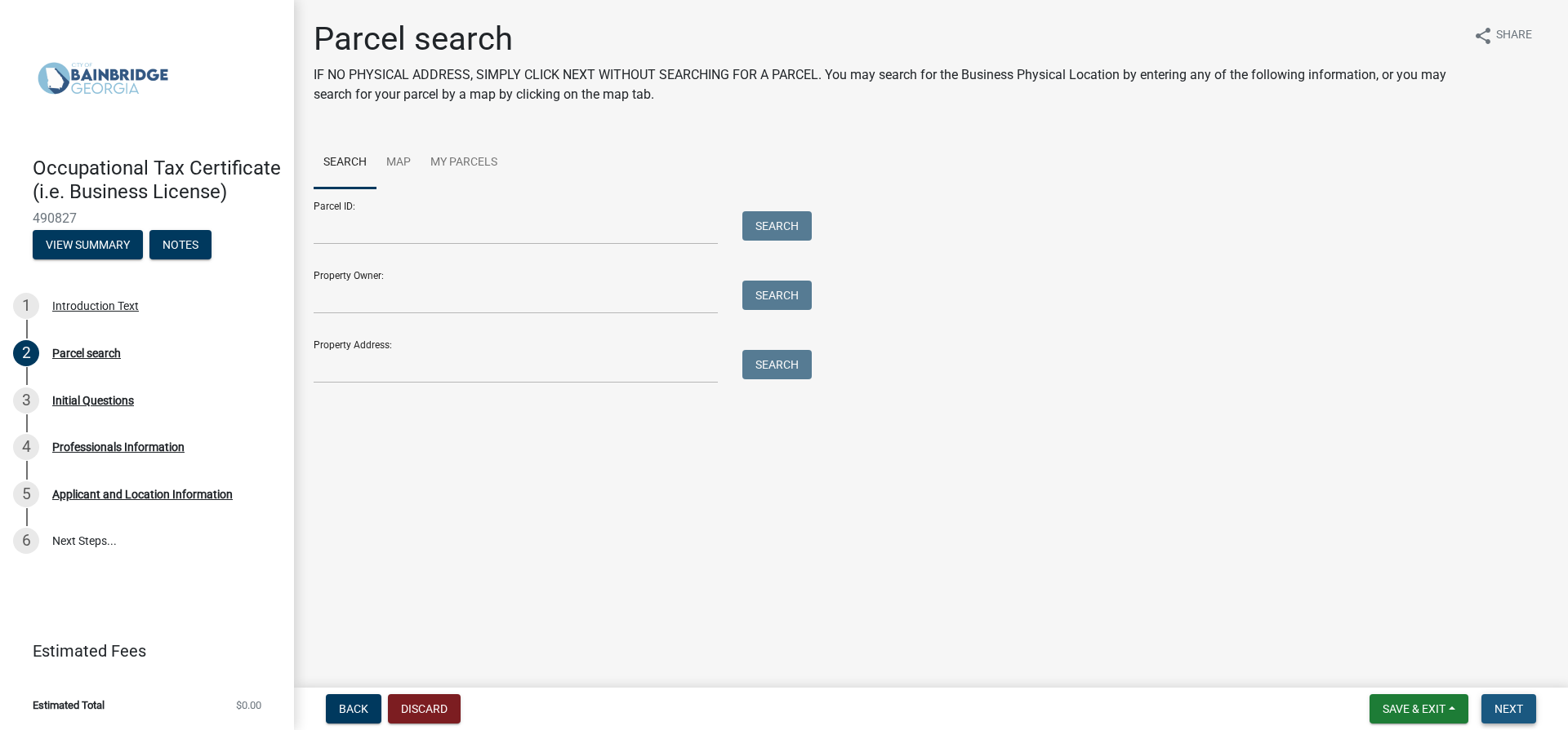
click at [1511, 703] on span "Next" at bounding box center [1508, 708] width 29 height 13
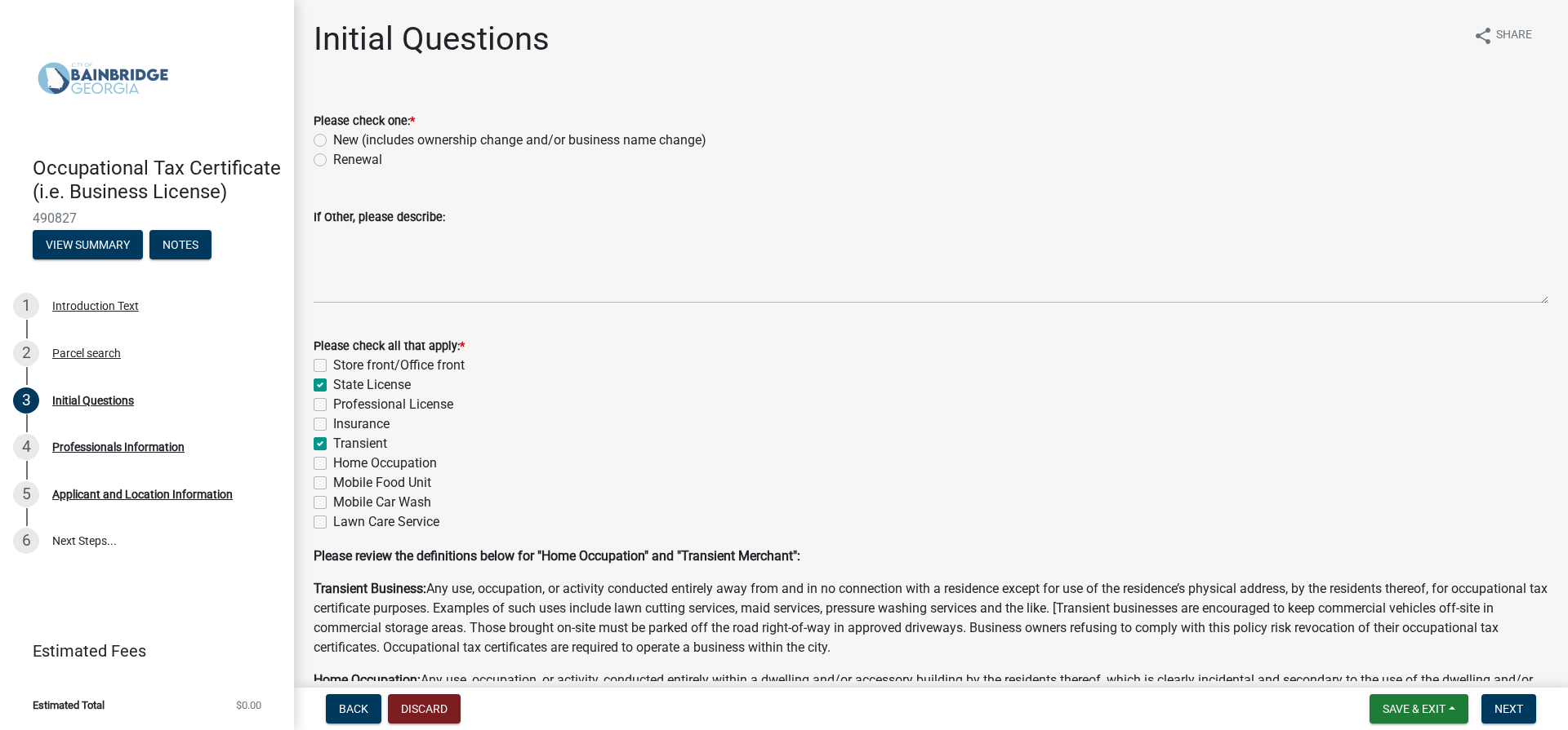
click at [334, 446] on label "Transient" at bounding box center [360, 444] width 54 height 20
click at [334, 445] on input "Transient" at bounding box center [338, 439] width 11 height 11
checkbox input "false"
checkbox input "true"
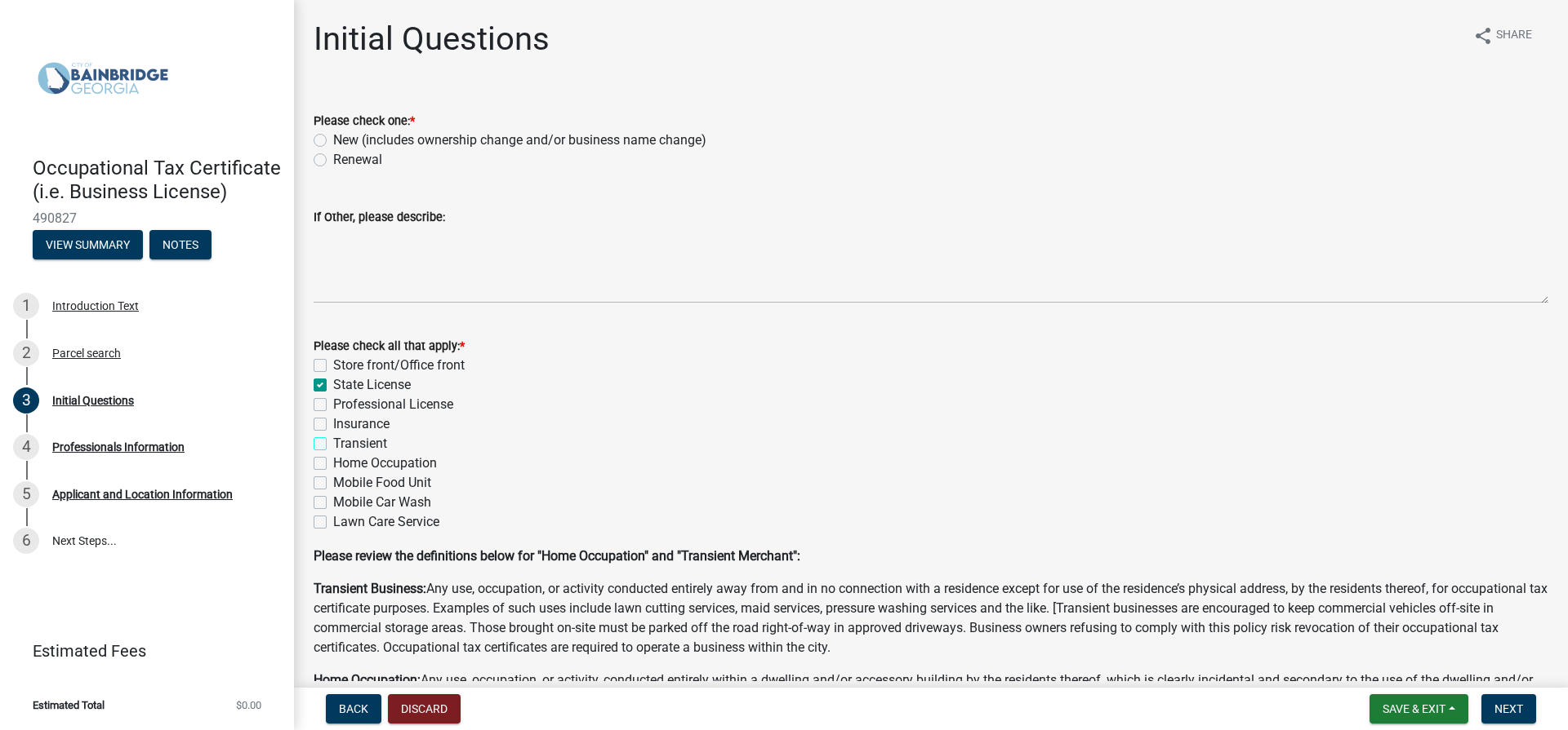
checkbox input "false"
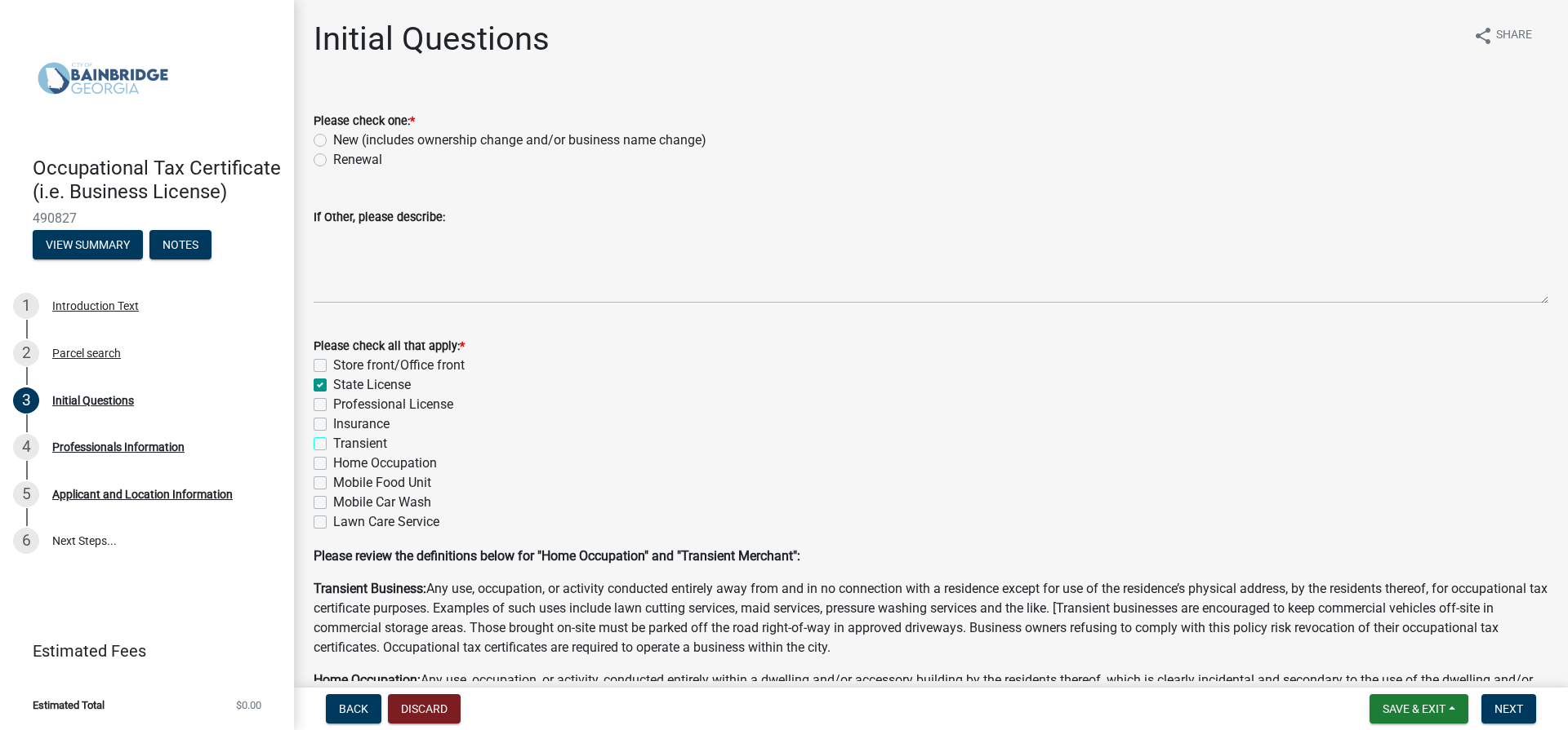
checkbox input "false"
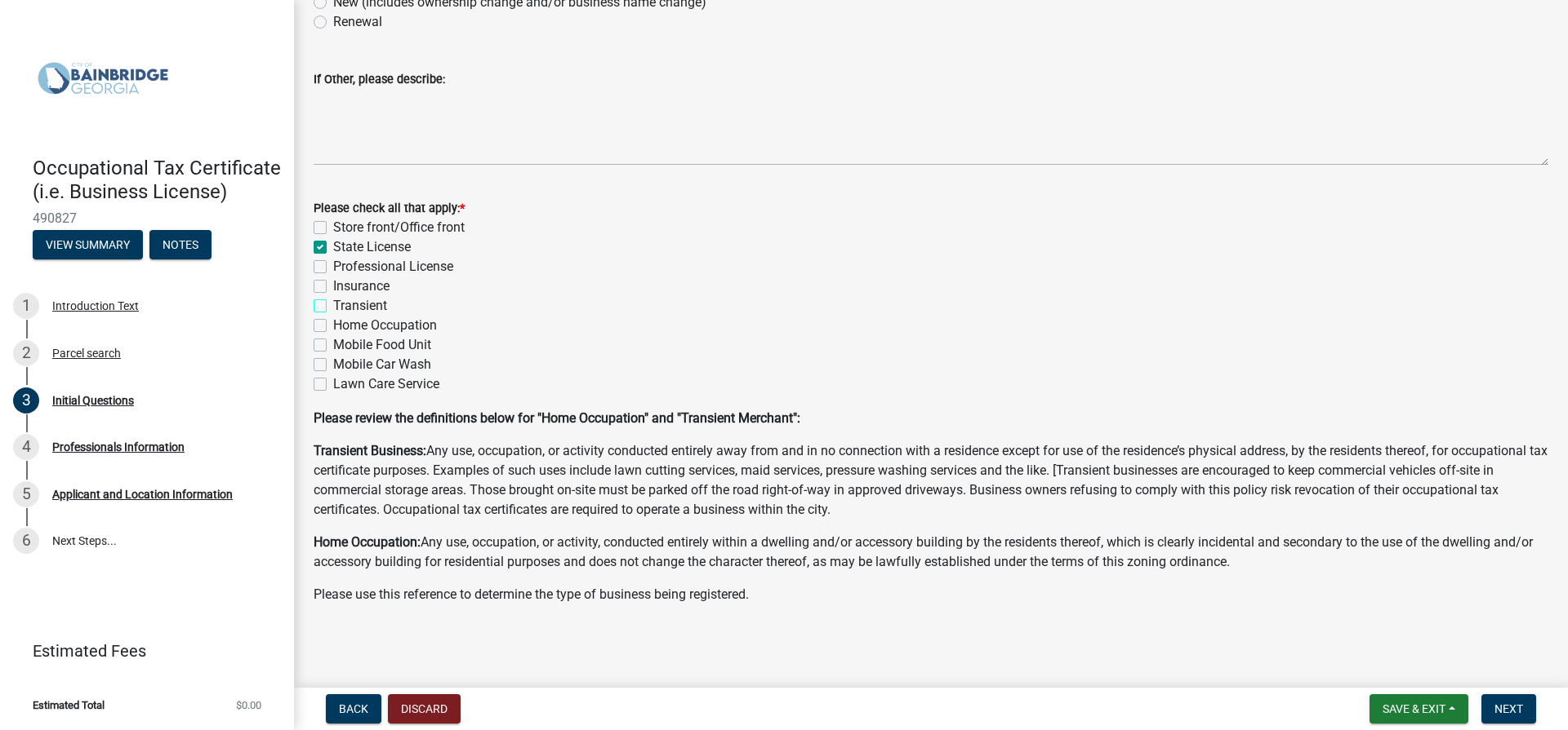
scroll to position [56, 0]
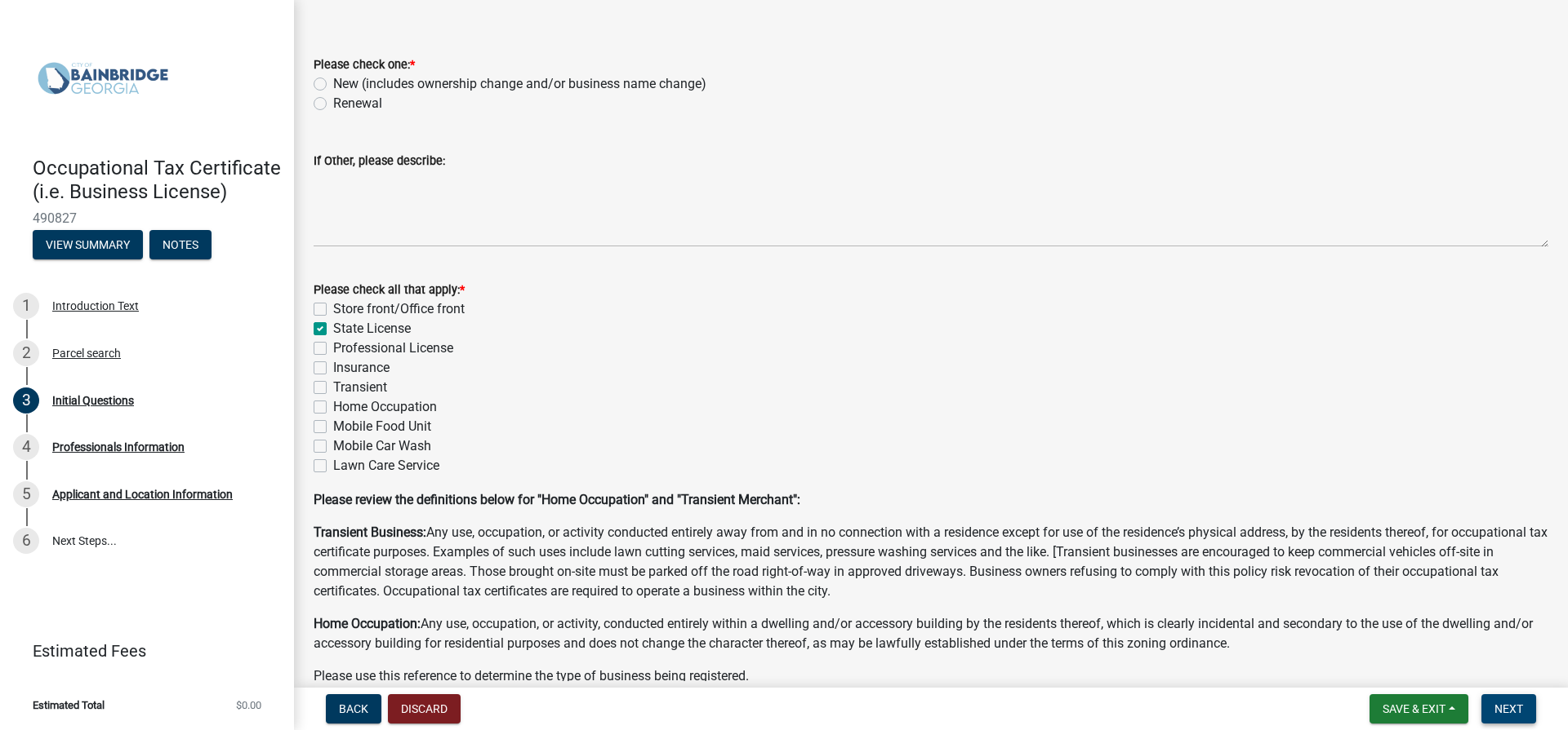
click at [1506, 709] on span "Next" at bounding box center [1508, 708] width 29 height 13
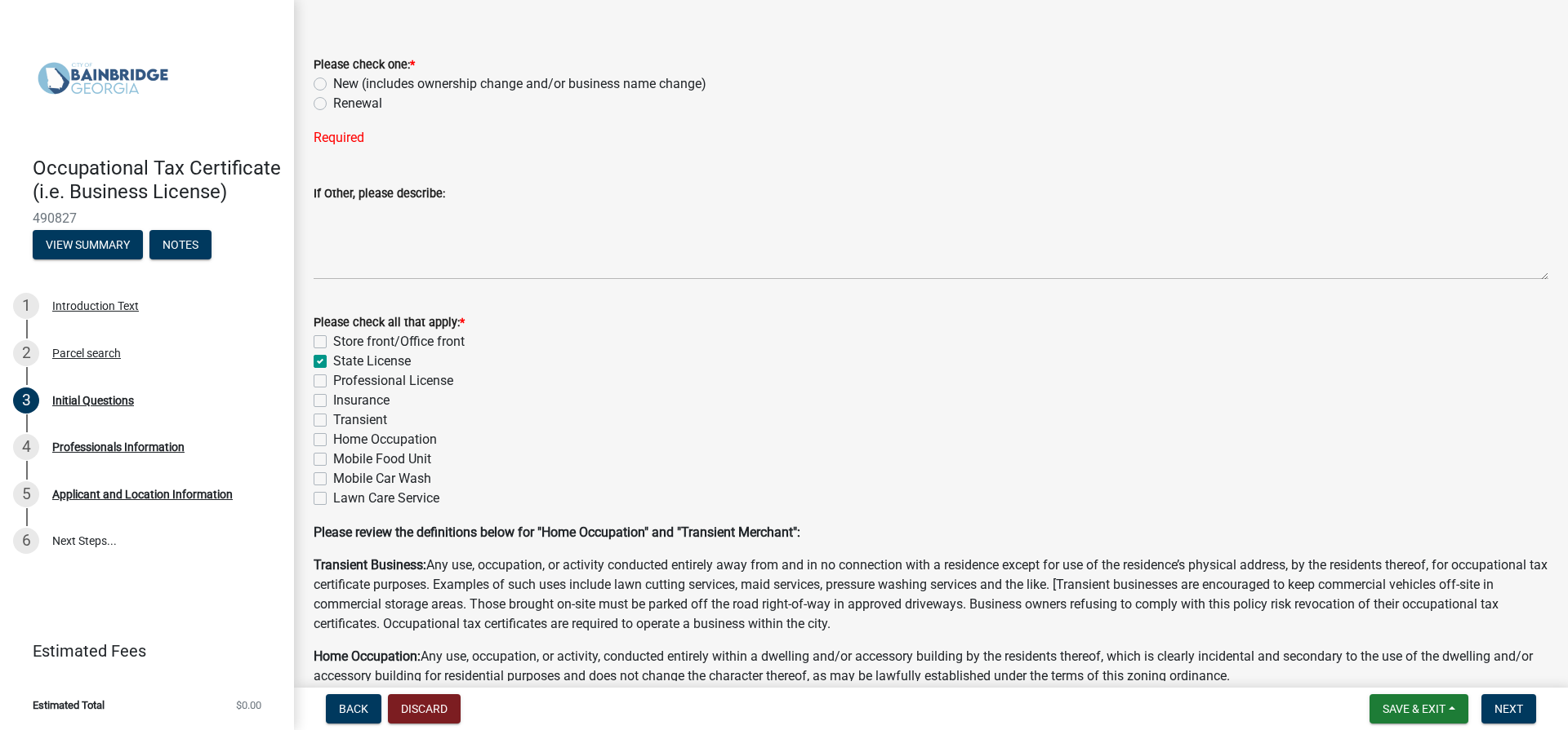
click at [334, 105] on label "Renewal" at bounding box center [358, 104] width 49 height 20
click at [334, 105] on input "Renewal" at bounding box center [338, 99] width 11 height 11
radio input "true"
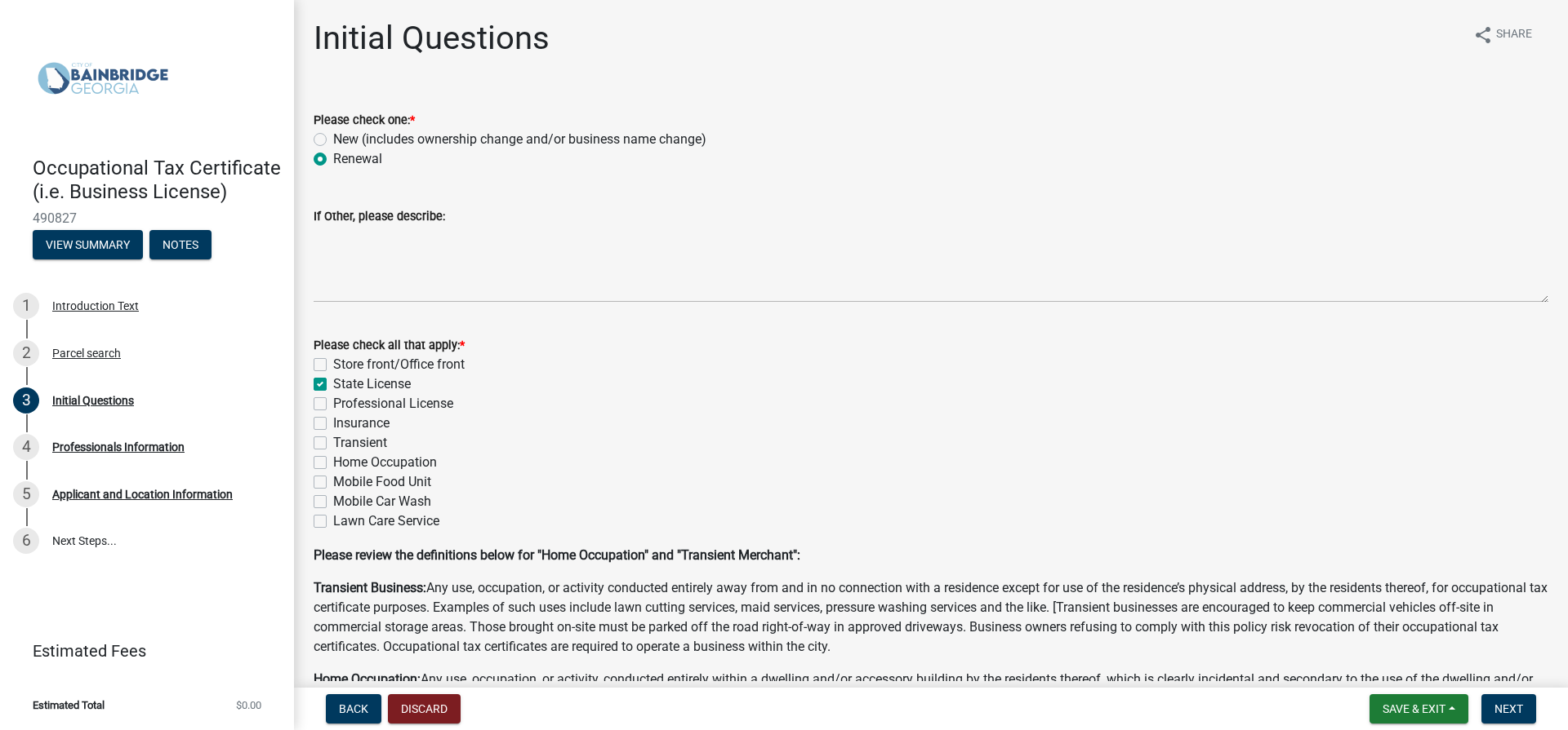
scroll to position [0, 0]
click at [359, 706] on span "Back" at bounding box center [353, 708] width 30 height 13
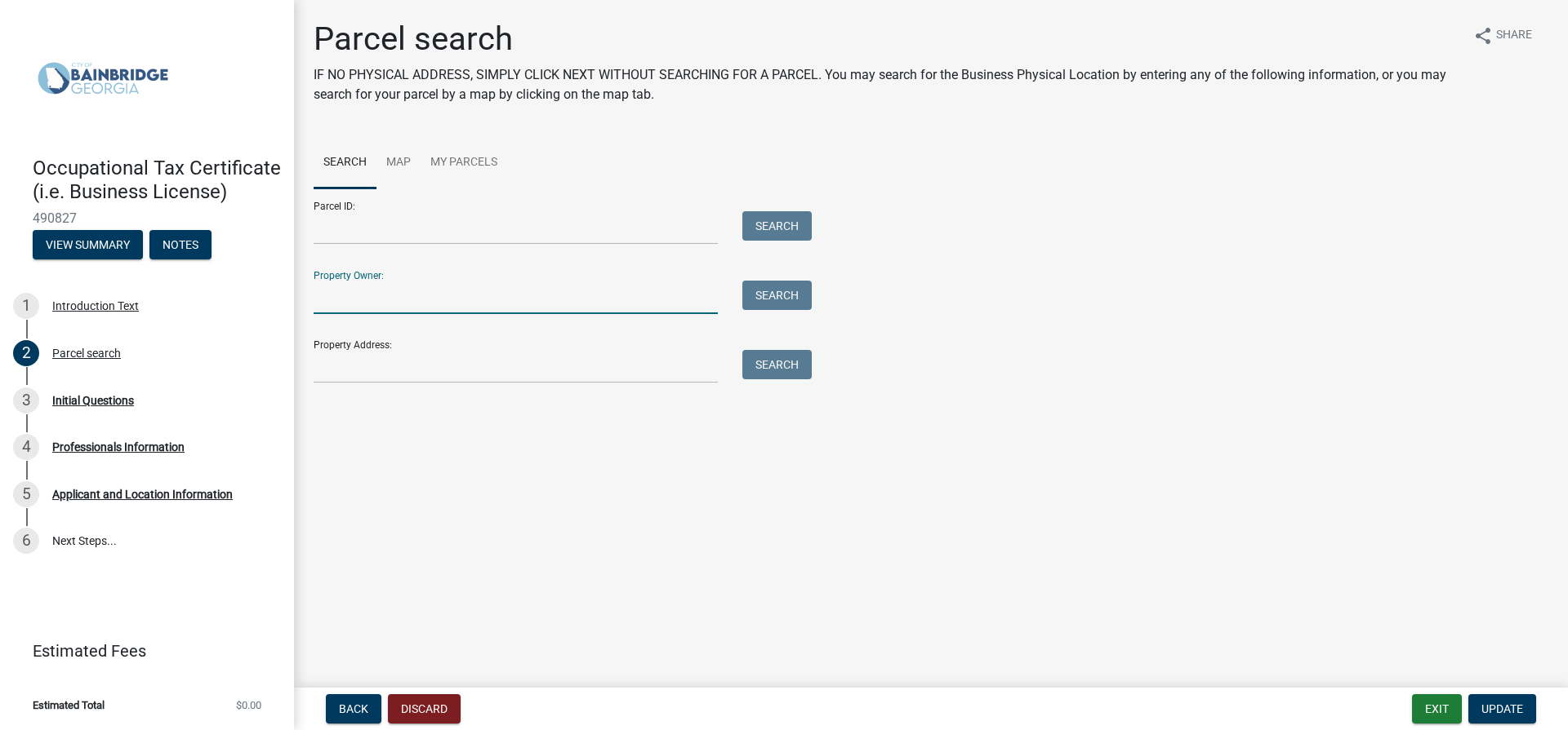
click at [431, 304] on input "Property Owner:" at bounding box center [516, 298] width 405 height 34
type input "[PERSON_NAME]"
click at [451, 383] on input "Property Address:" at bounding box center [516, 367] width 405 height 34
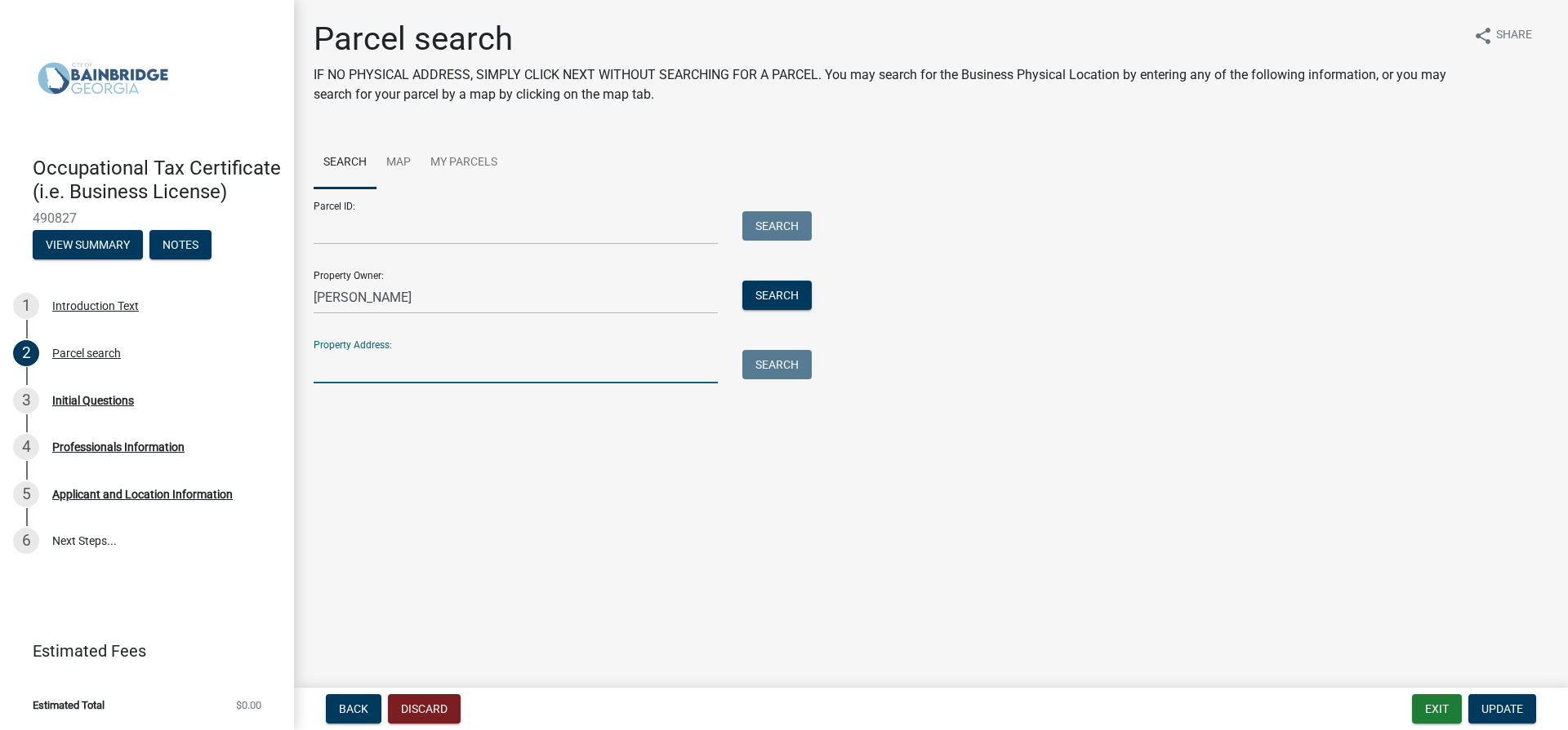
type input "[STREET_ADDRESS]"
click at [1507, 708] on span "Update" at bounding box center [1502, 708] width 41 height 13
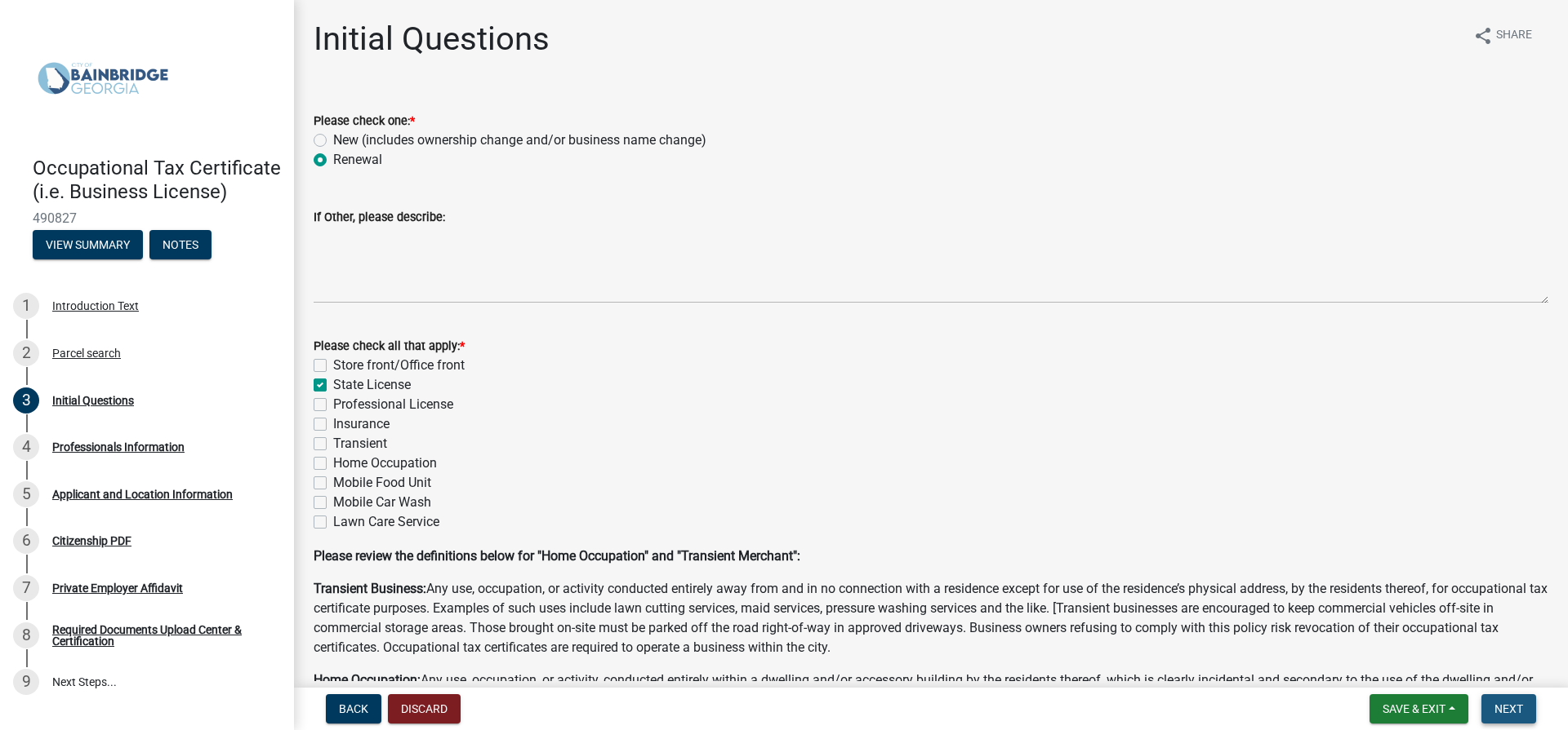
click at [1507, 708] on span "Next" at bounding box center [1508, 708] width 29 height 13
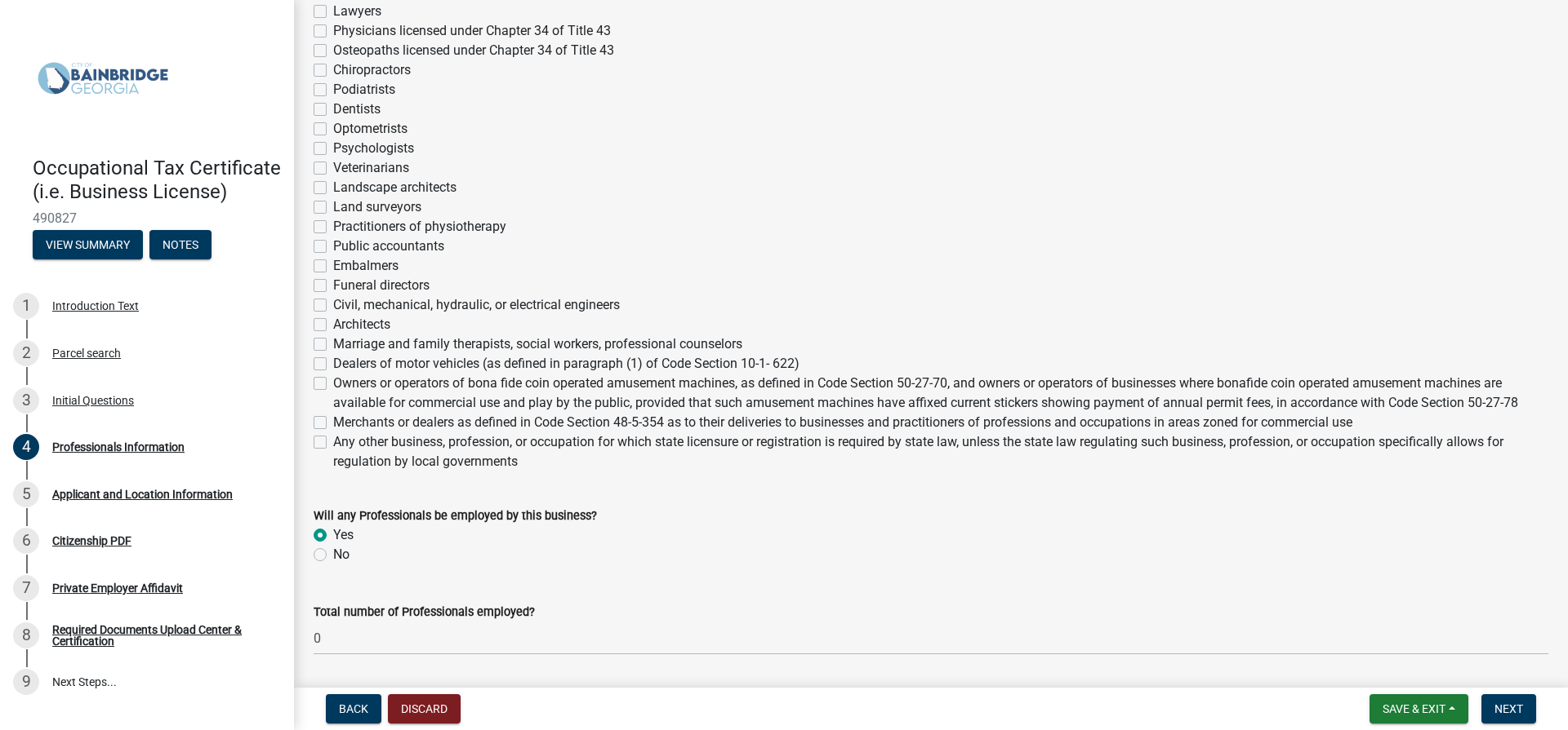
scroll to position [408, 0]
click at [334, 555] on label "No" at bounding box center [341, 554] width 17 height 20
click at [334, 555] on input "No" at bounding box center [338, 549] width 11 height 11
radio input "true"
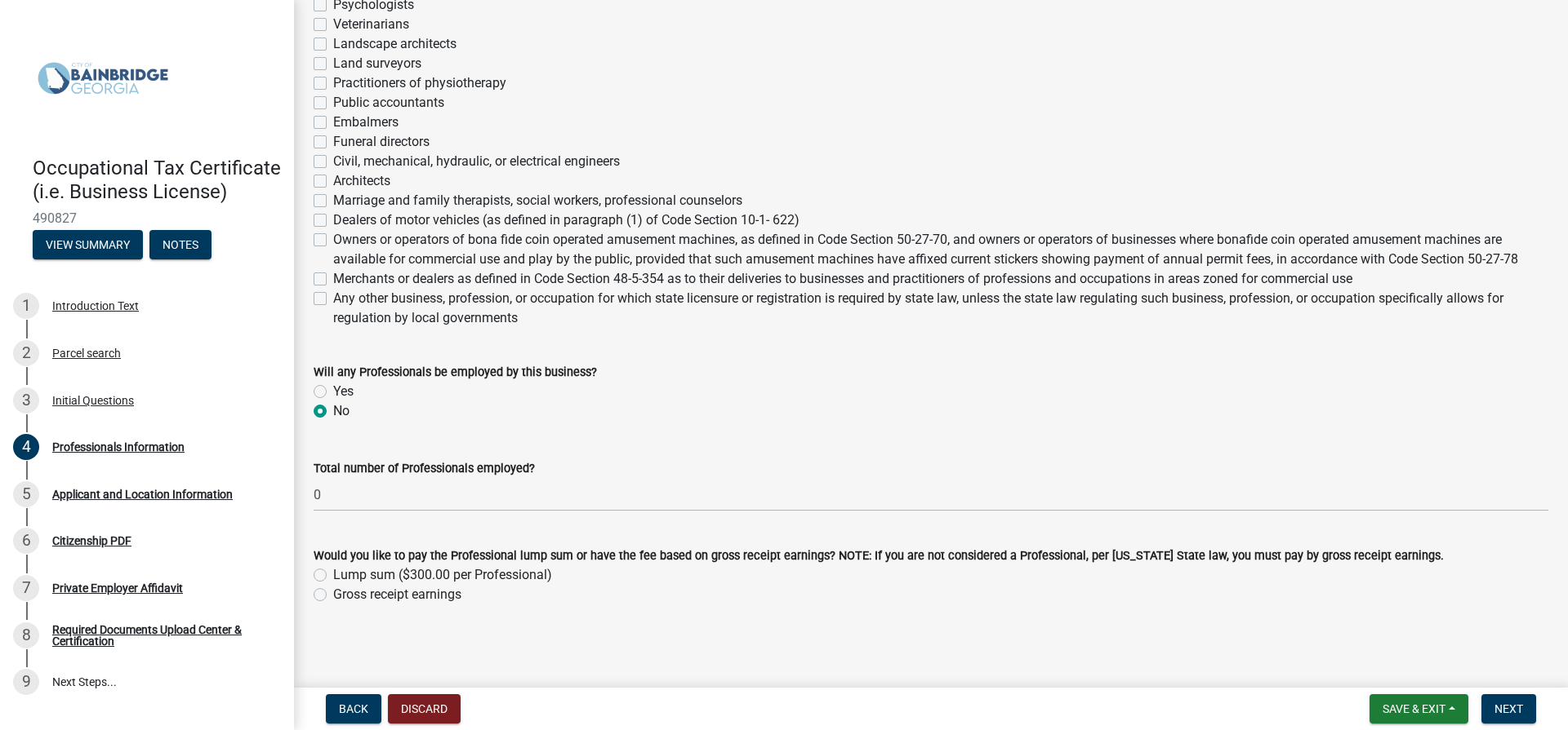
scroll to position [552, 0]
click at [1495, 708] on span "Next" at bounding box center [1508, 708] width 29 height 13
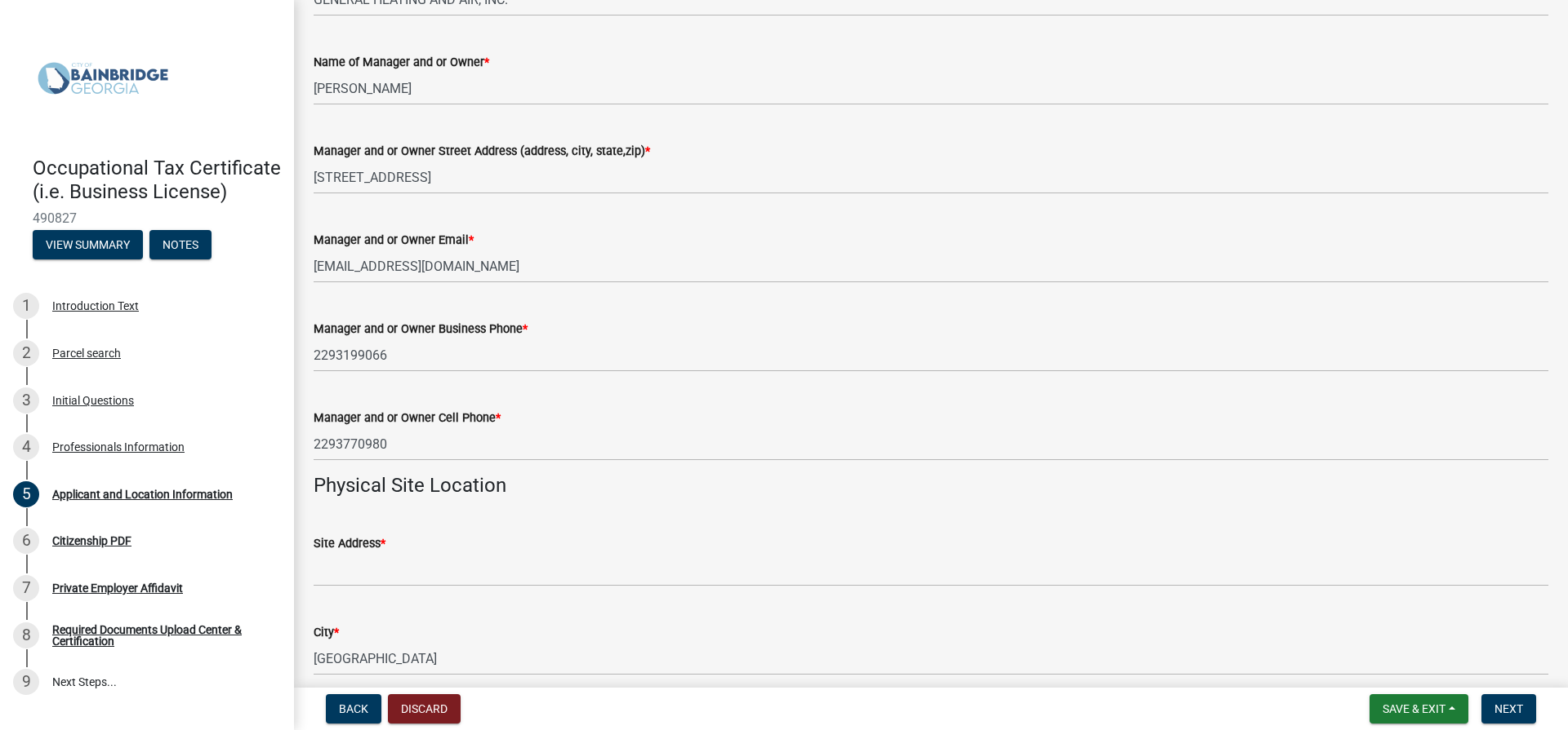
scroll to position [816, 0]
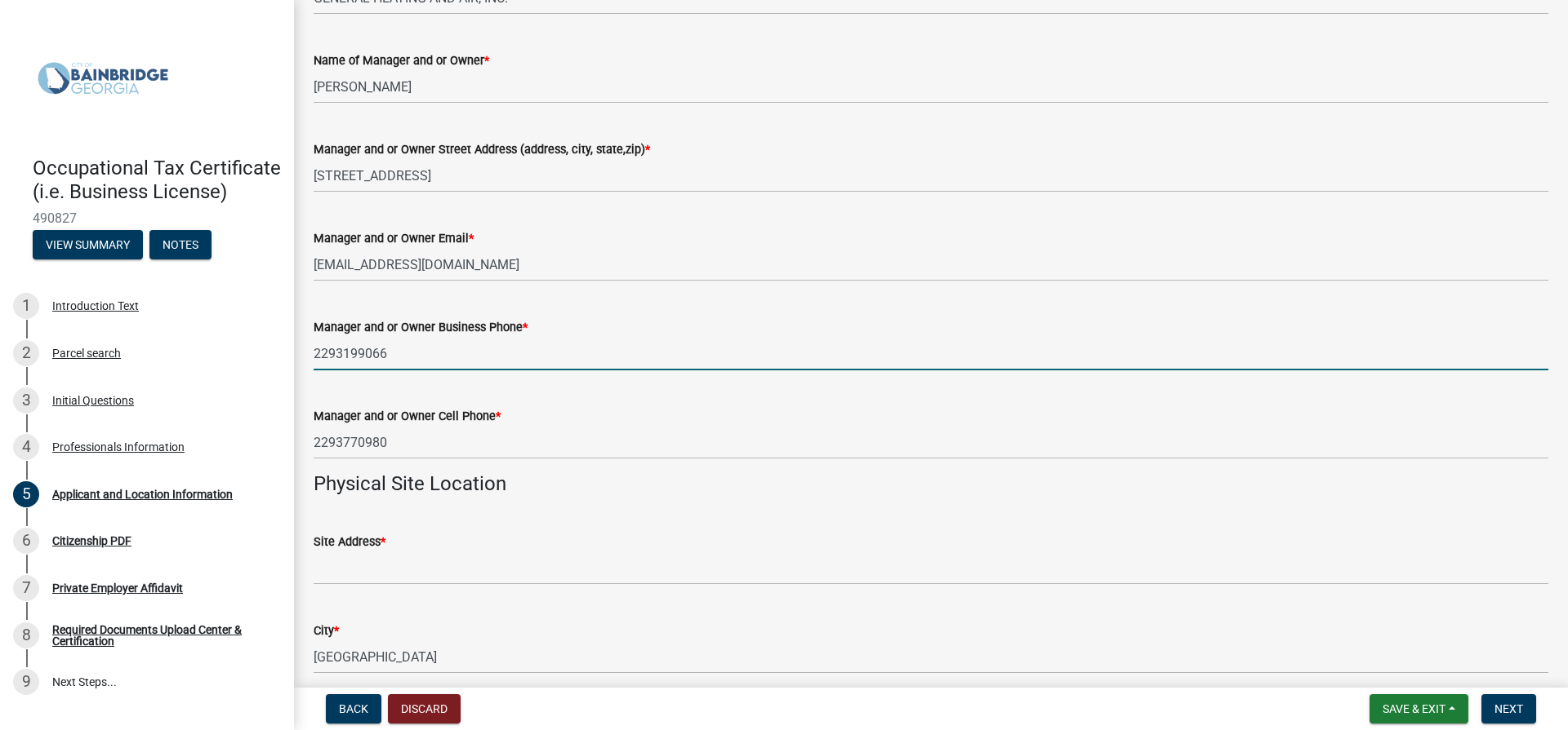
click at [426, 357] on input "2293199066" at bounding box center [931, 354] width 1234 height 34
type input "2293770980"
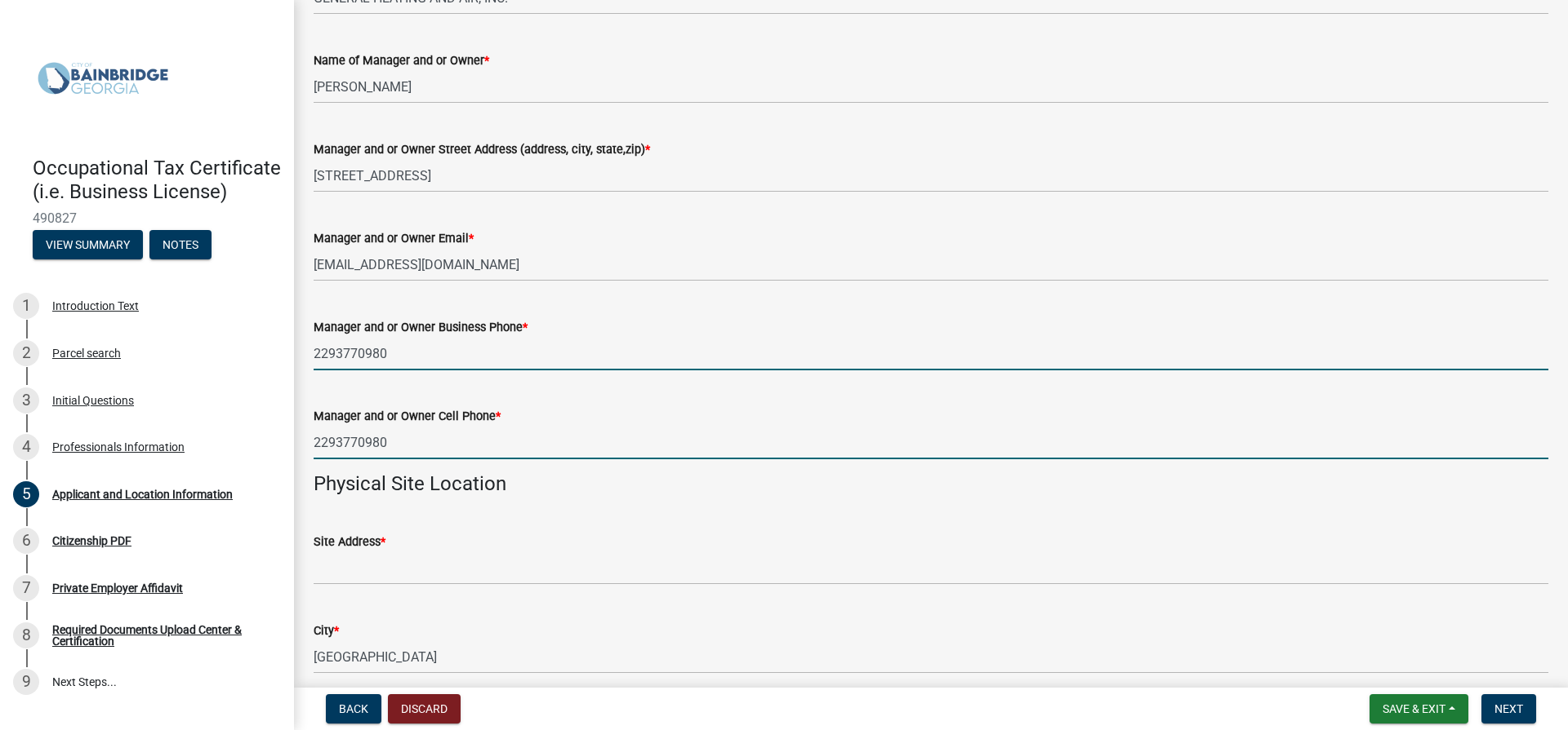
click at [386, 445] on input "2293770980" at bounding box center [931, 443] width 1234 height 34
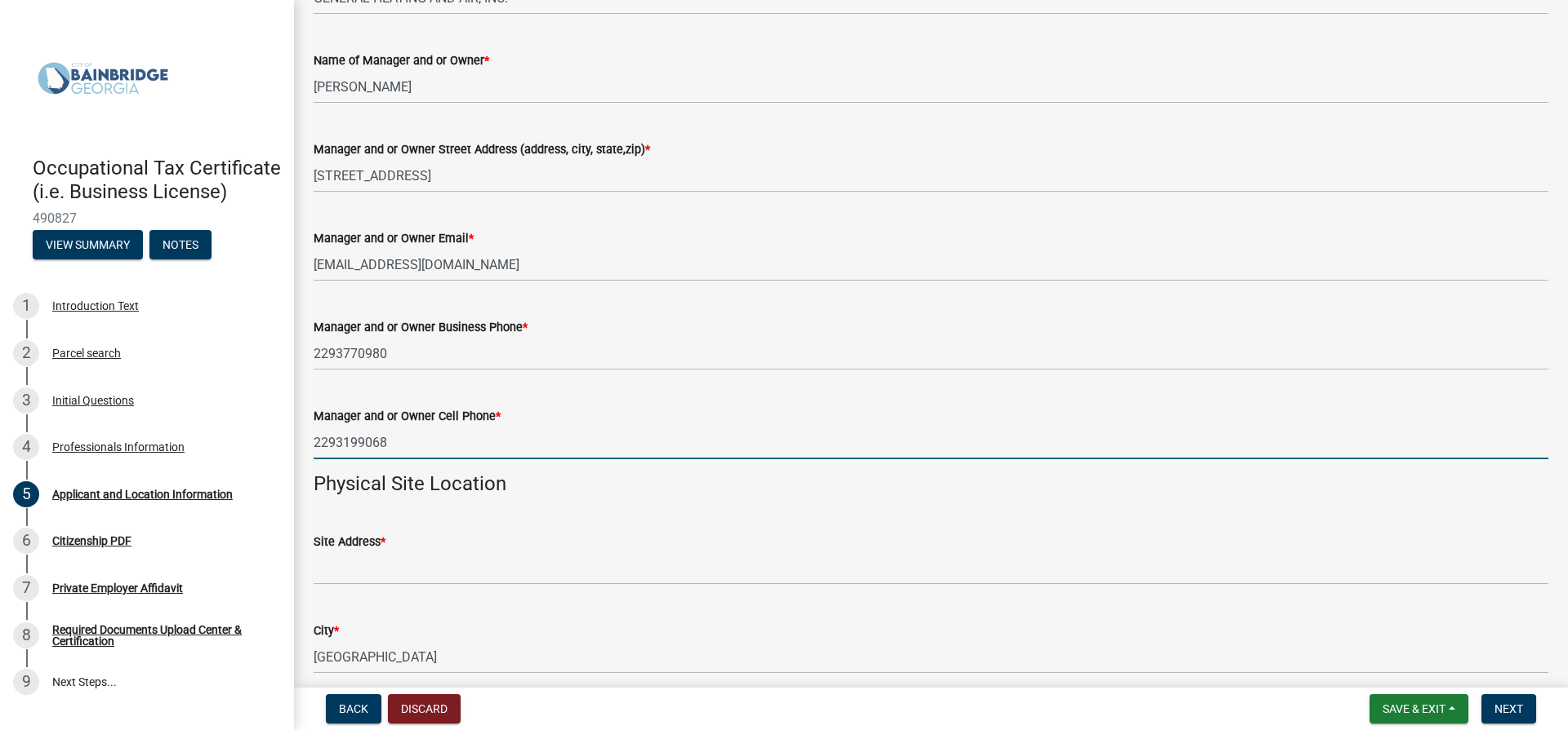
type input "2293199068"
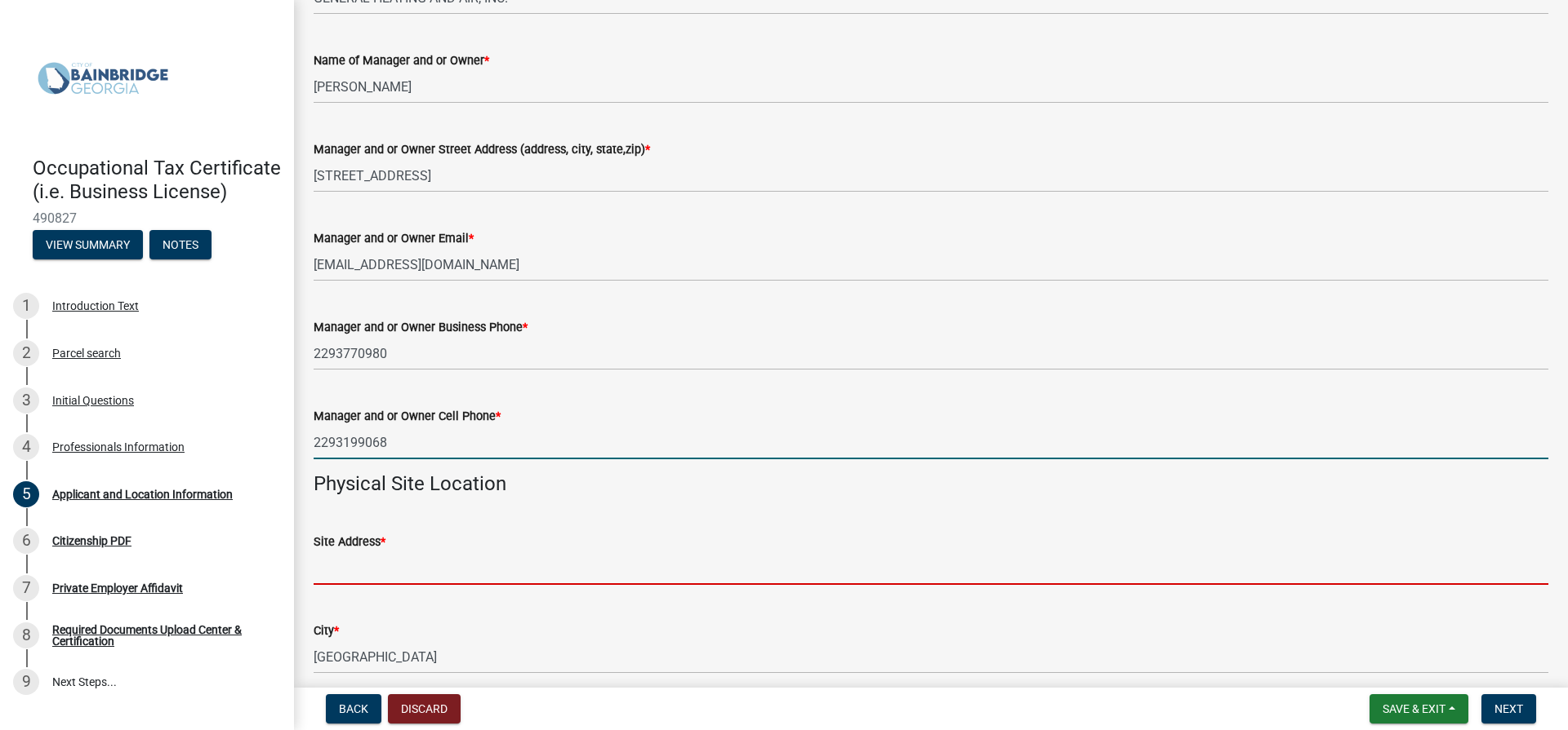
click at [413, 569] on input "Site Address *" at bounding box center [931, 568] width 1234 height 34
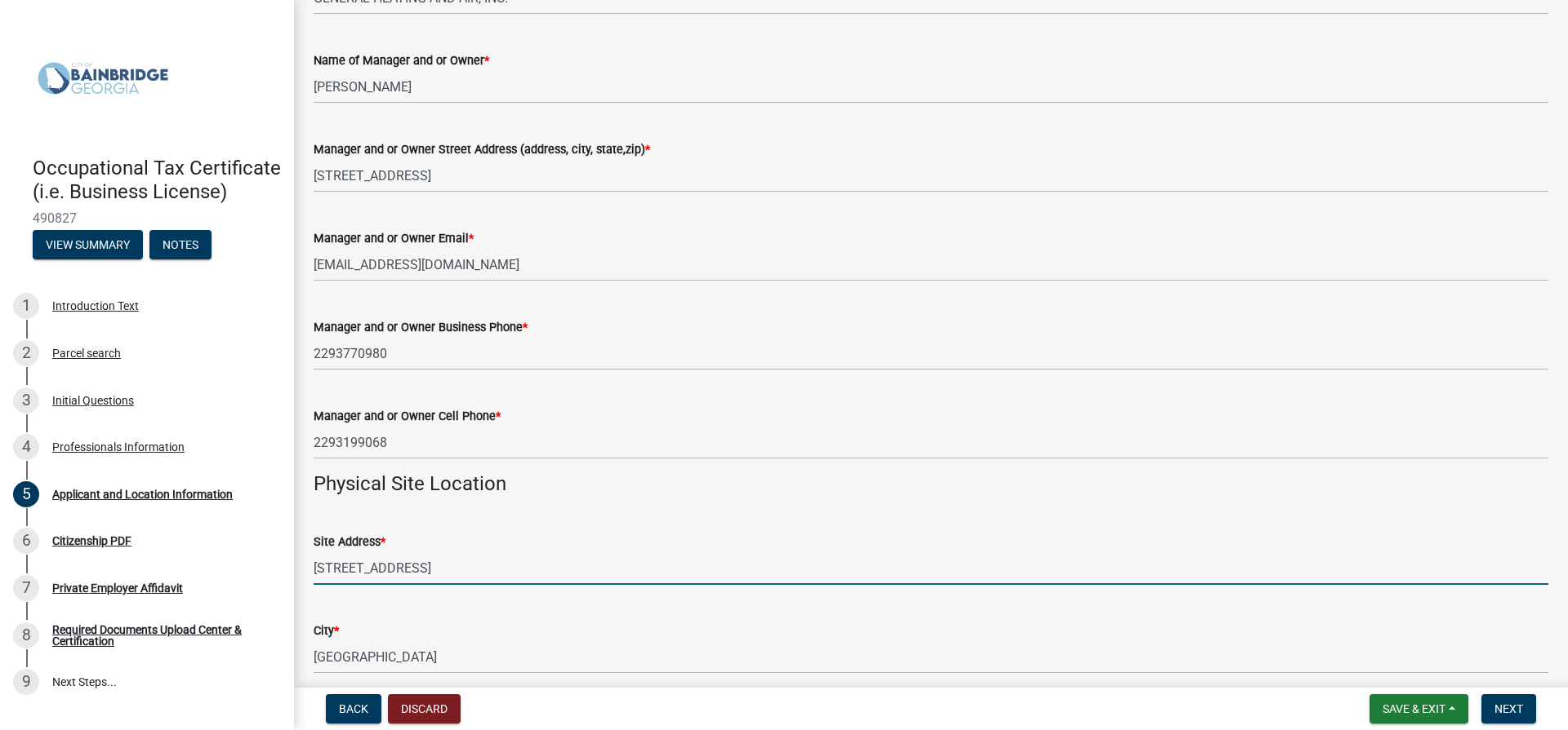
type input "[STREET_ADDRESS]"
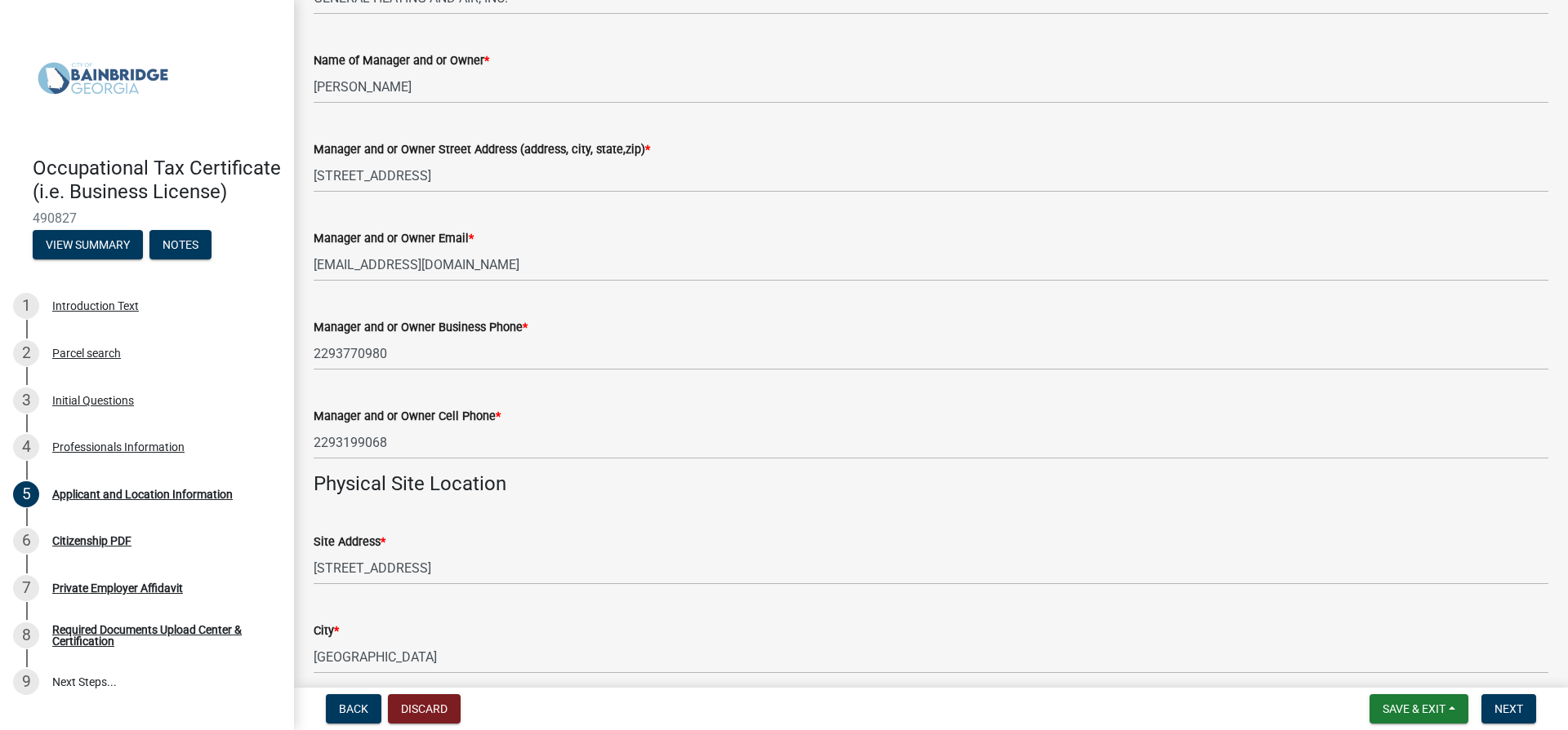
scroll to position [1222, 0]
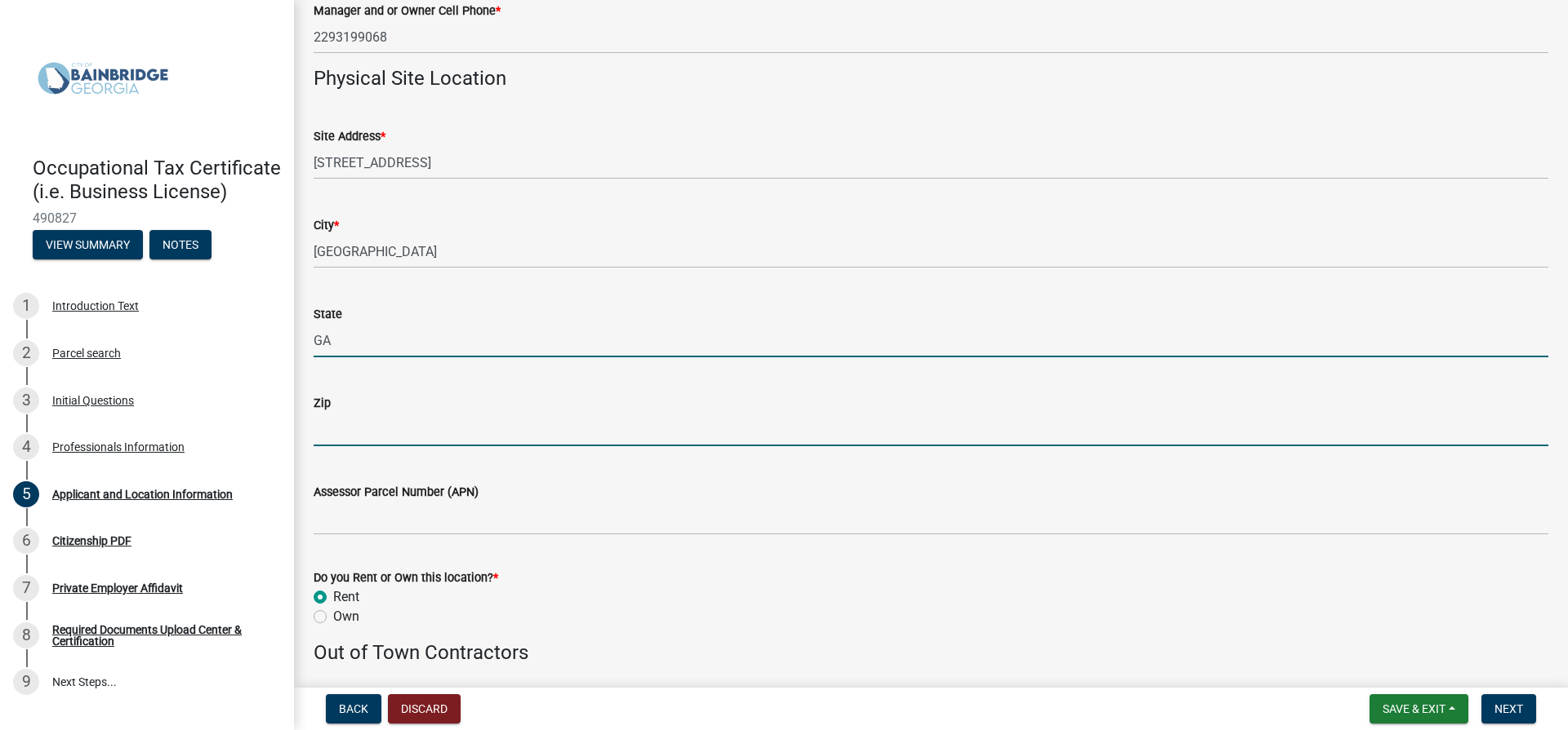
click at [345, 440] on input "Zip" at bounding box center [931, 430] width 1234 height 34
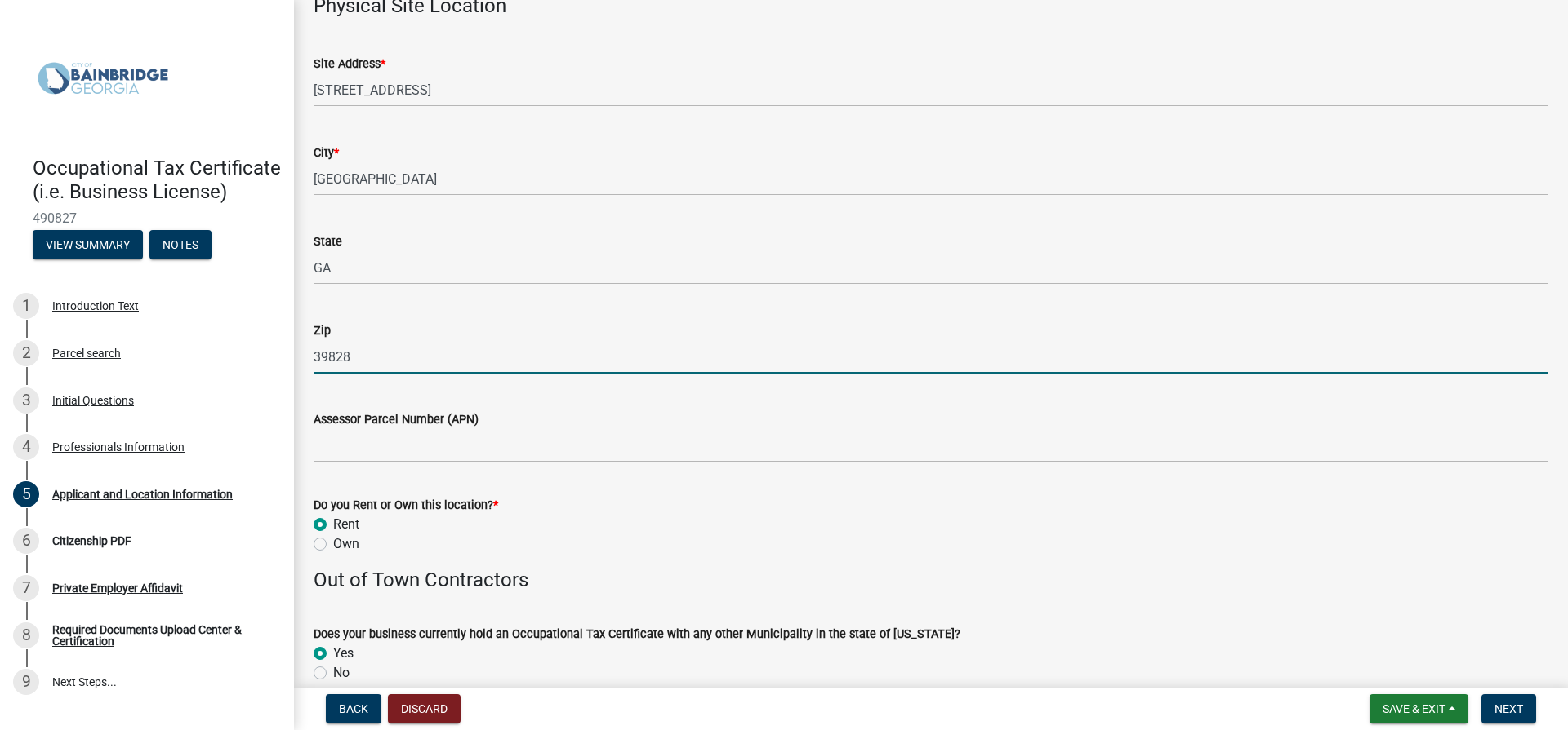
scroll to position [1467, 0]
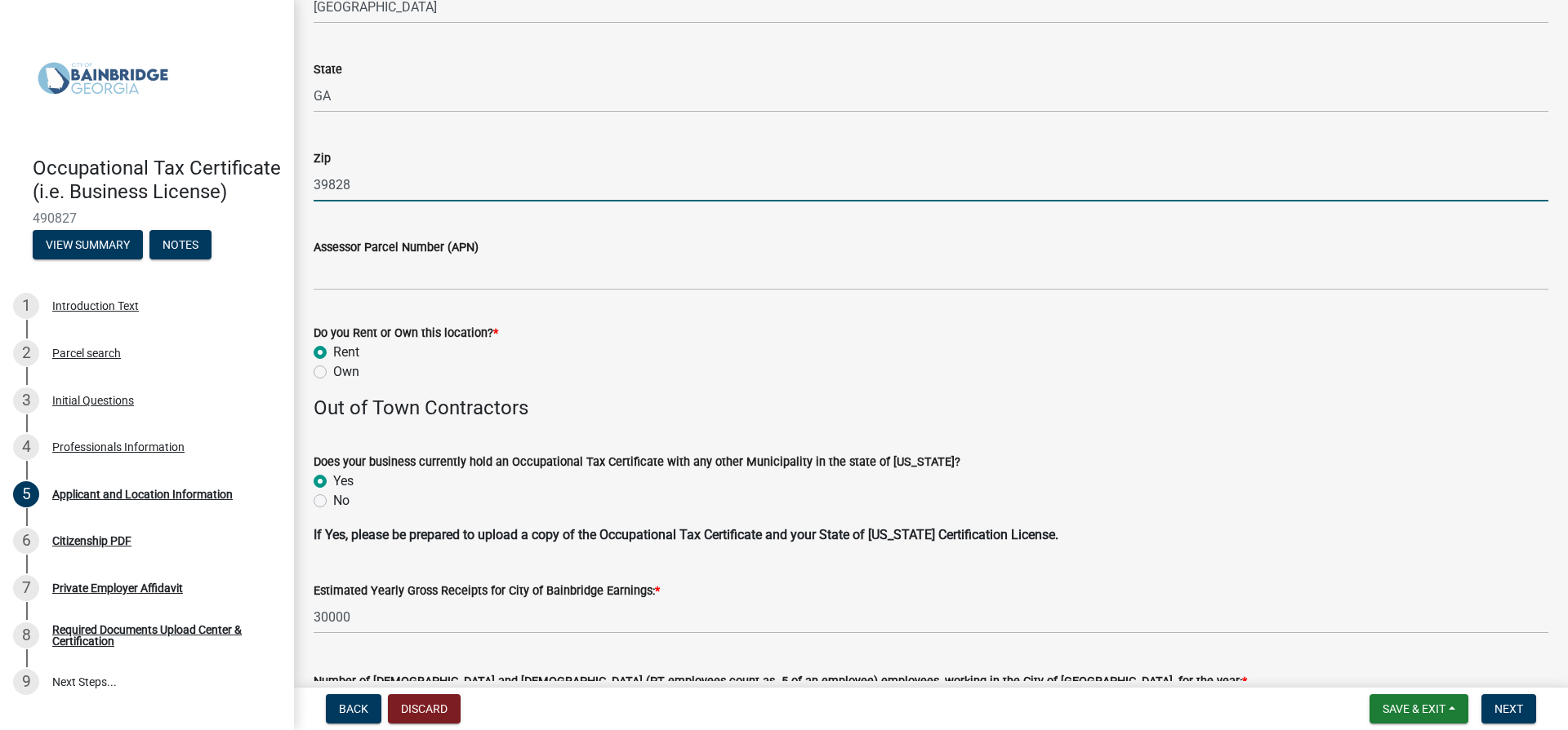
type input "39828"
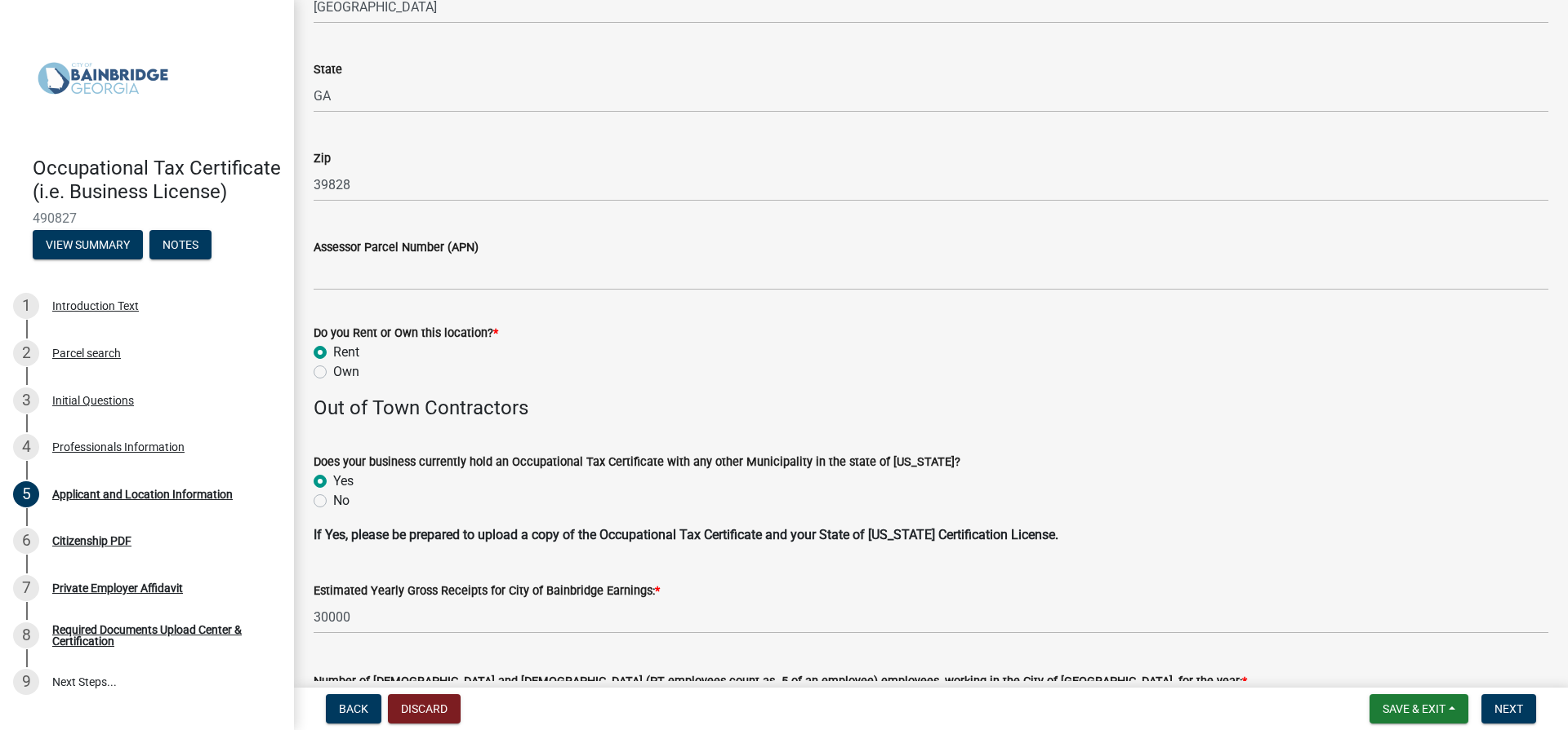
click at [619, 503] on div "No" at bounding box center [931, 501] width 1234 height 20
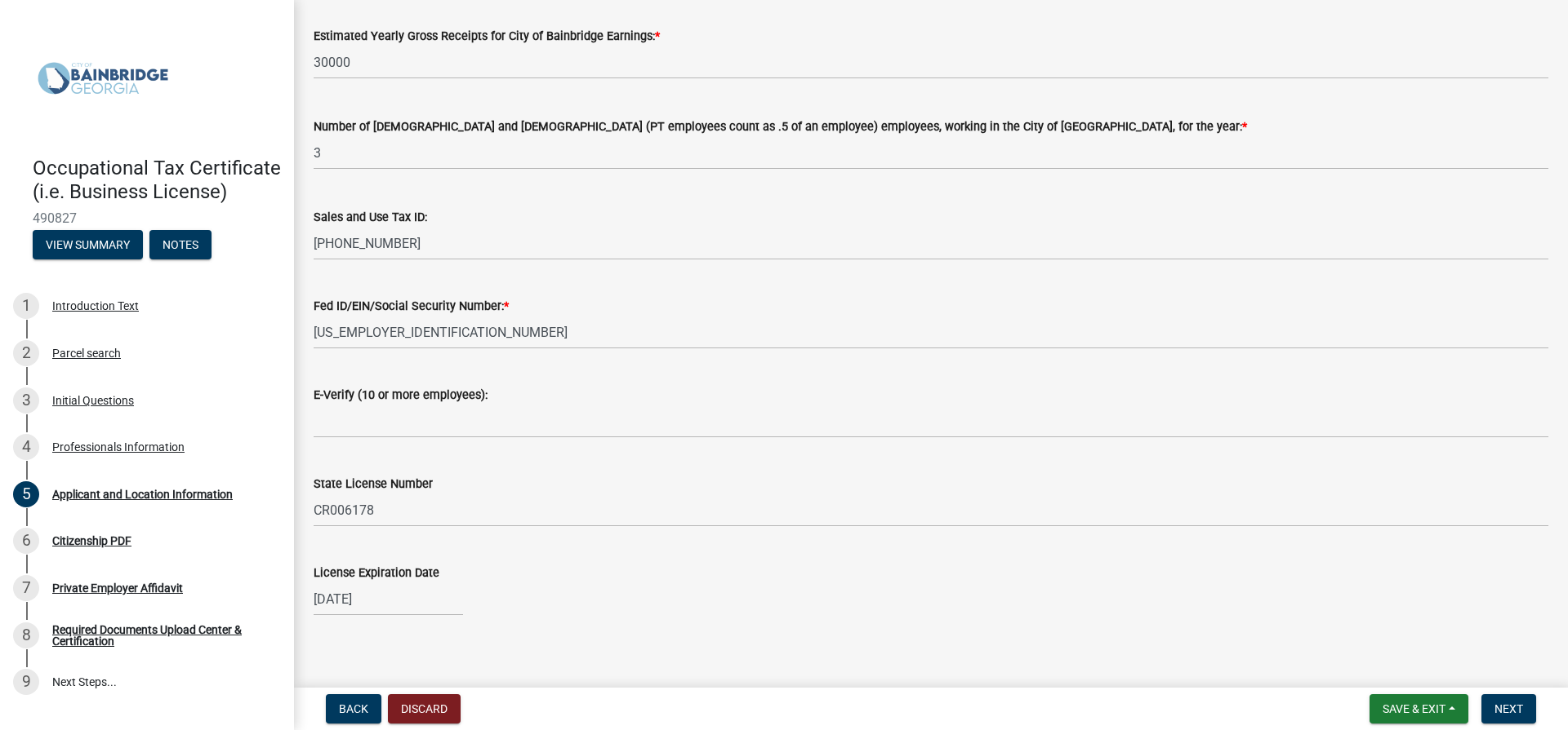
scroll to position [2035, 0]
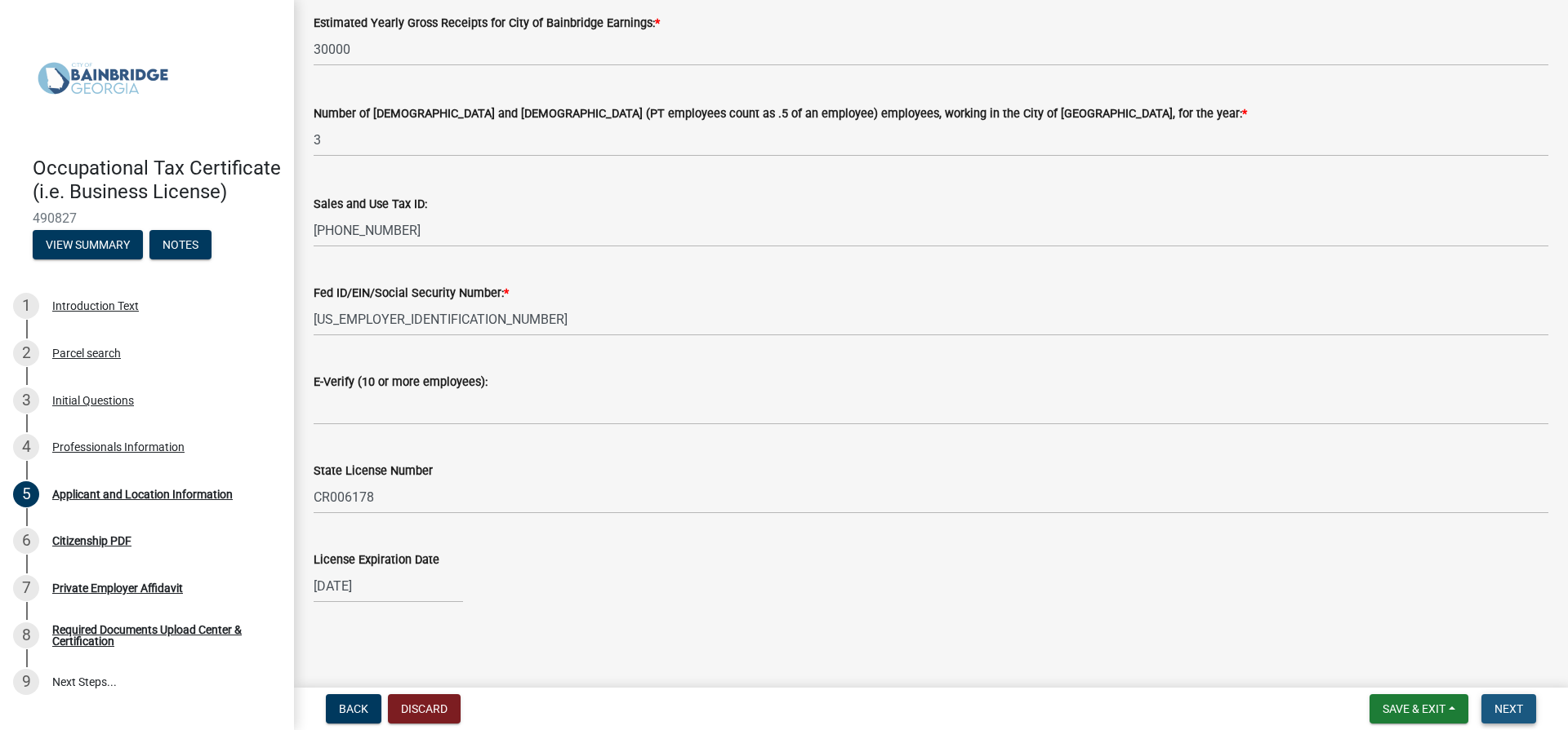
click at [1511, 707] on span "Next" at bounding box center [1508, 708] width 29 height 13
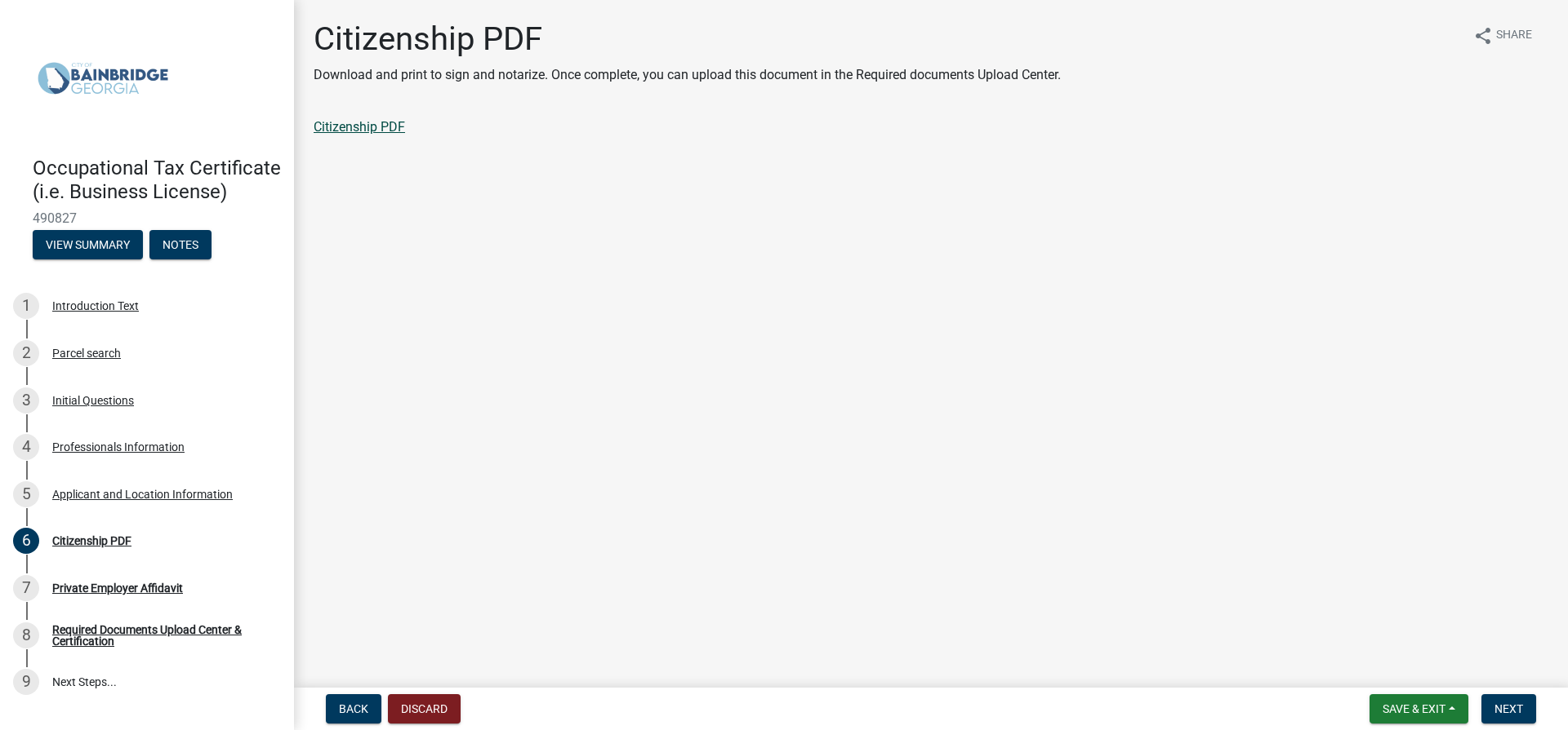
click at [336, 126] on link "Citizenship PDF" at bounding box center [359, 127] width 92 height 16
click at [1504, 716] on button "Next" at bounding box center [1508, 709] width 54 height 30
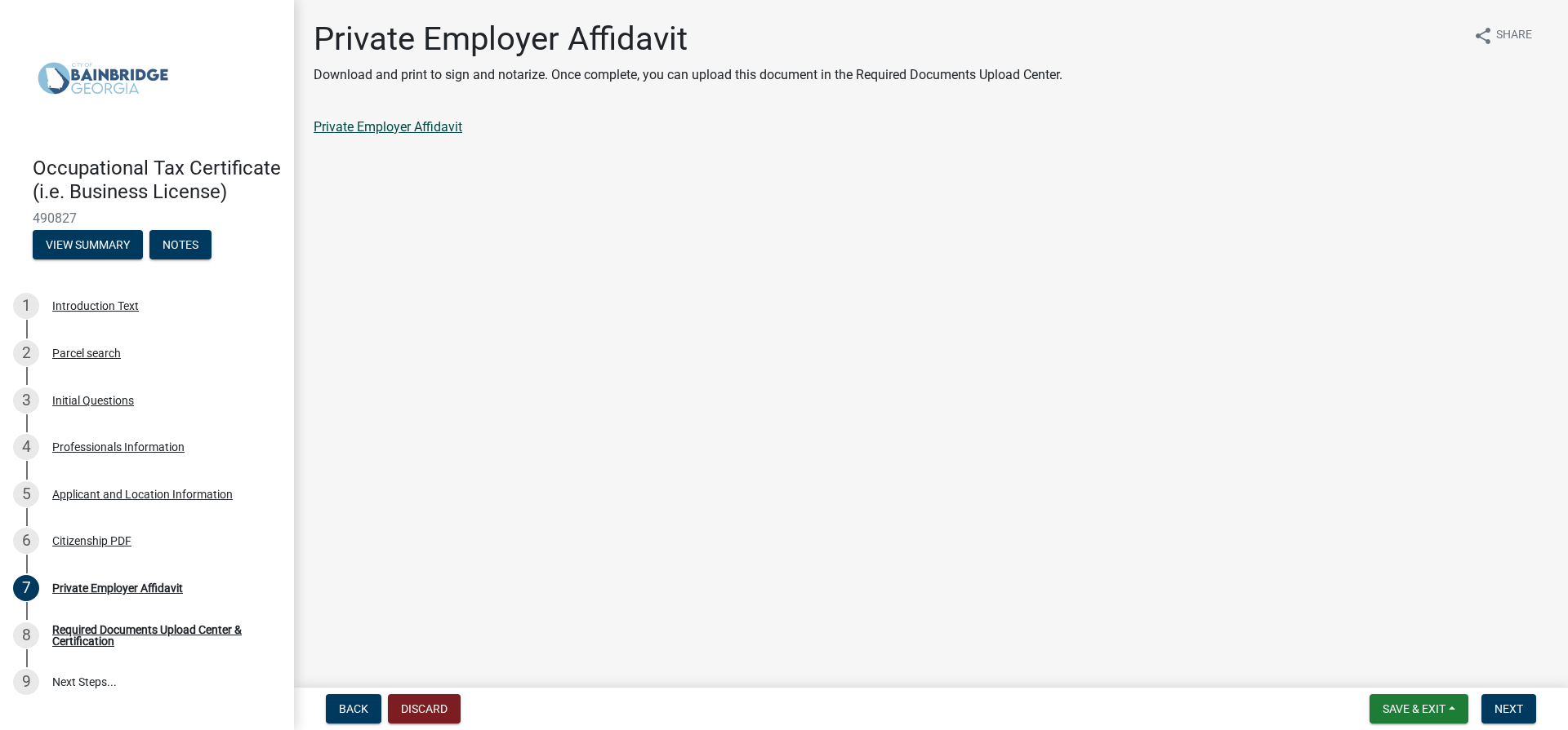
click at [410, 128] on link "Private Employer Affidavit" at bounding box center [388, 127] width 149 height 16
click at [75, 647] on div "Required Documents Upload Center & Certification" at bounding box center [160, 635] width 215 height 23
click at [1506, 708] on span "Next" at bounding box center [1508, 708] width 29 height 13
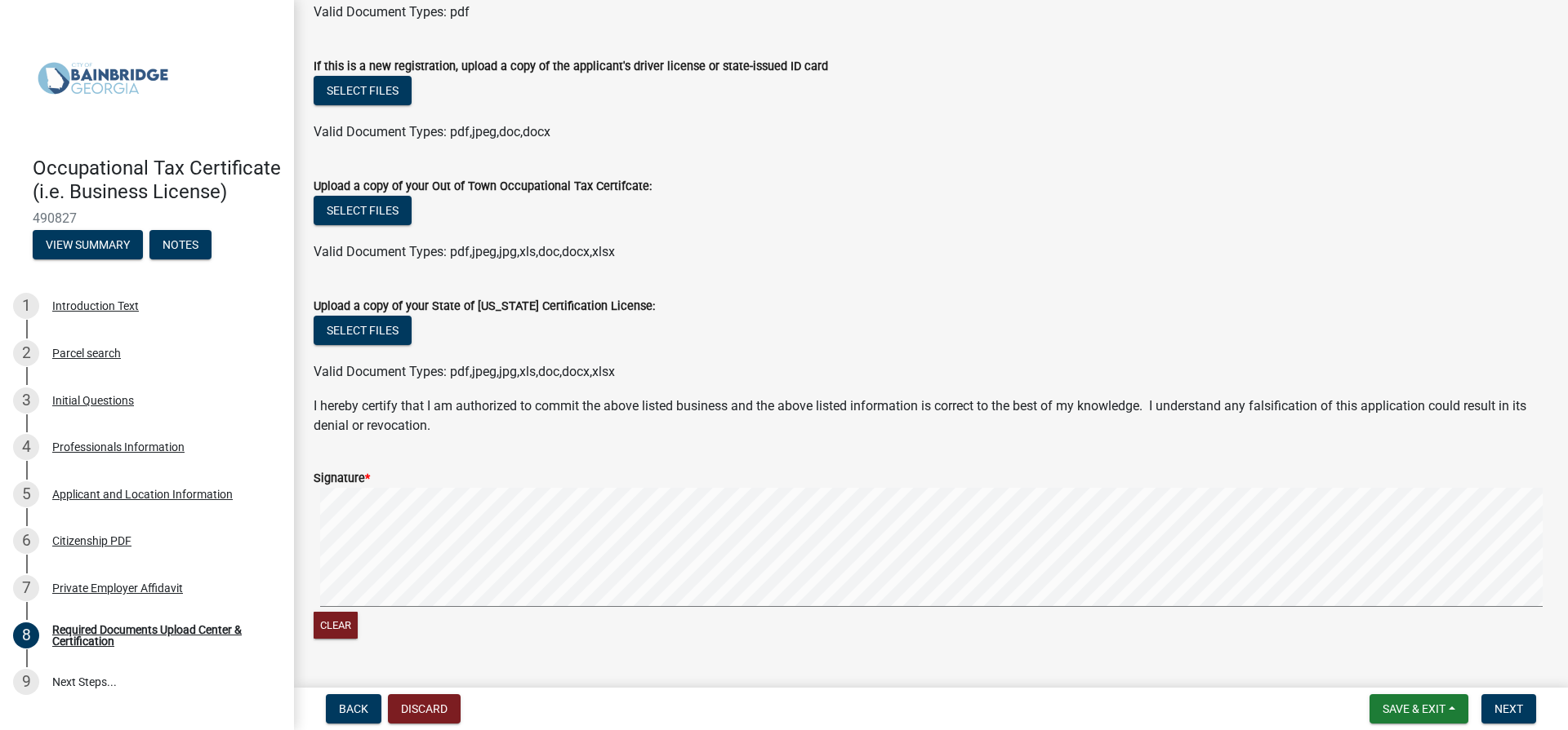
scroll to position [408, 0]
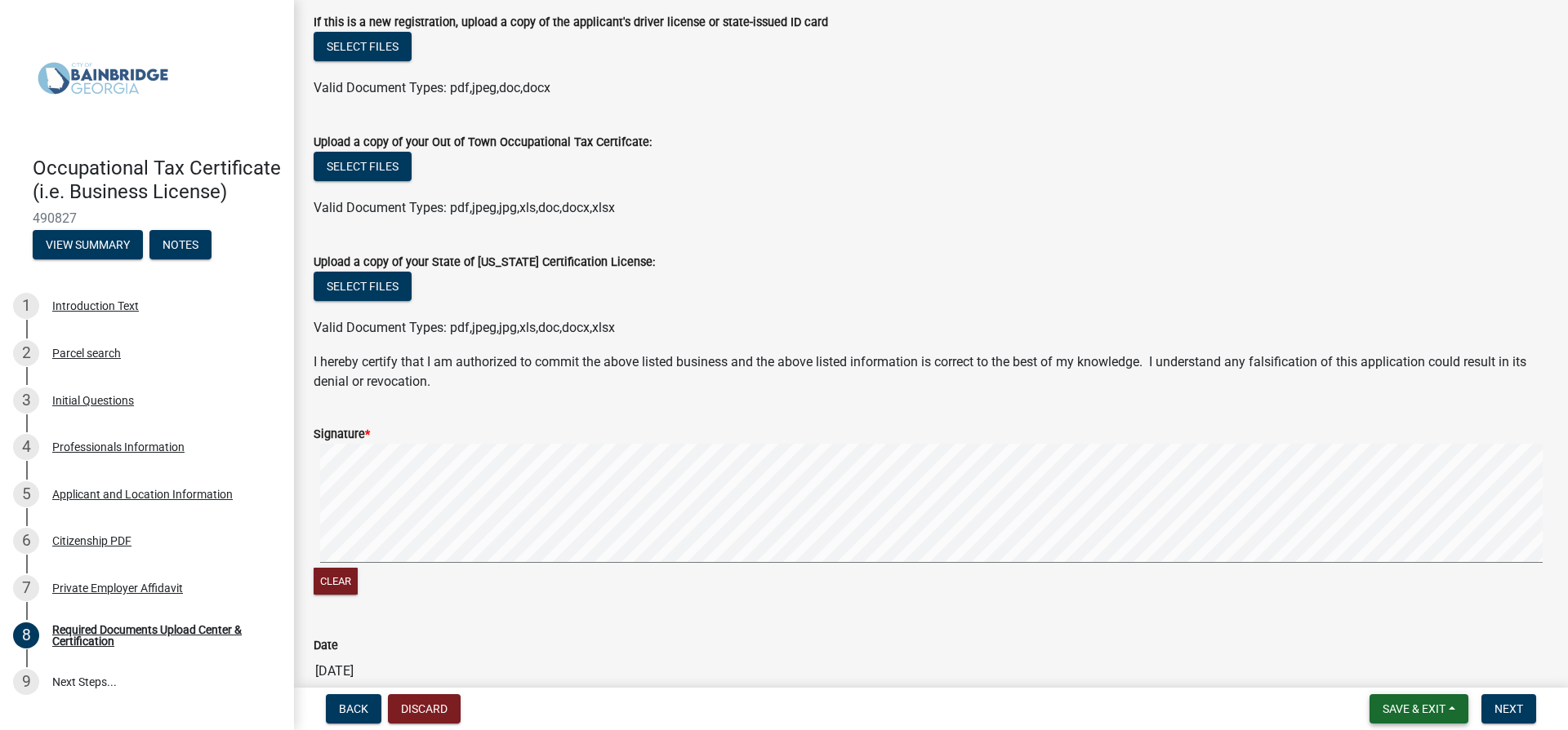
click at [1402, 716] on button "Save & Exit" at bounding box center [1418, 709] width 99 height 30
click at [1366, 669] on button "Save & Exit" at bounding box center [1402, 667] width 130 height 39
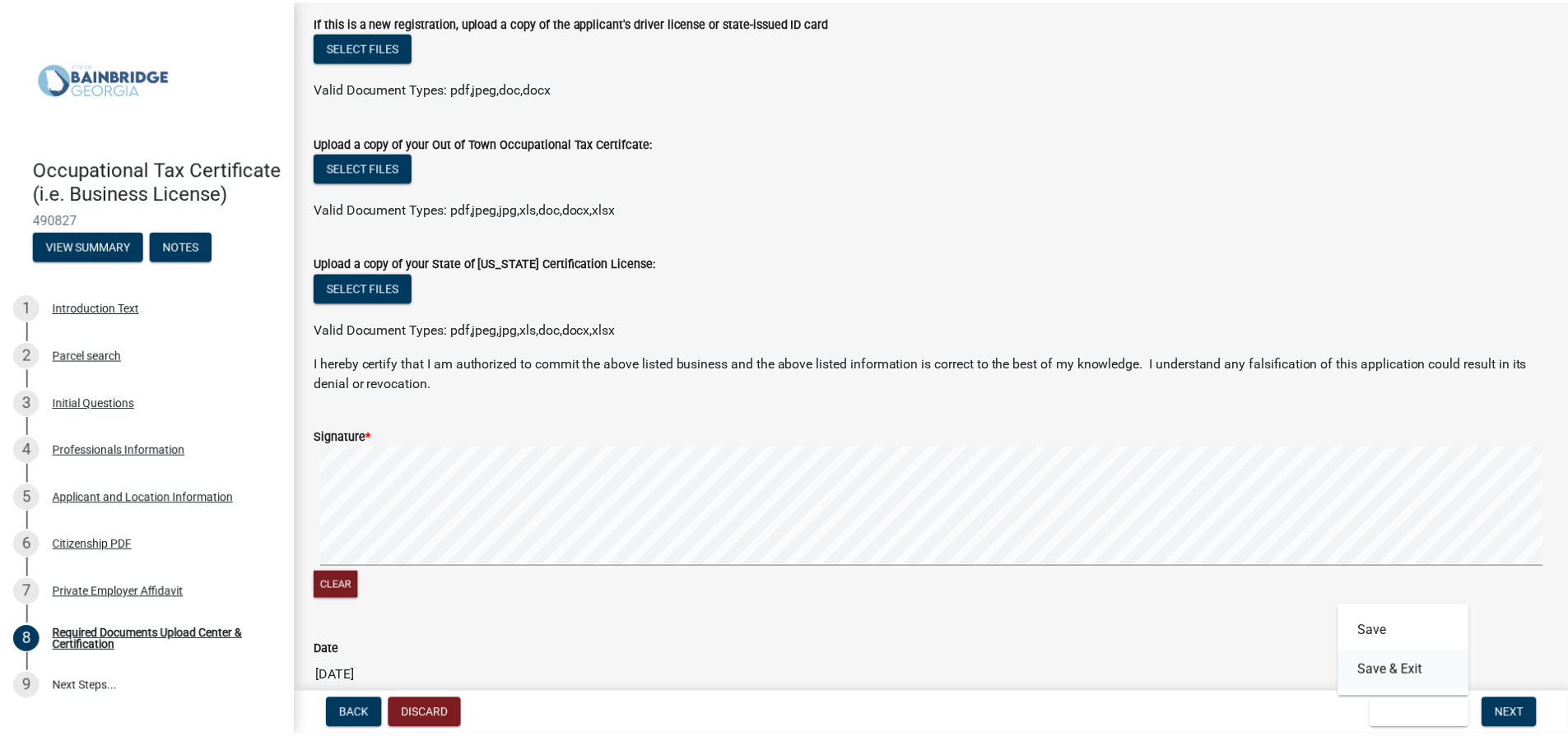
scroll to position [0, 0]
